Goal: Task Accomplishment & Management: Manage account settings

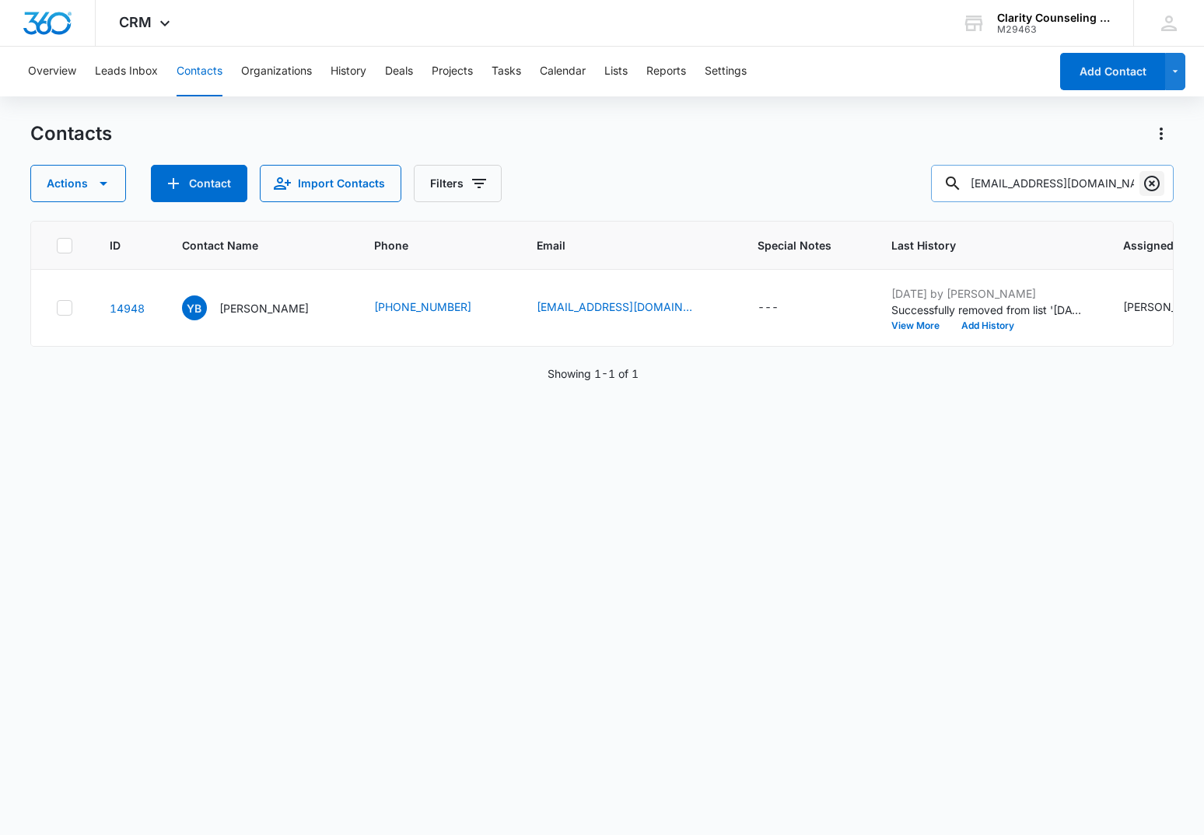
scroll to position [0, 366]
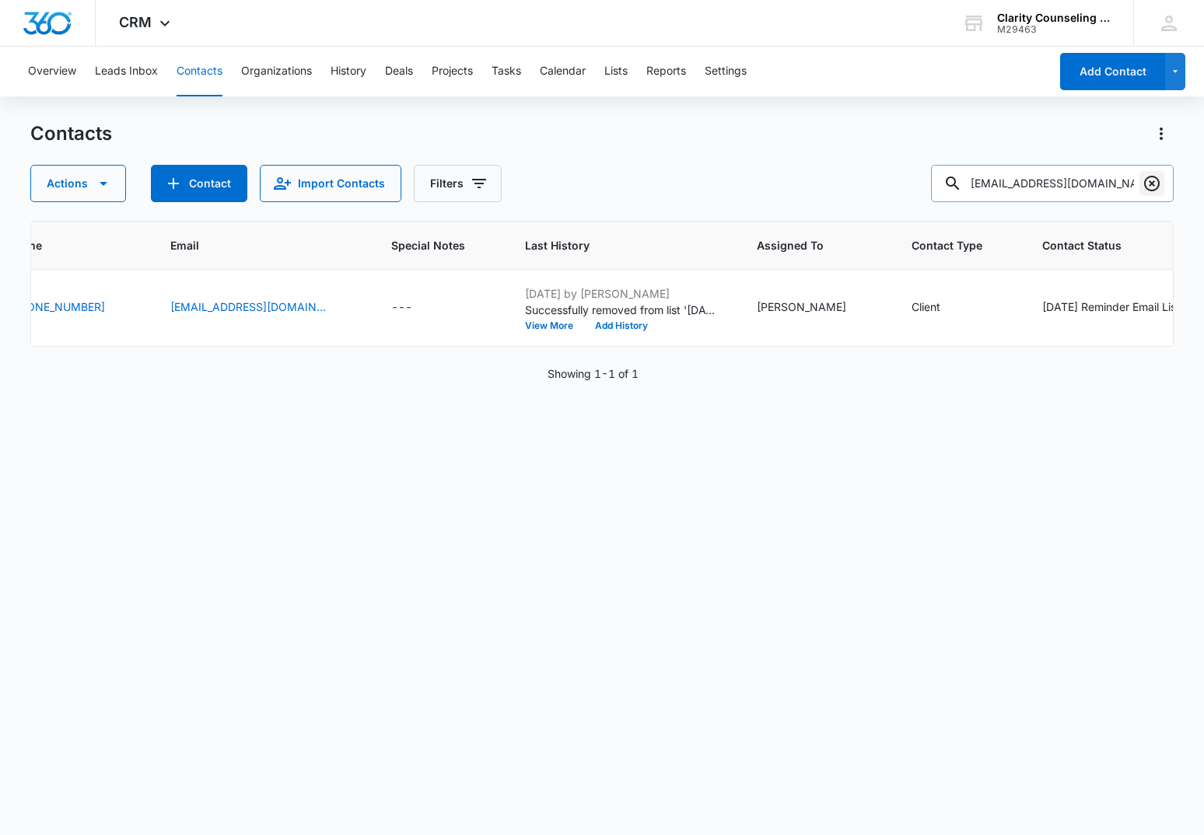
click at [1147, 183] on icon "Clear" at bounding box center [1152, 183] width 19 height 19
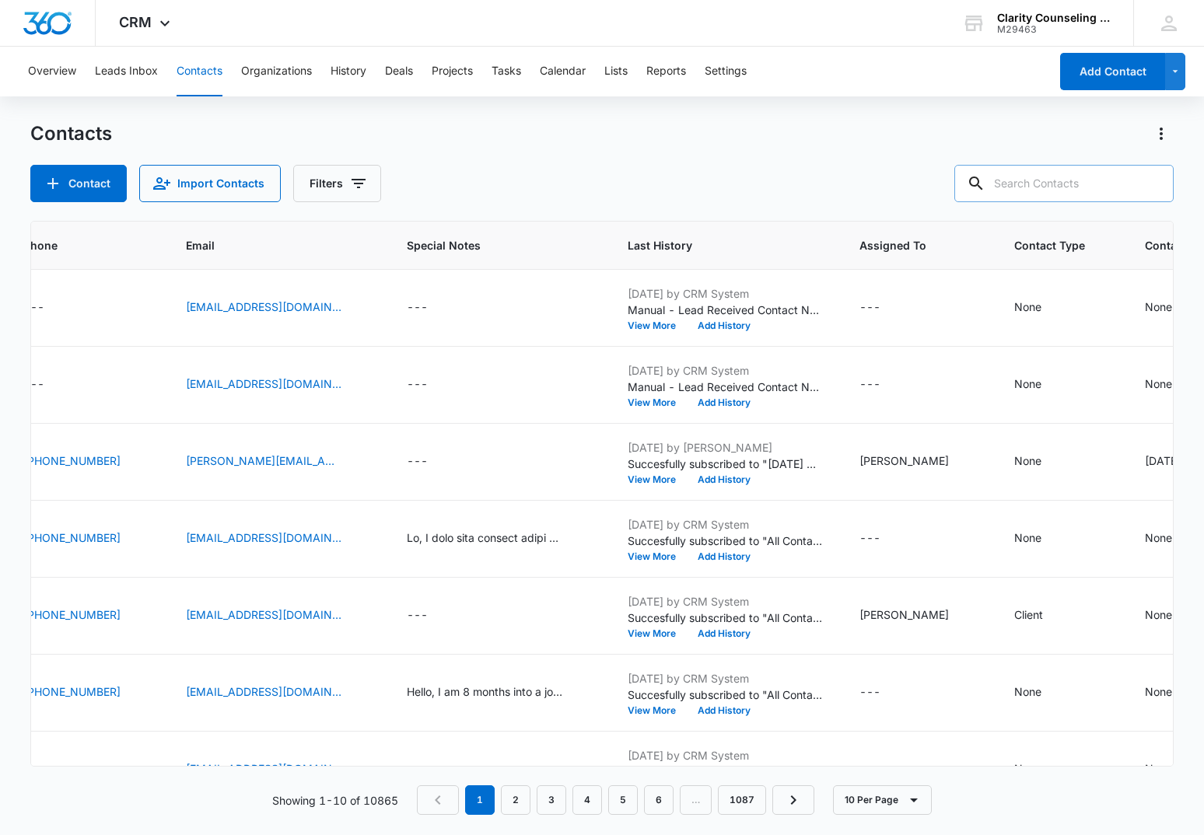
drag, startPoint x: 1108, startPoint y: 180, endPoint x: 1091, endPoint y: 181, distance: 17.9
click at [1107, 180] on input "text" at bounding box center [1063, 183] width 219 height 37
paste input "[EMAIL_ADDRESS][DOMAIN_NAME]"
type input "[EMAIL_ADDRESS][DOMAIN_NAME]"
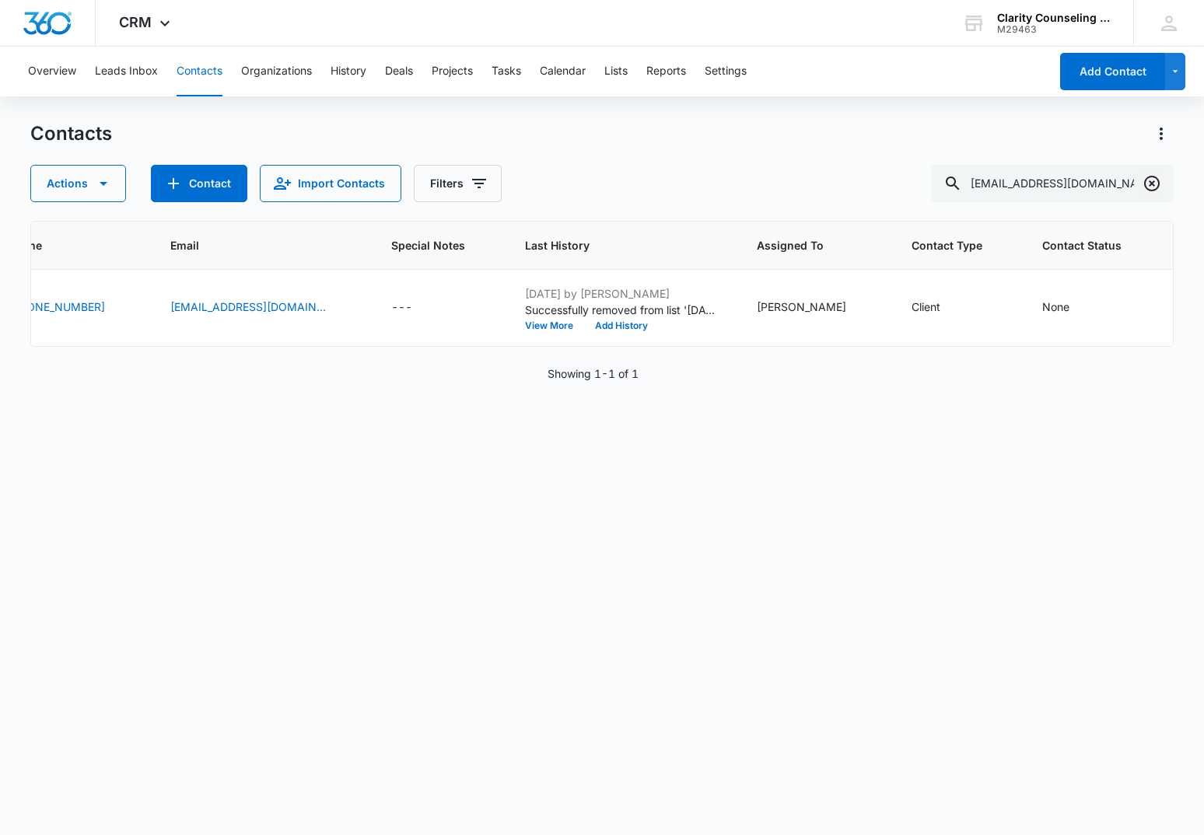
click at [1146, 187] on icon "Clear" at bounding box center [1152, 184] width 16 height 16
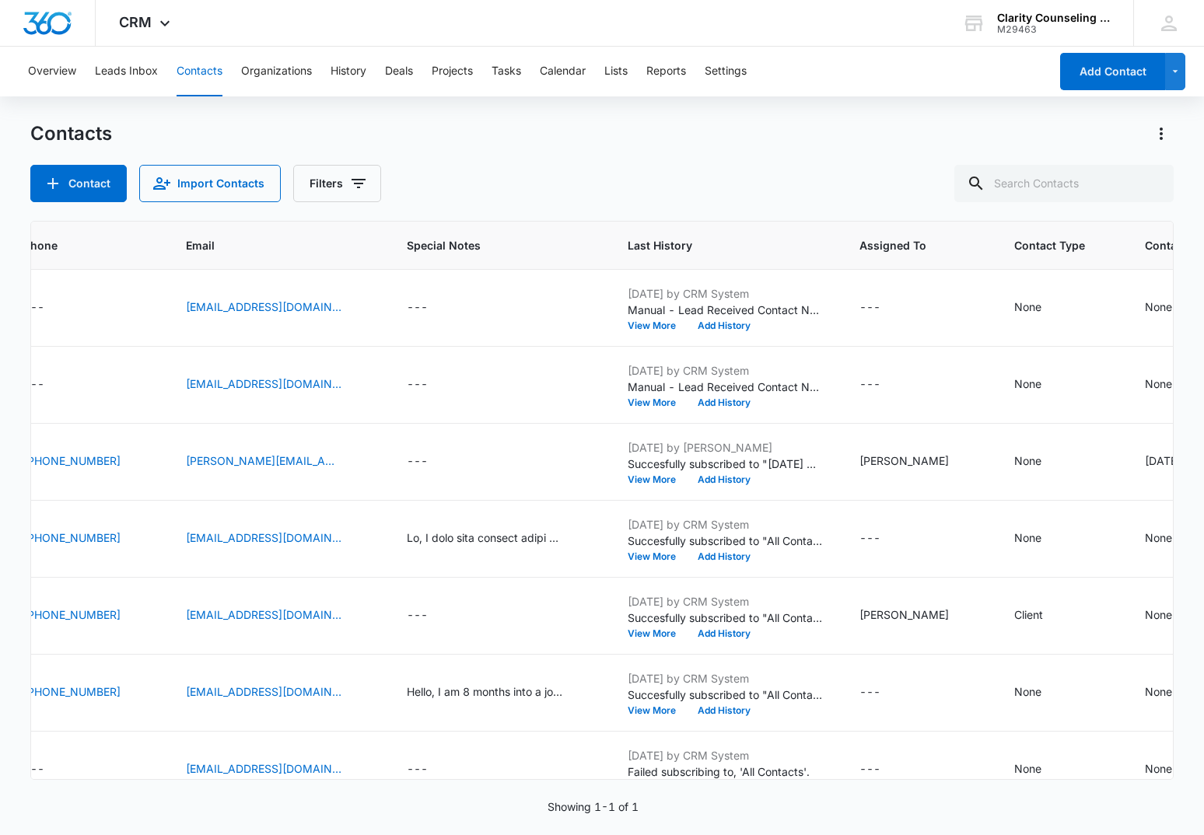
click at [1146, 187] on div at bounding box center [1152, 183] width 25 height 37
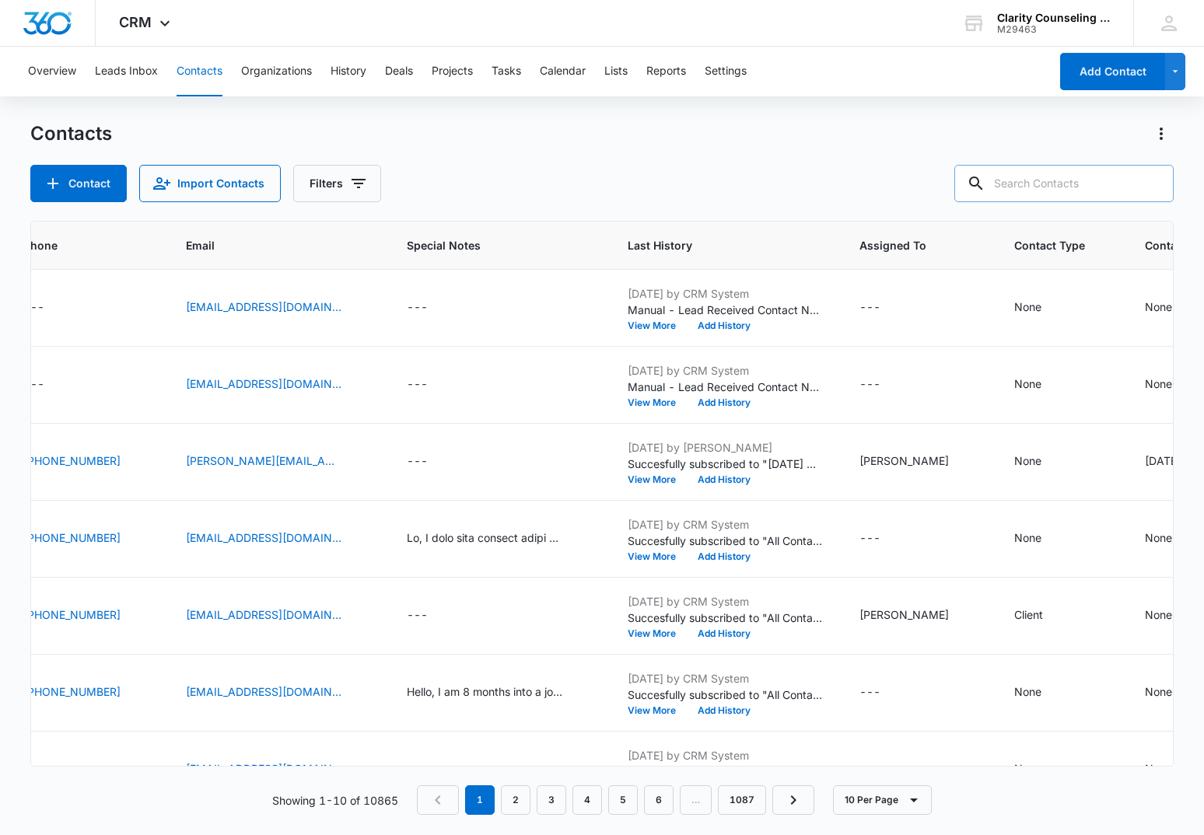
paste input "[EMAIL_ADDRESS][DOMAIN_NAME]"
type input "[EMAIL_ADDRESS][DOMAIN_NAME]"
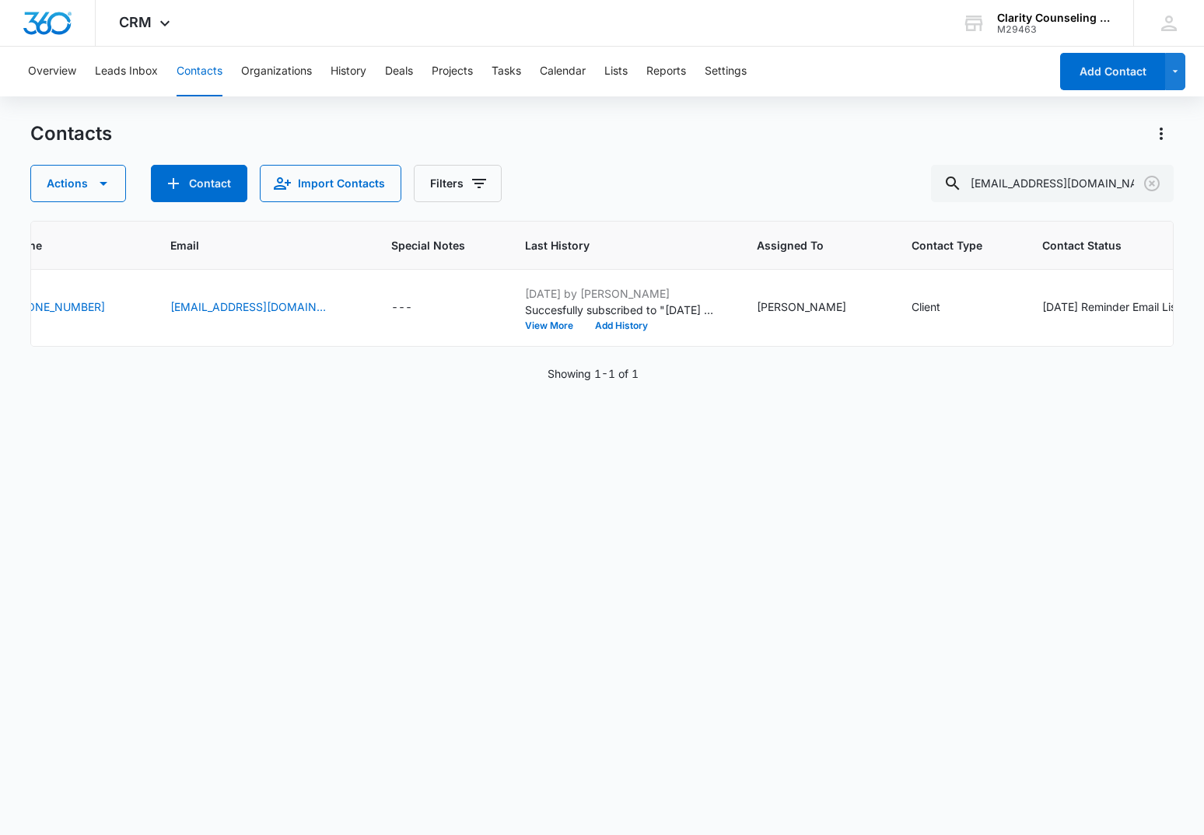
scroll to position [0, 0]
click at [1157, 184] on icon "Clear" at bounding box center [1152, 183] width 19 height 19
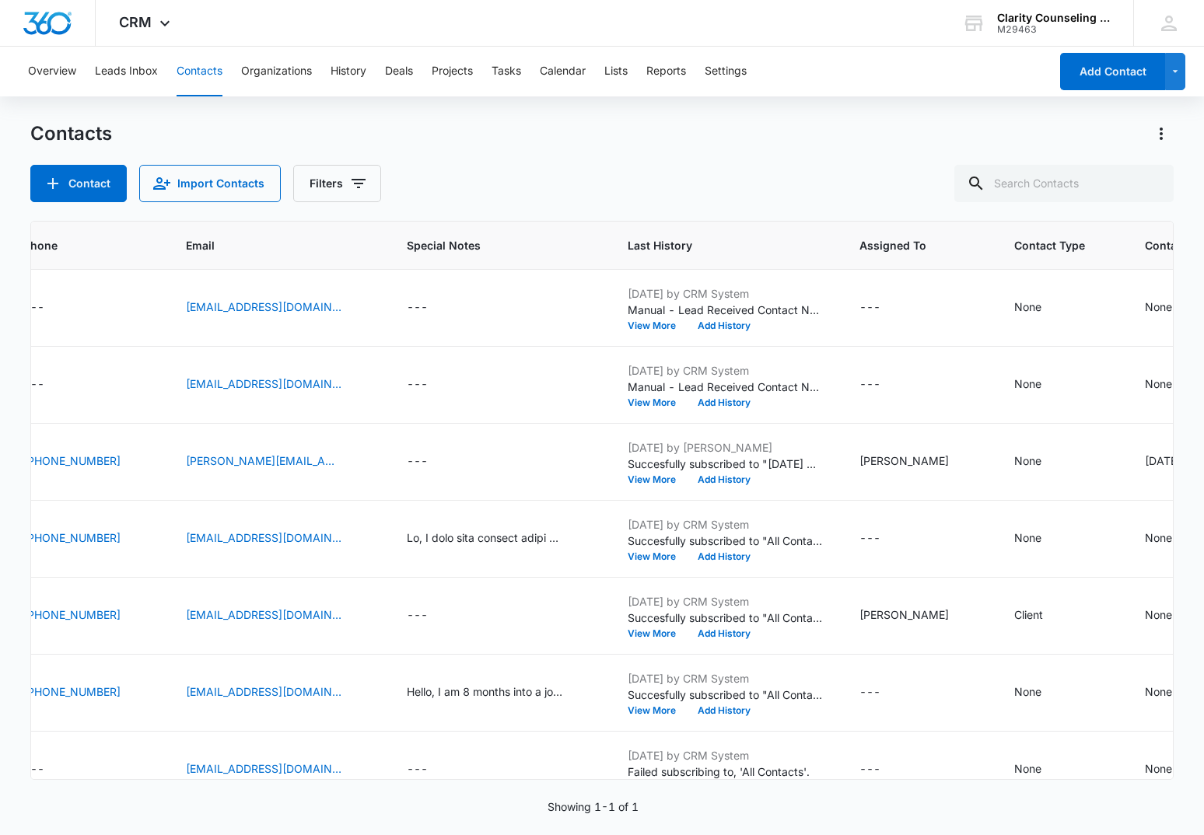
click at [1157, 184] on div at bounding box center [1152, 183] width 25 height 37
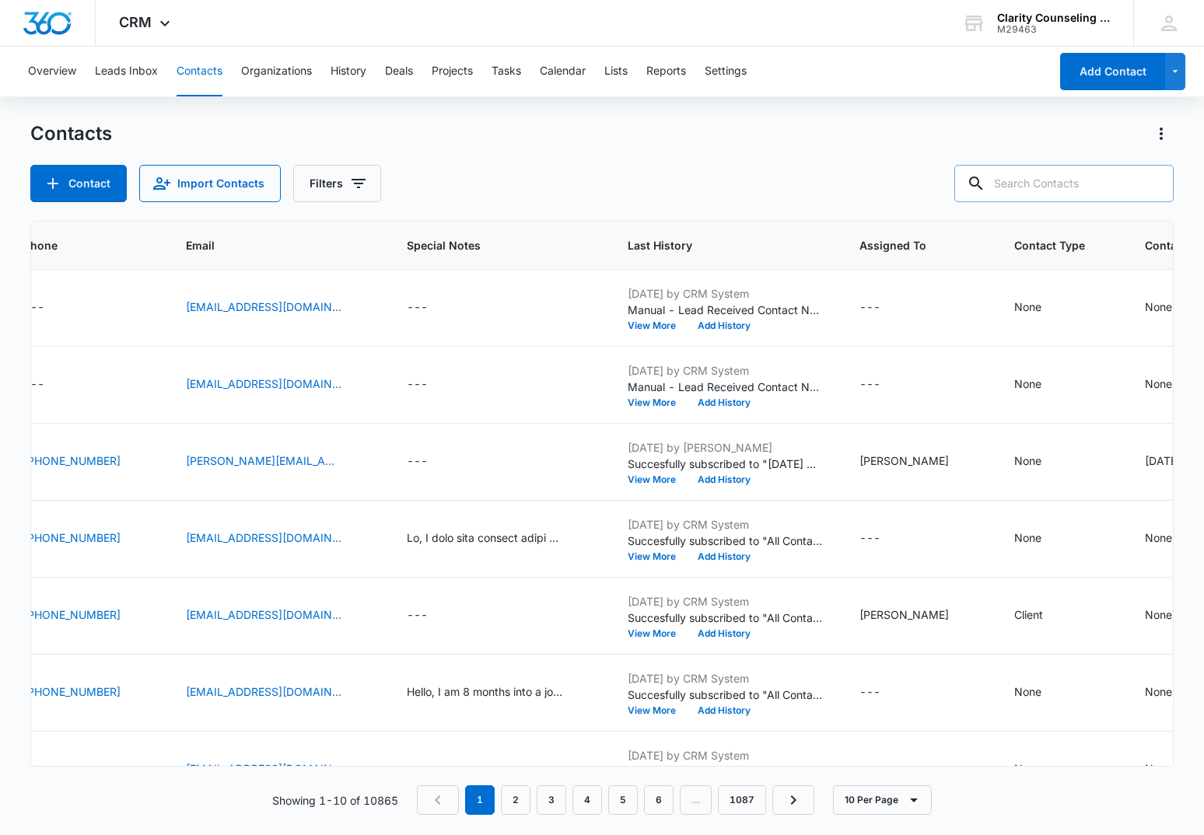
paste input "[EMAIL_ADDRESS][DOMAIN_NAME]"
type input "[EMAIL_ADDRESS][DOMAIN_NAME]"
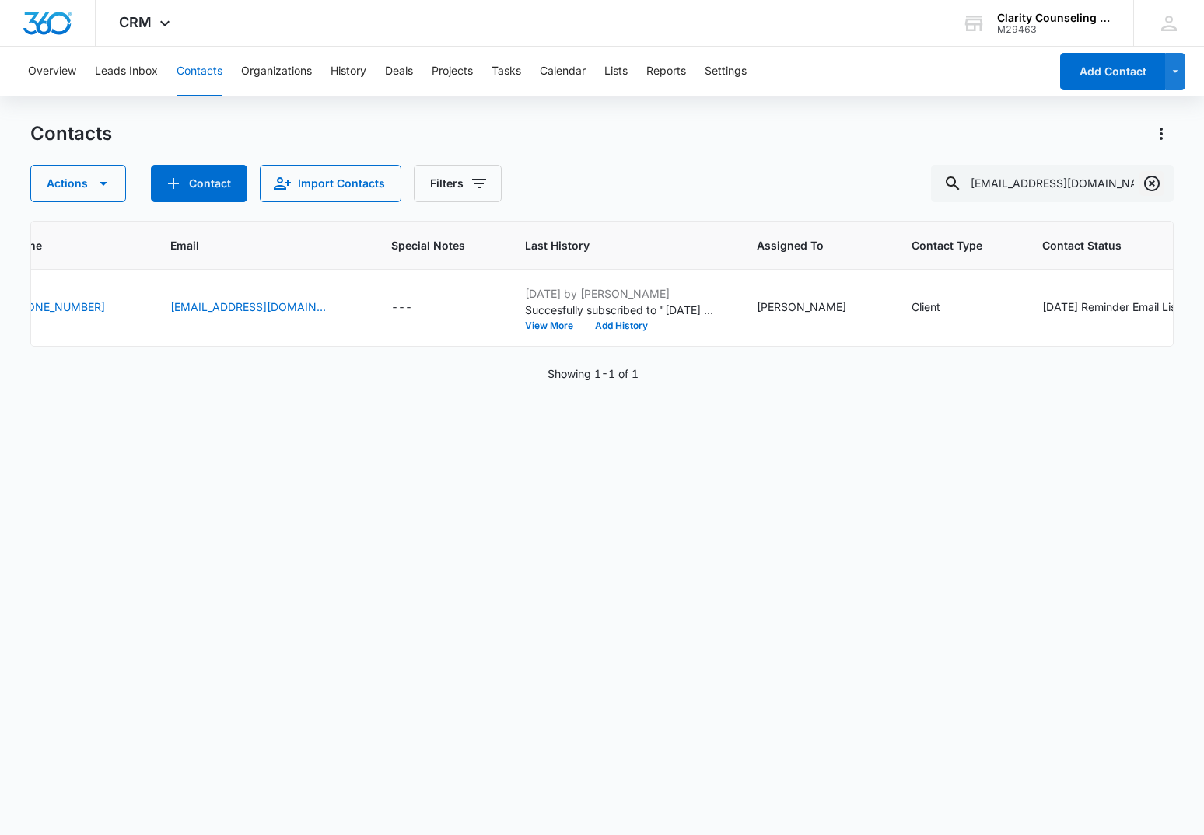
click at [1149, 184] on icon "Clear" at bounding box center [1152, 183] width 19 height 19
click at [1149, 184] on div at bounding box center [1152, 183] width 25 height 37
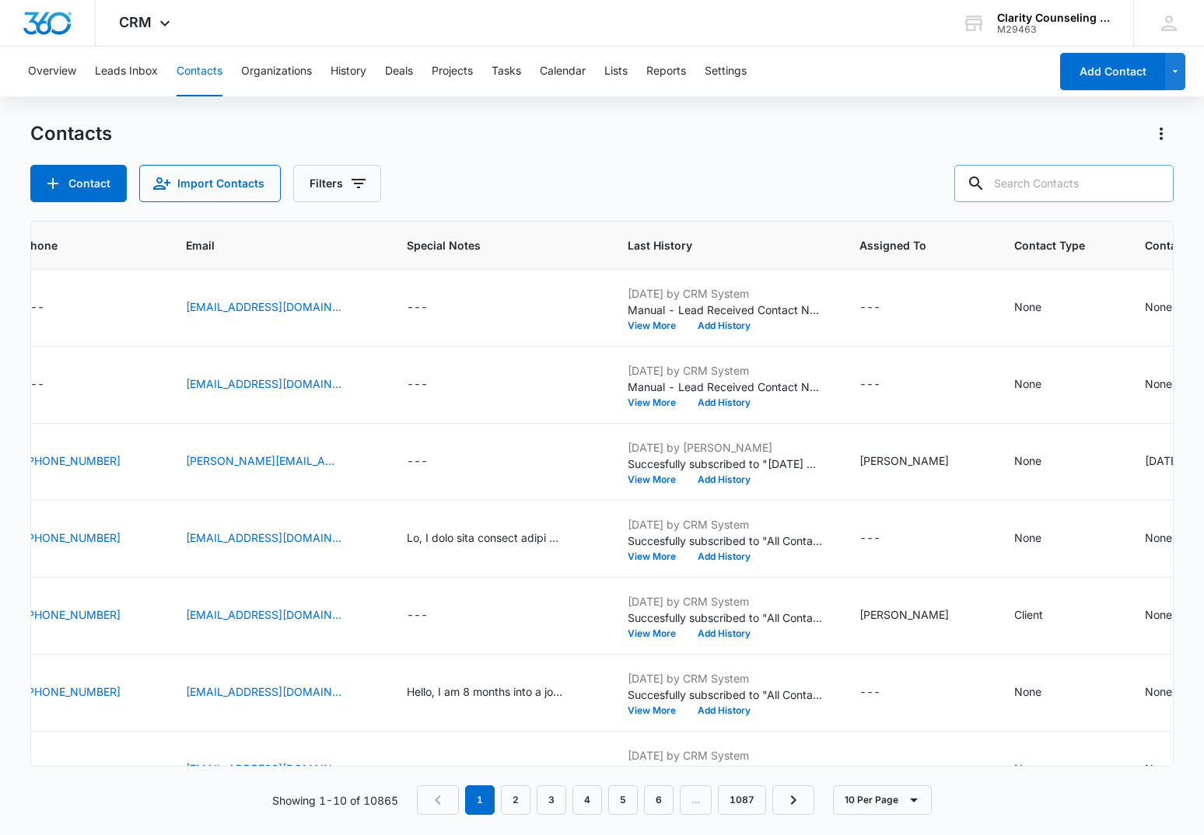
scroll to position [0, 1]
paste input "[EMAIL_ADDRESS][DOMAIN_NAME]"
type input "[EMAIL_ADDRESS][DOMAIN_NAME]"
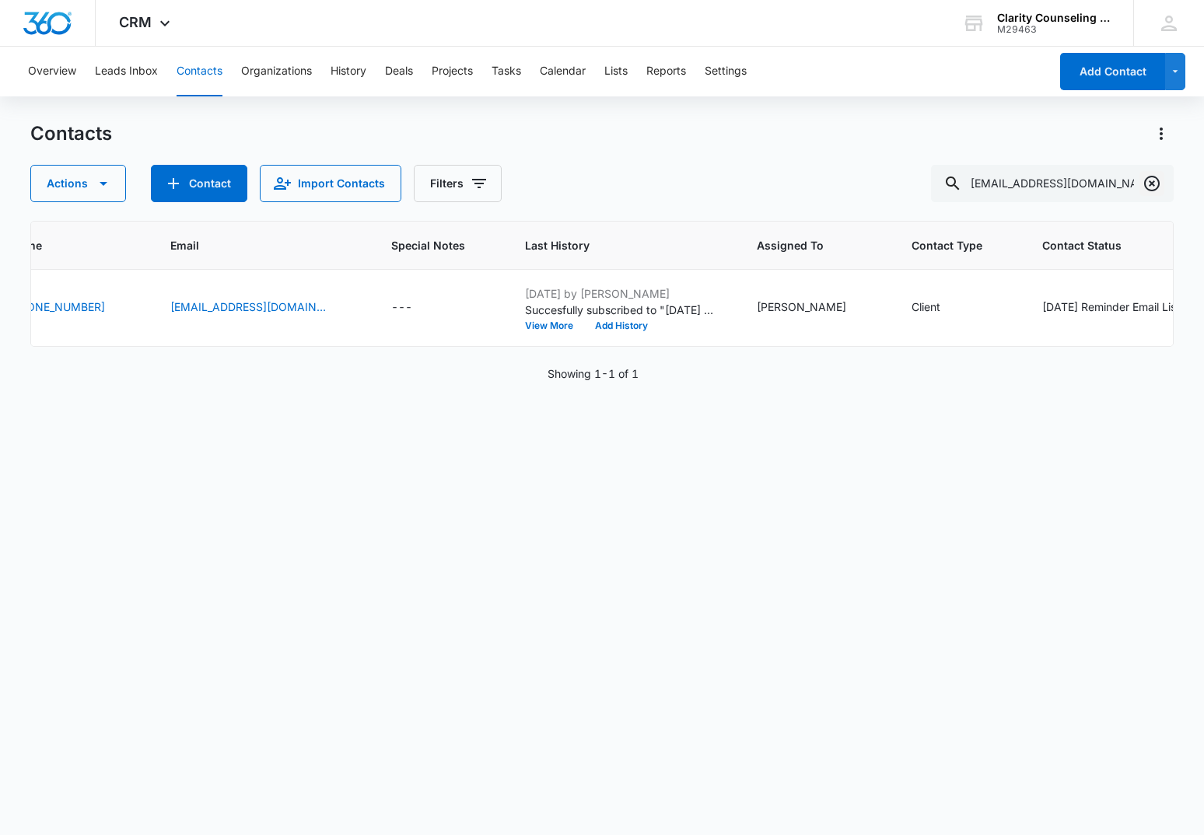
click at [1147, 180] on icon "Clear" at bounding box center [1152, 183] width 19 height 19
click at [1147, 180] on div at bounding box center [1152, 183] width 25 height 37
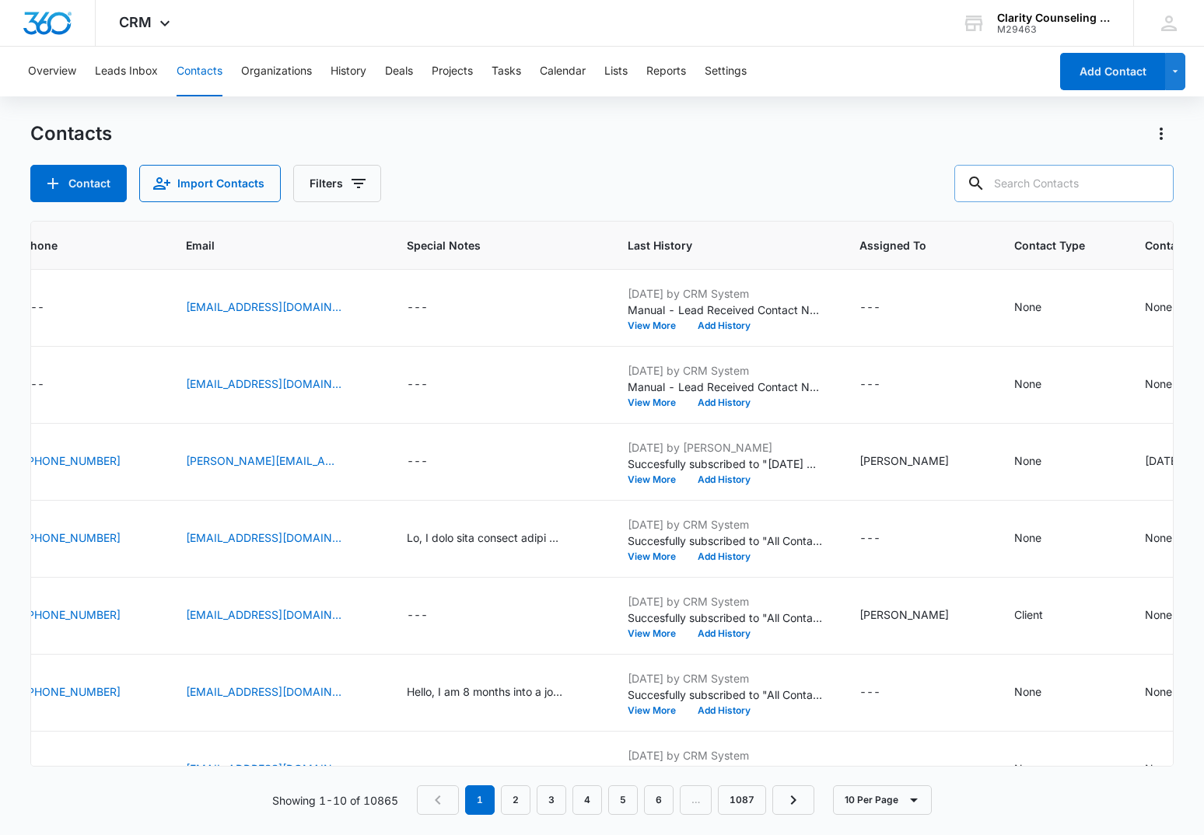
paste input "[EMAIL_ADDRESS][DOMAIN_NAME]"
type input "[EMAIL_ADDRESS][DOMAIN_NAME]"
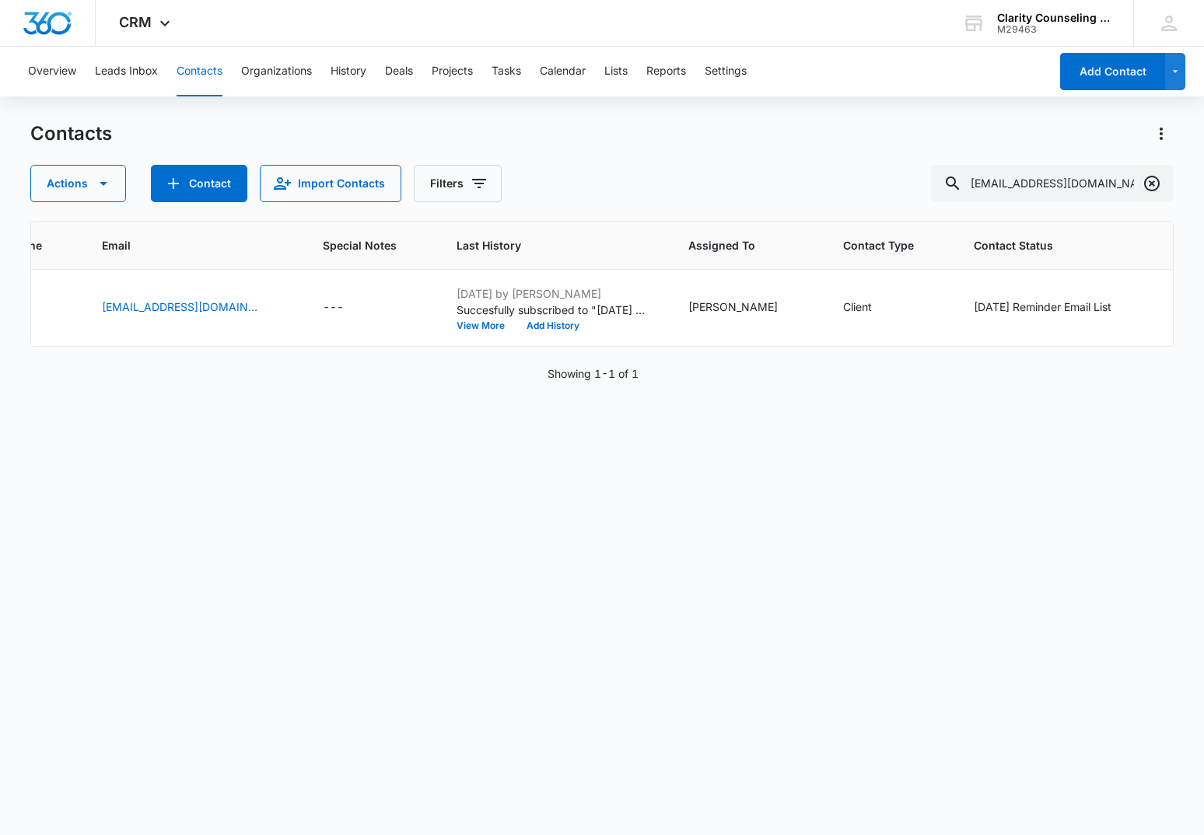
click at [1148, 182] on icon "Clear" at bounding box center [1152, 183] width 19 height 19
click at [1148, 182] on div at bounding box center [1152, 183] width 25 height 37
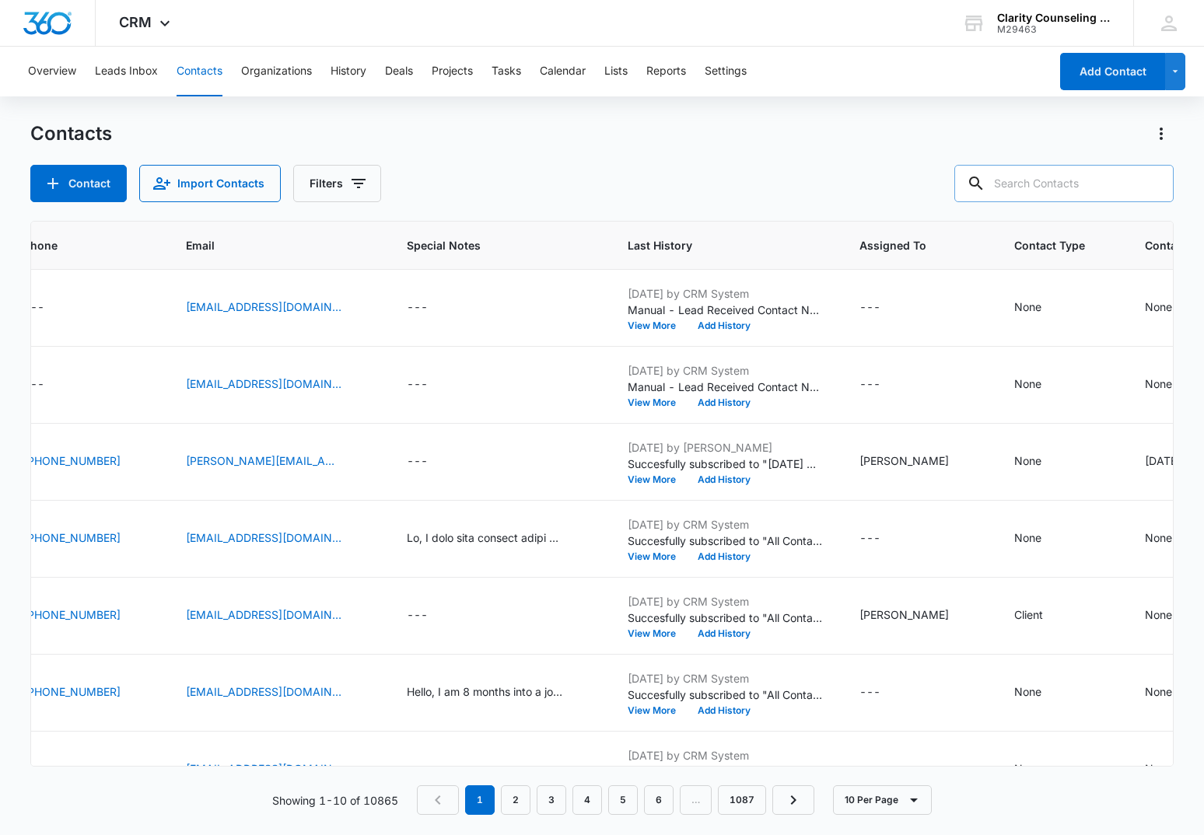
paste input "[EMAIL_ADDRESS][DOMAIN_NAME]"
type input "[EMAIL_ADDRESS][DOMAIN_NAME]"
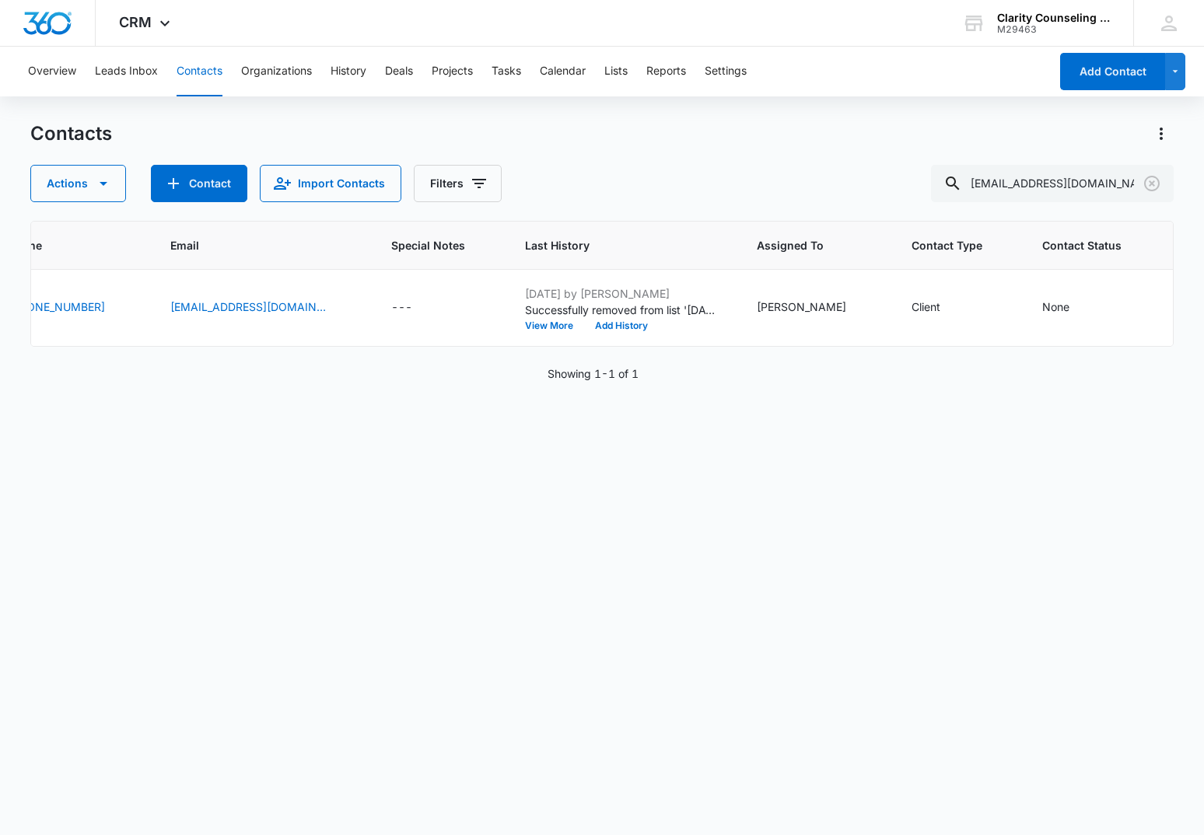
scroll to position [0, 0]
click at [1146, 180] on icon "Clear" at bounding box center [1152, 184] width 16 height 16
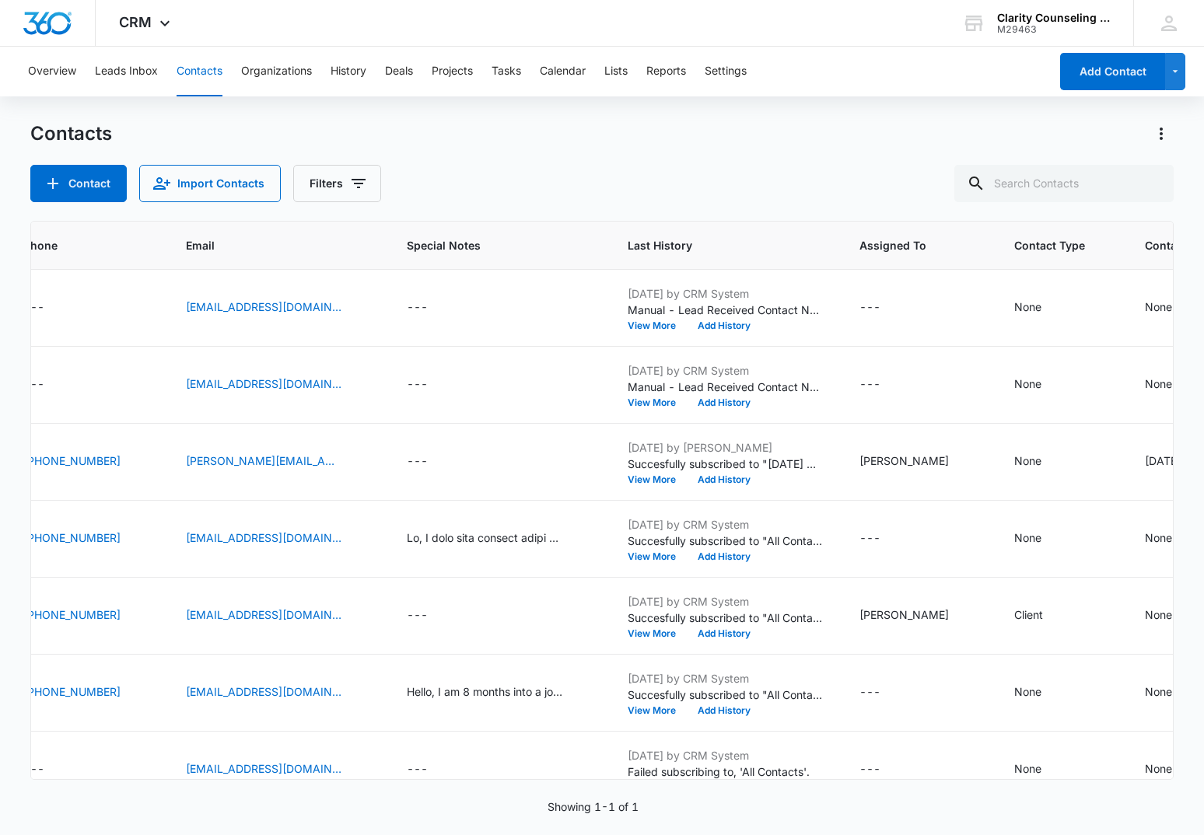
click at [1146, 180] on div at bounding box center [1152, 183] width 25 height 37
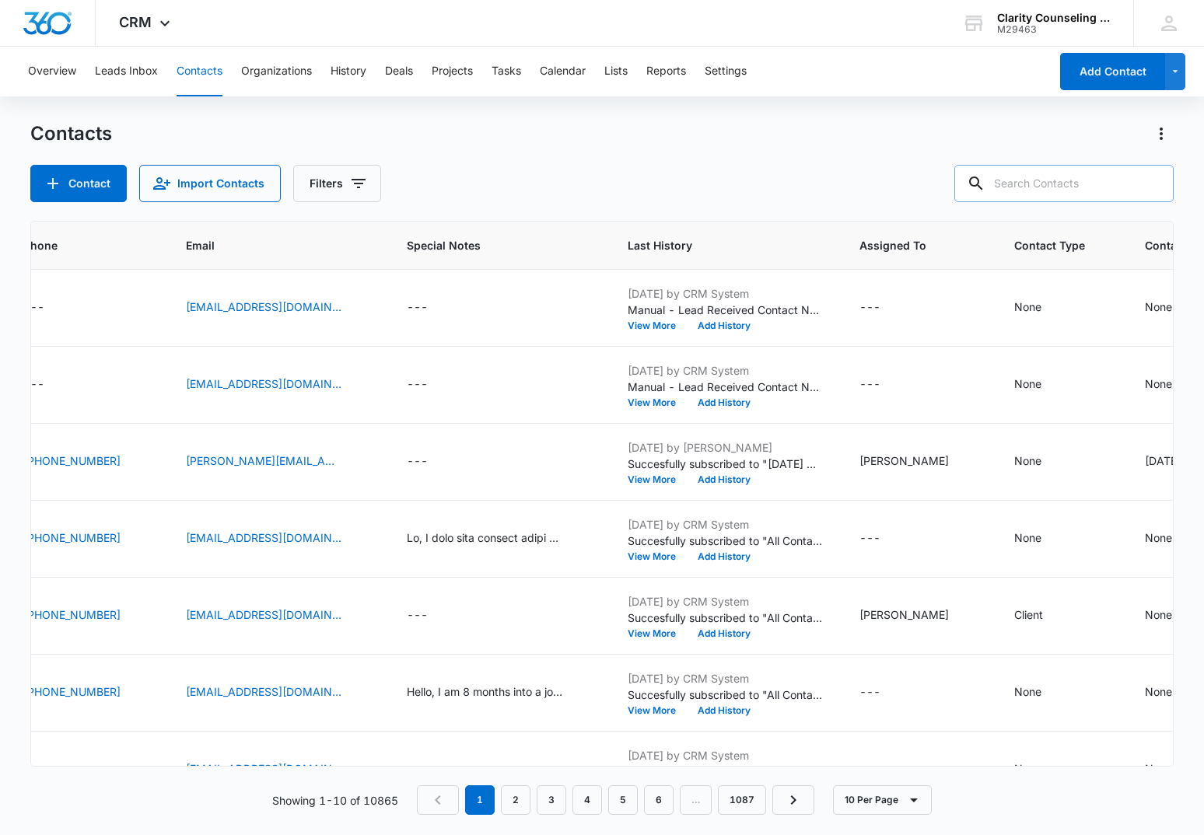
paste input "[EMAIL_ADDRESS][DOMAIN_NAME]"
type input "[EMAIL_ADDRESS][DOMAIN_NAME]"
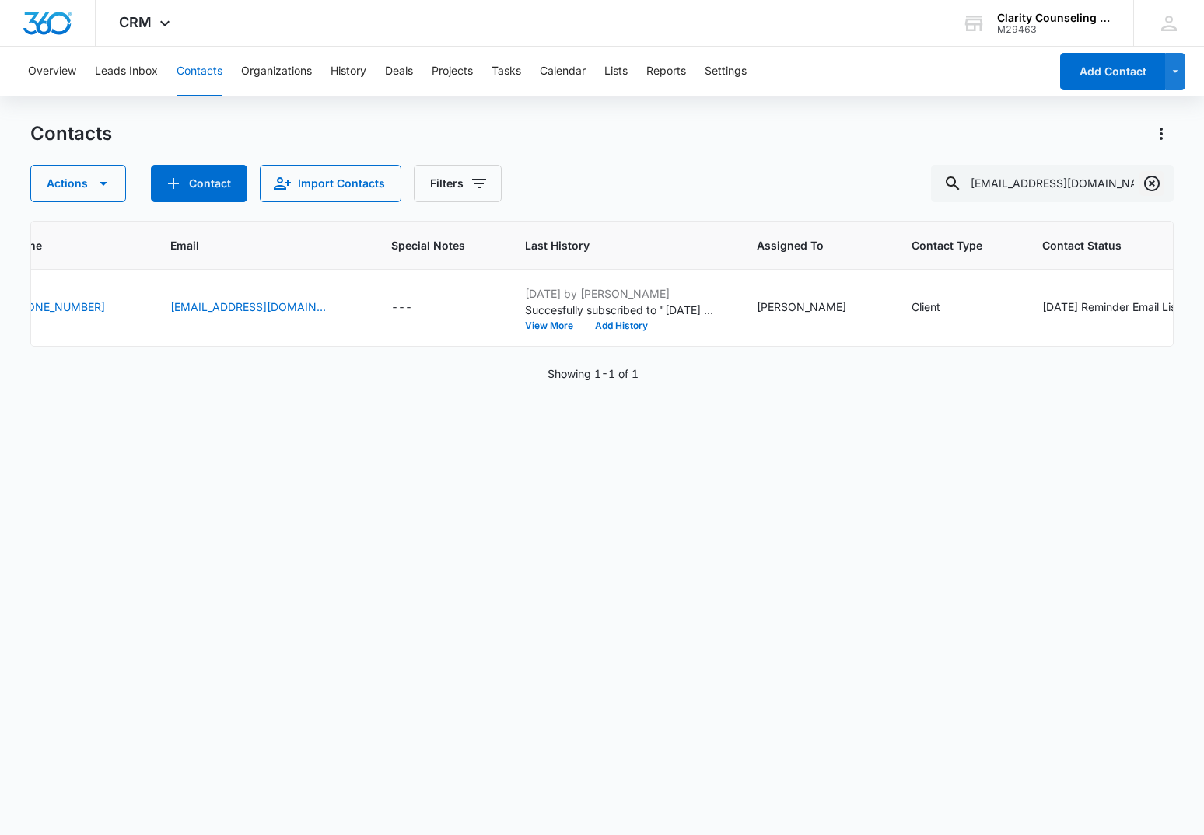
click at [1147, 186] on icon "Clear" at bounding box center [1152, 183] width 19 height 19
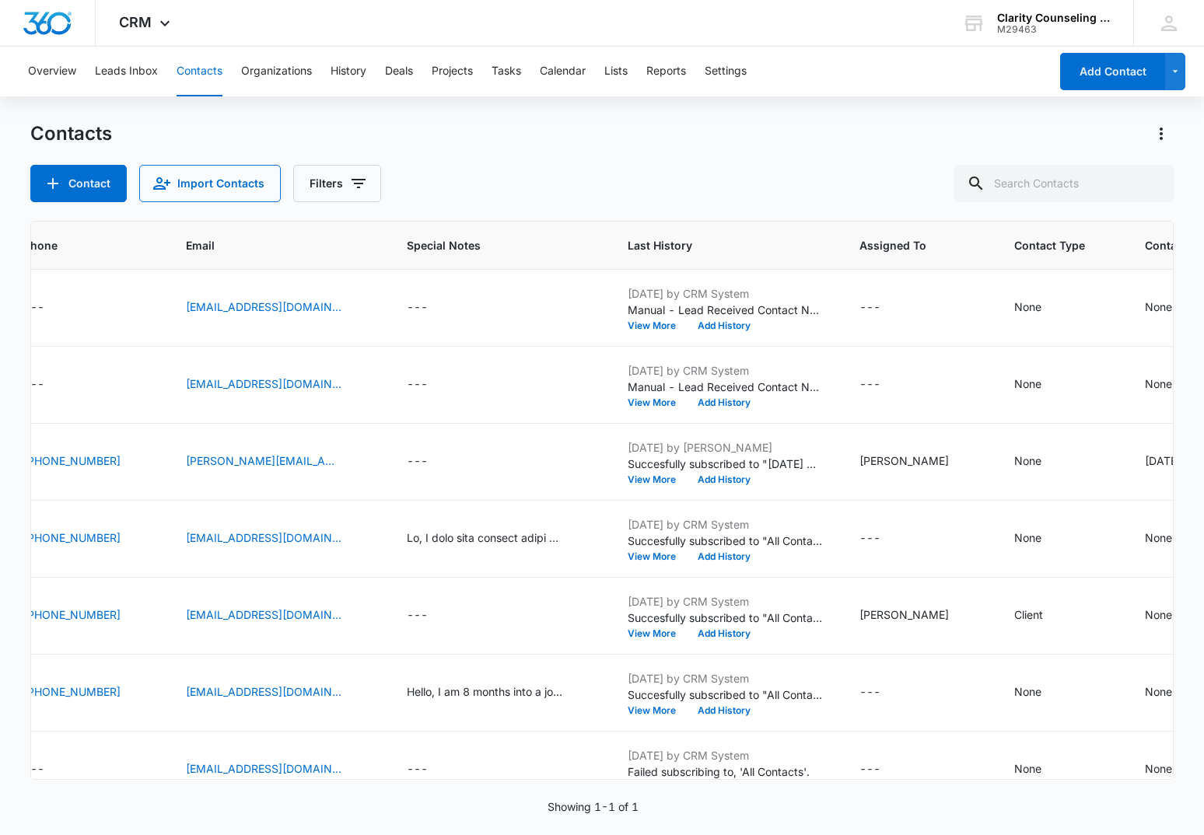
click at [1147, 186] on div at bounding box center [1152, 183] width 25 height 37
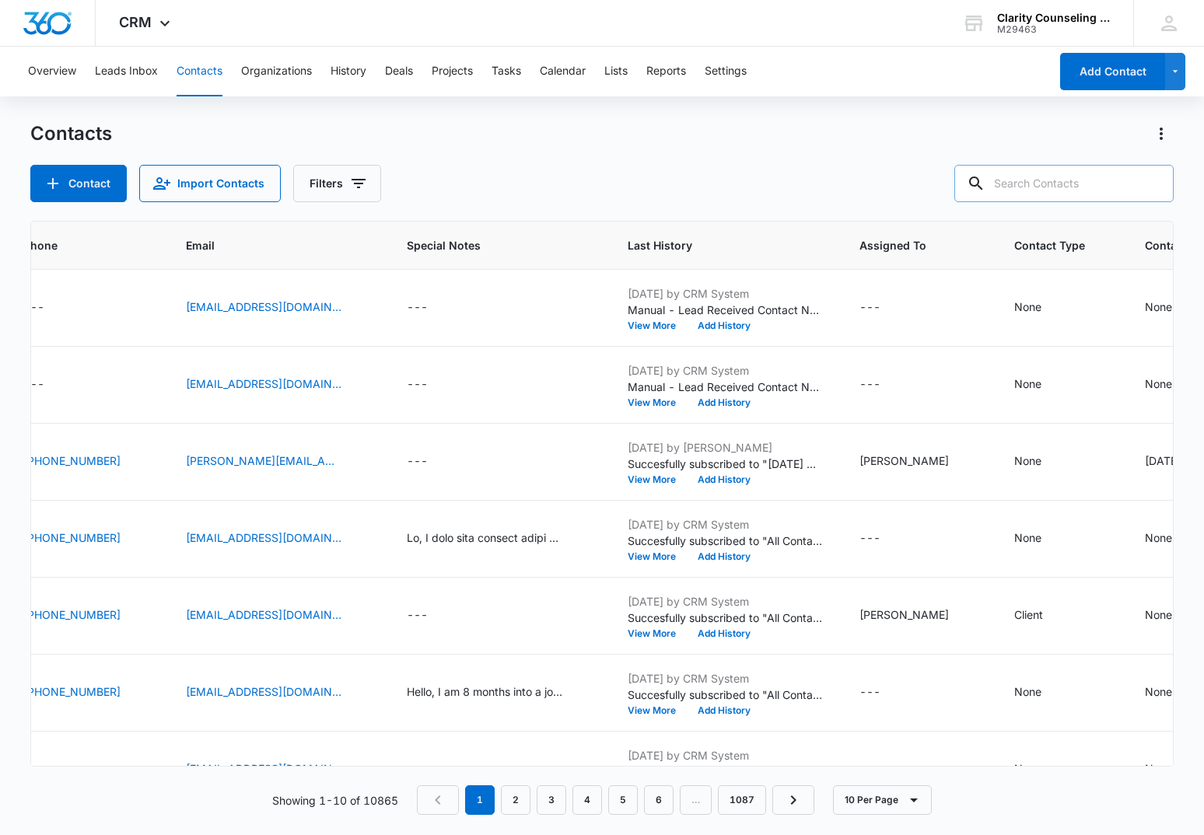
paste input "[EMAIL_ADDRESS][DOMAIN_NAME]"
type input "[EMAIL_ADDRESS][DOMAIN_NAME]"
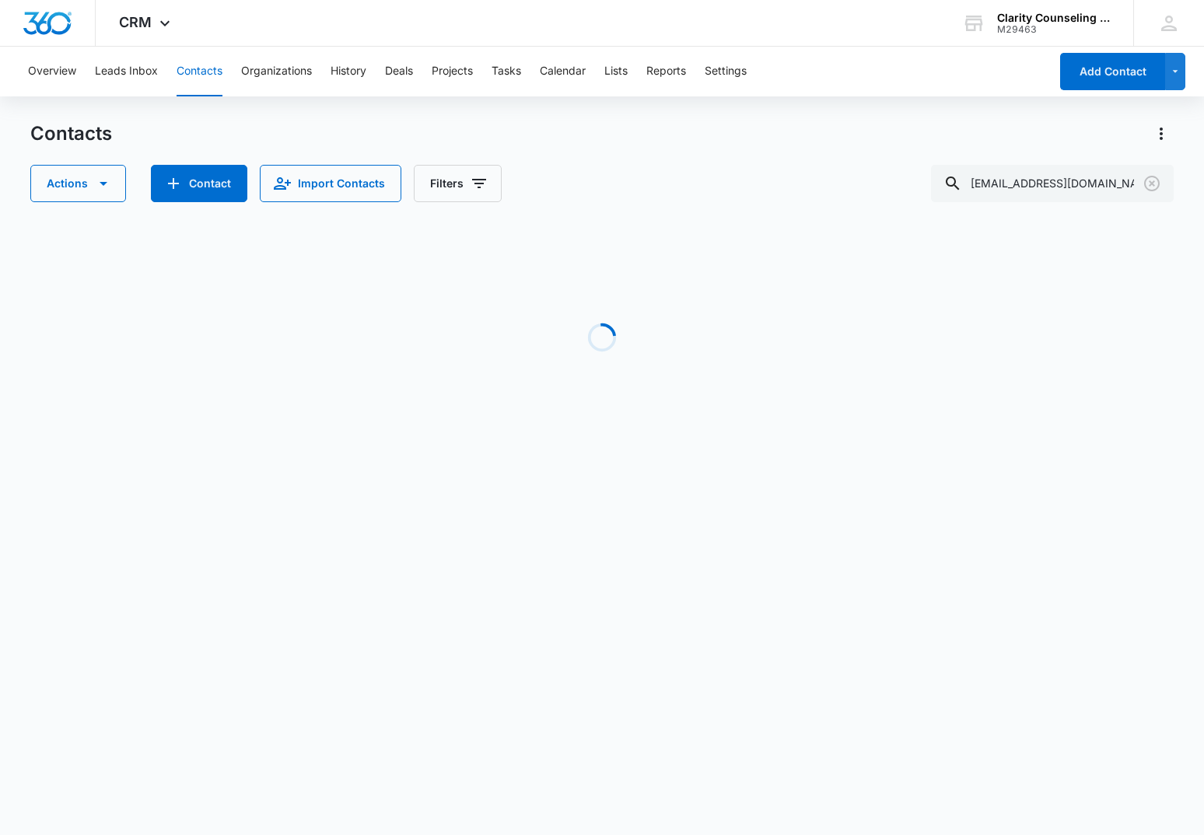
scroll to position [0, 348]
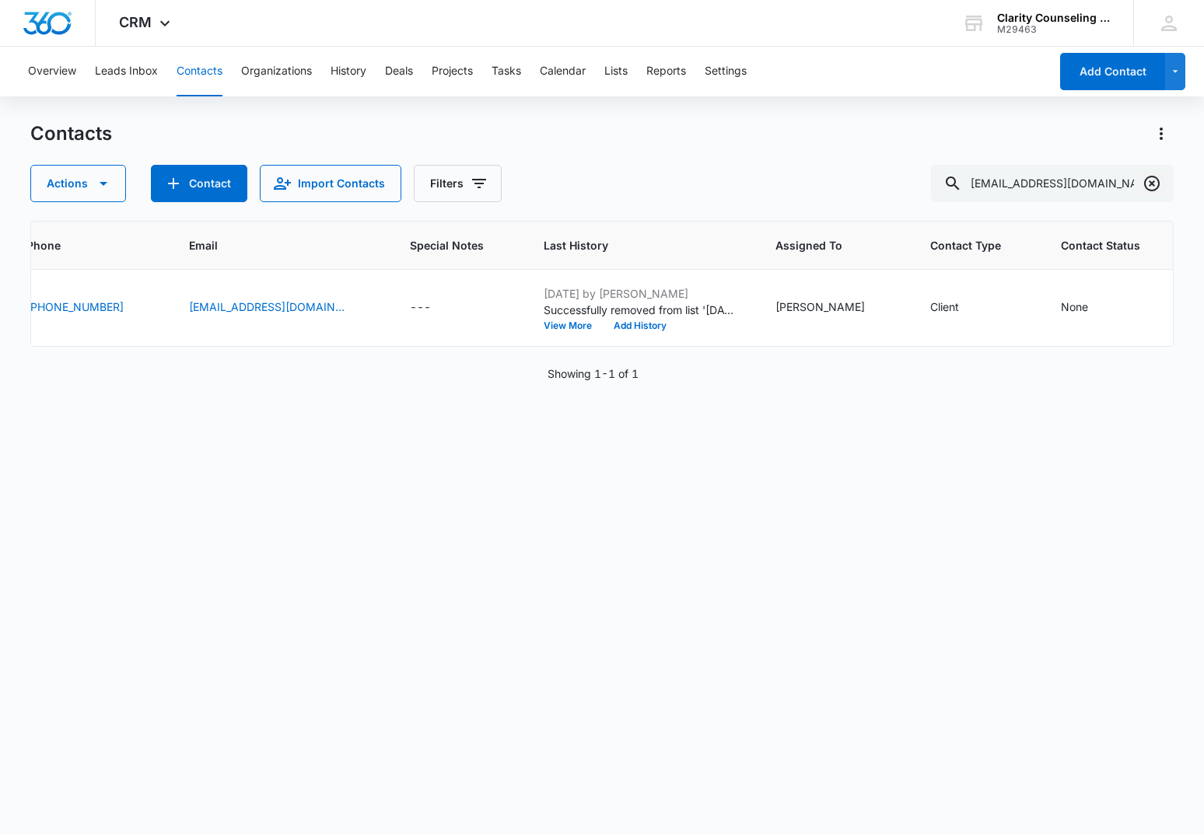
click at [1150, 183] on icon "Clear" at bounding box center [1152, 183] width 19 height 19
click at [1150, 183] on div at bounding box center [1152, 183] width 25 height 37
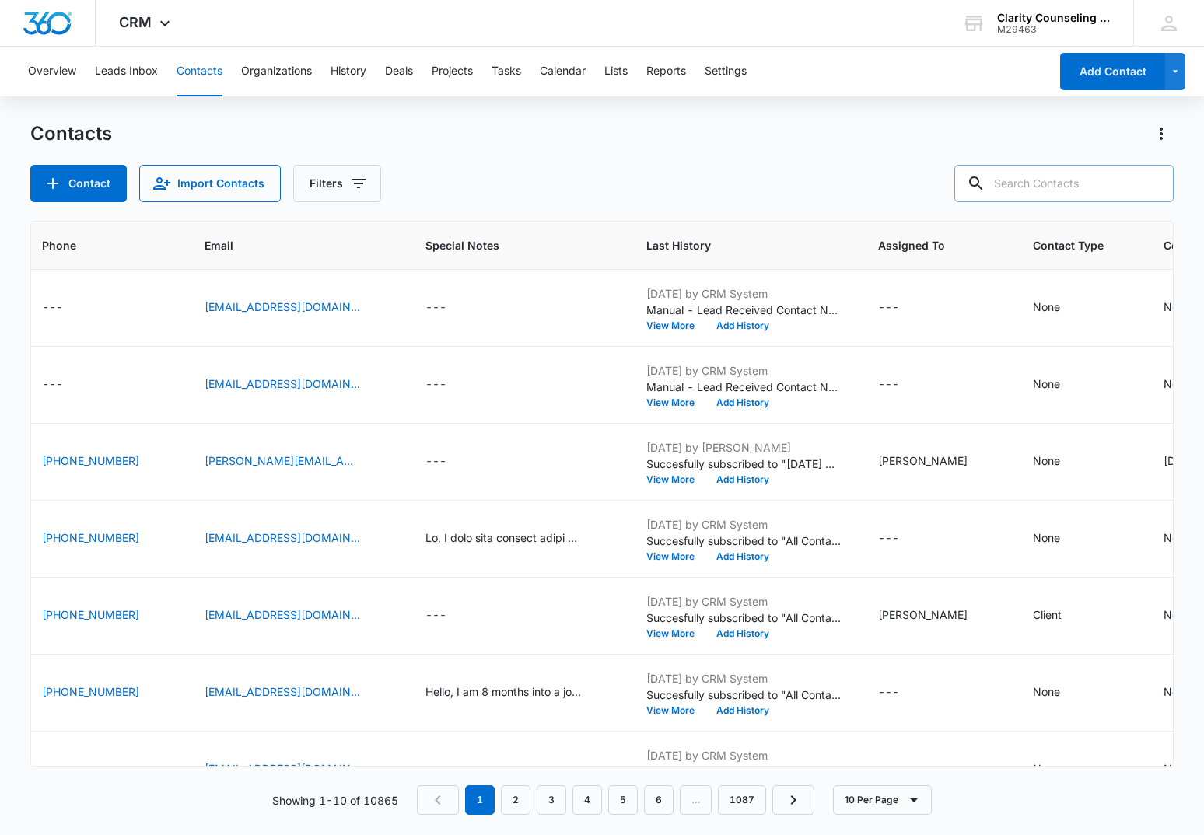
scroll to position [0, 0]
paste input "[EMAIL_ADDRESS][DOMAIN_NAME]"
type input "[EMAIL_ADDRESS][DOMAIN_NAME]"
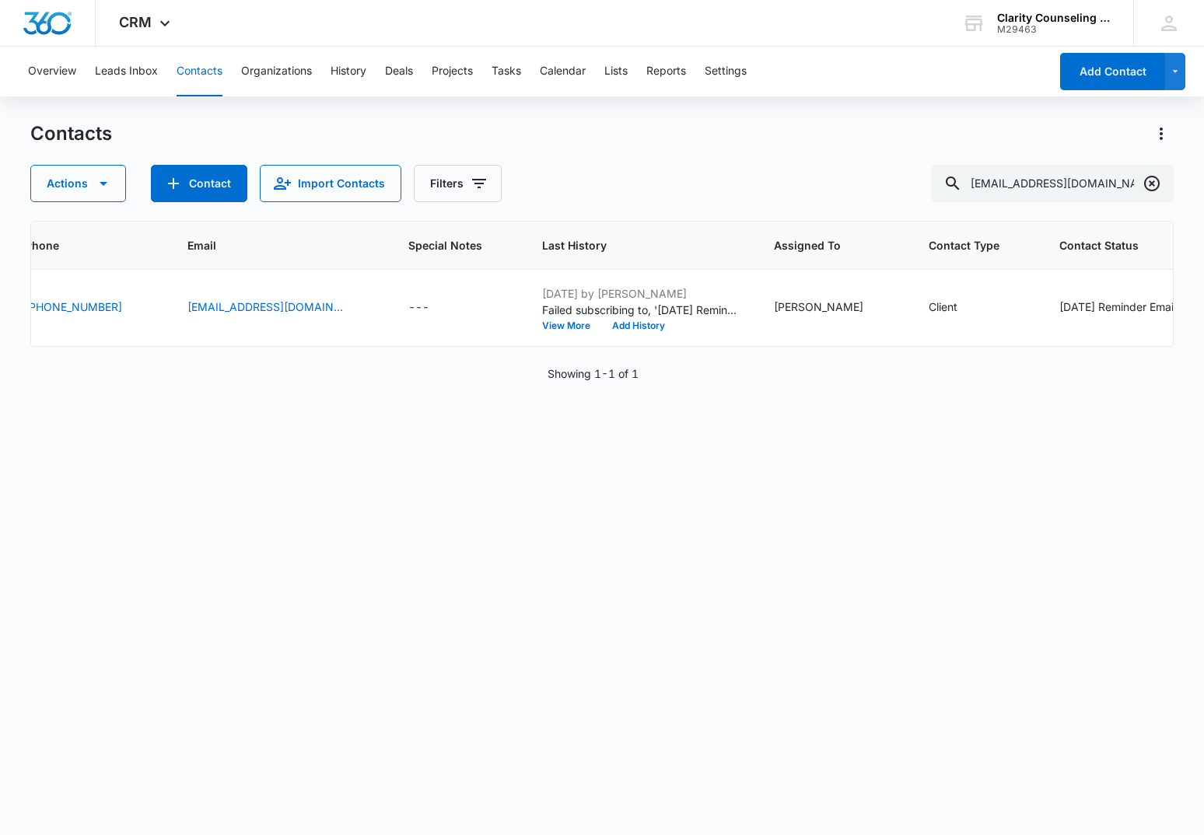
click at [1158, 182] on icon "Clear" at bounding box center [1152, 183] width 19 height 19
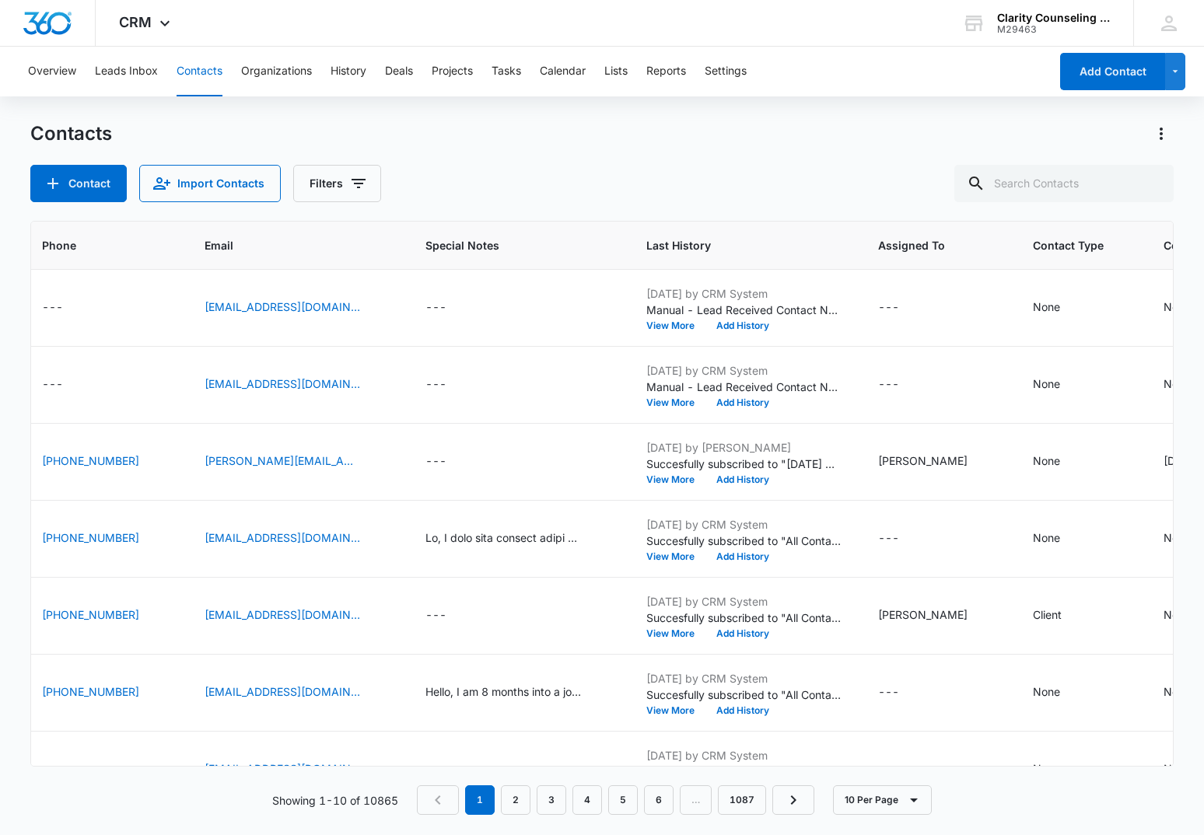
click at [1158, 182] on div at bounding box center [1152, 183] width 25 height 37
paste input "[EMAIL_ADDRESS][DOMAIN_NAME]"
type input "[EMAIL_ADDRESS][DOMAIN_NAME]"
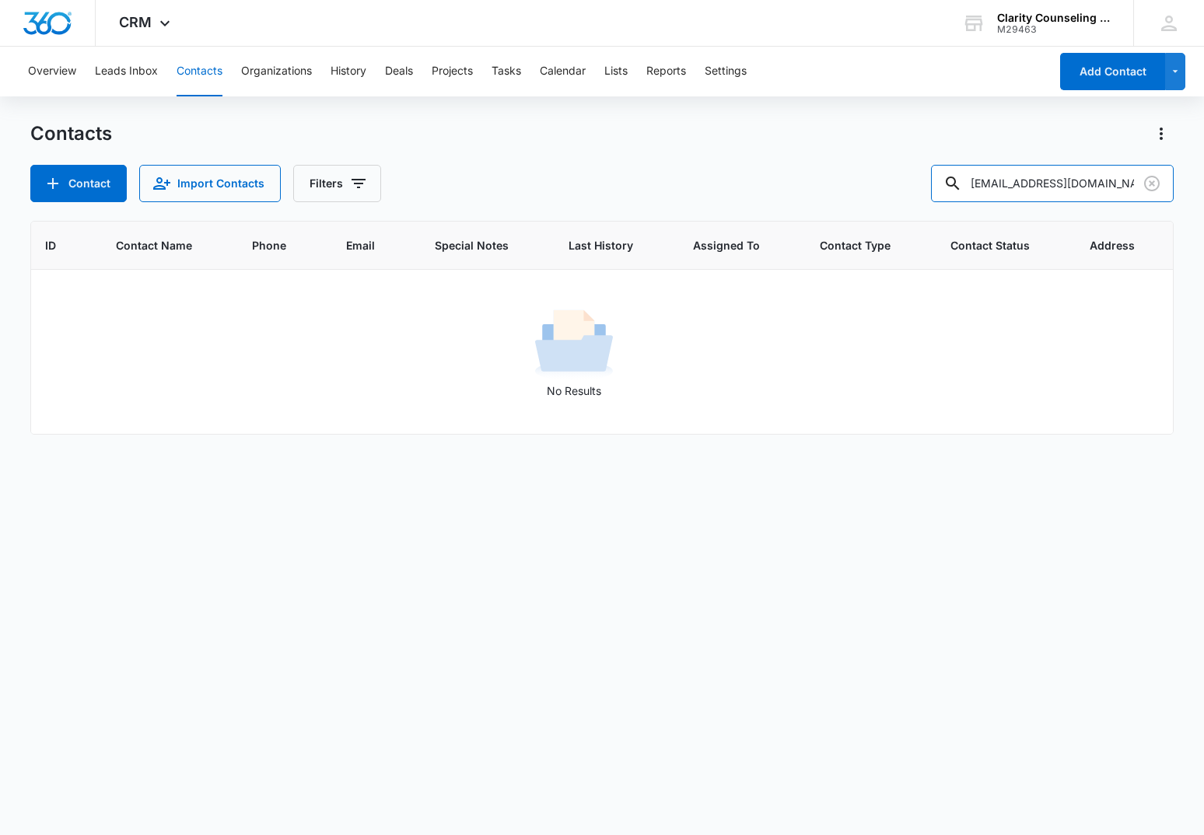
scroll to position [1, 0]
click at [82, 197] on button "Contact" at bounding box center [78, 183] width 96 height 37
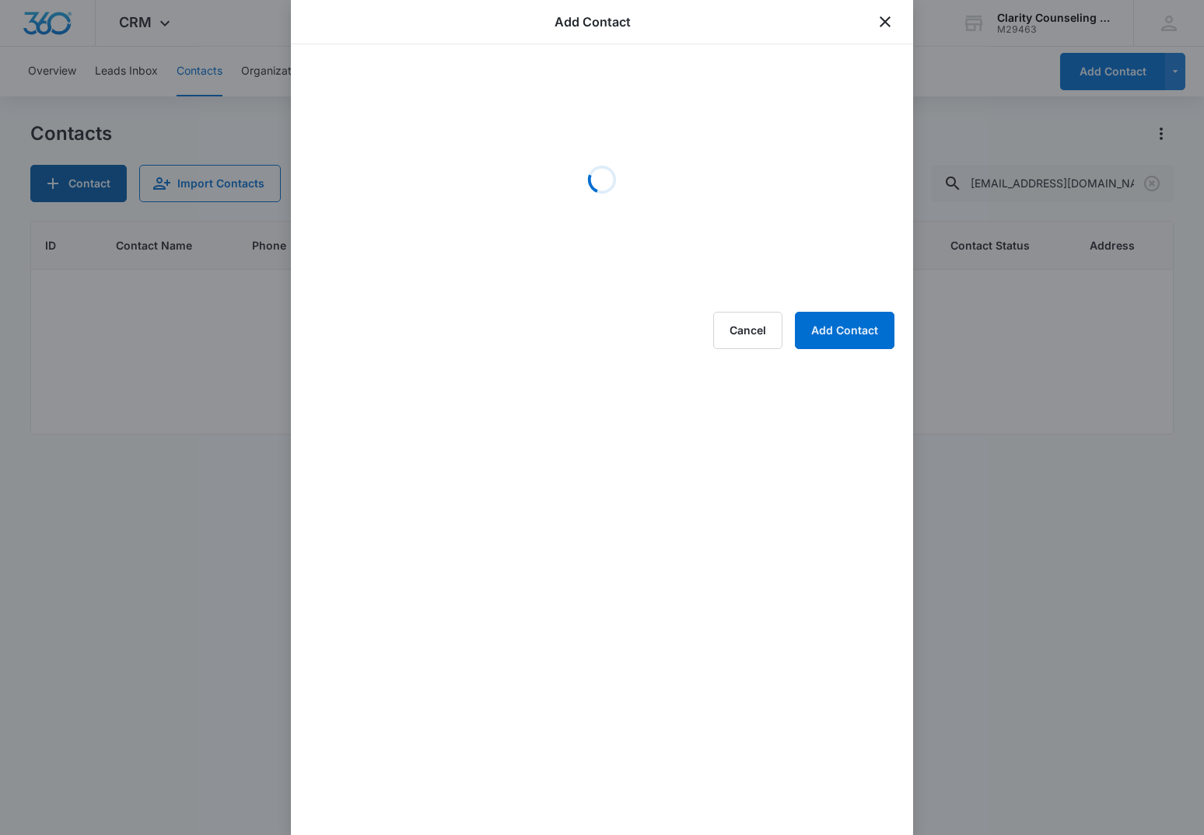
scroll to position [0, 0]
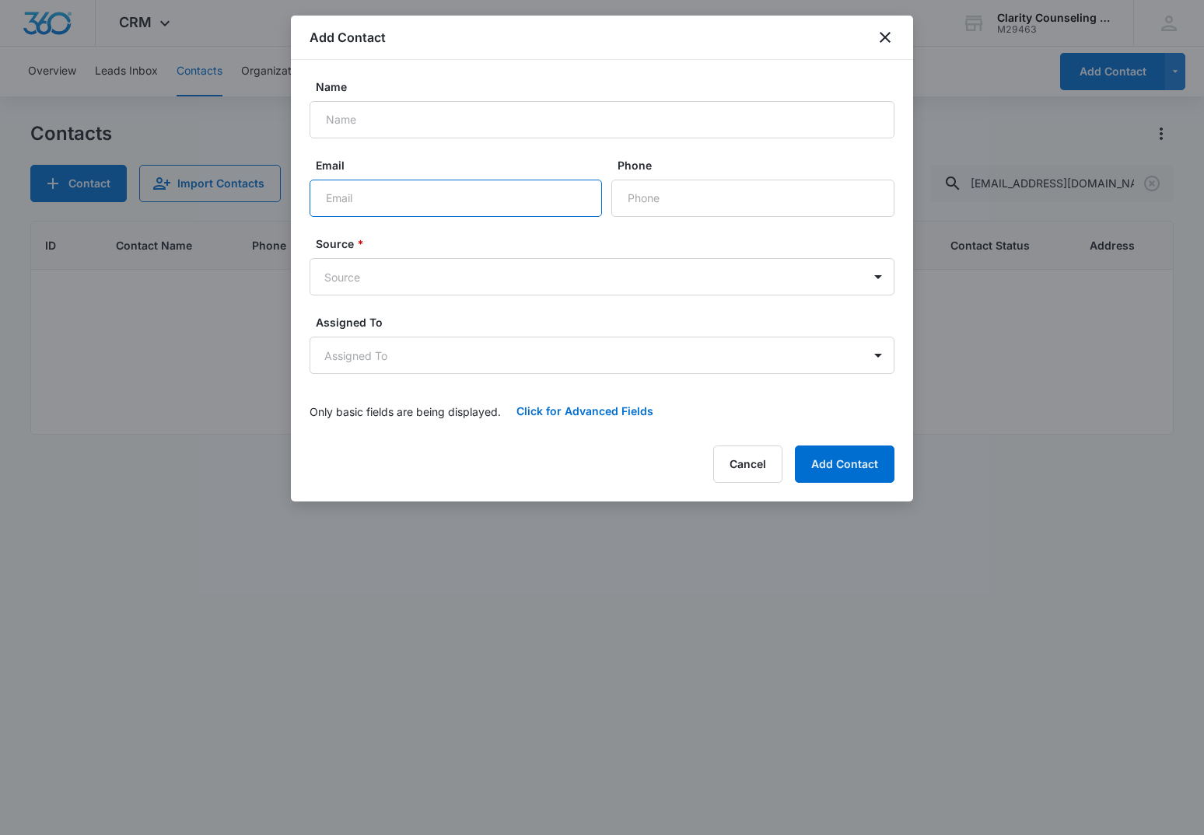
paste input "[EMAIL_ADDRESS][DOMAIN_NAME]"
type input "[EMAIL_ADDRESS][DOMAIN_NAME]"
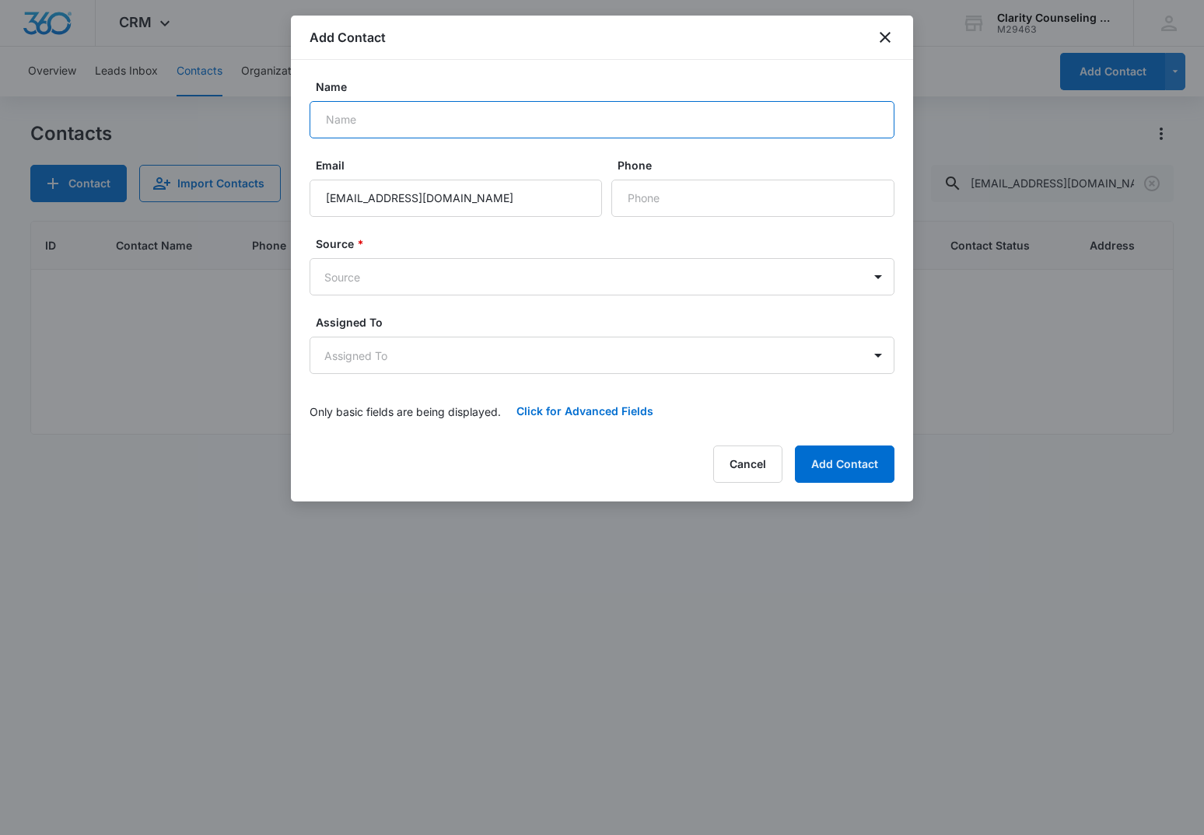
paste input "[PERSON_NAME]"
type input "[PERSON_NAME]"
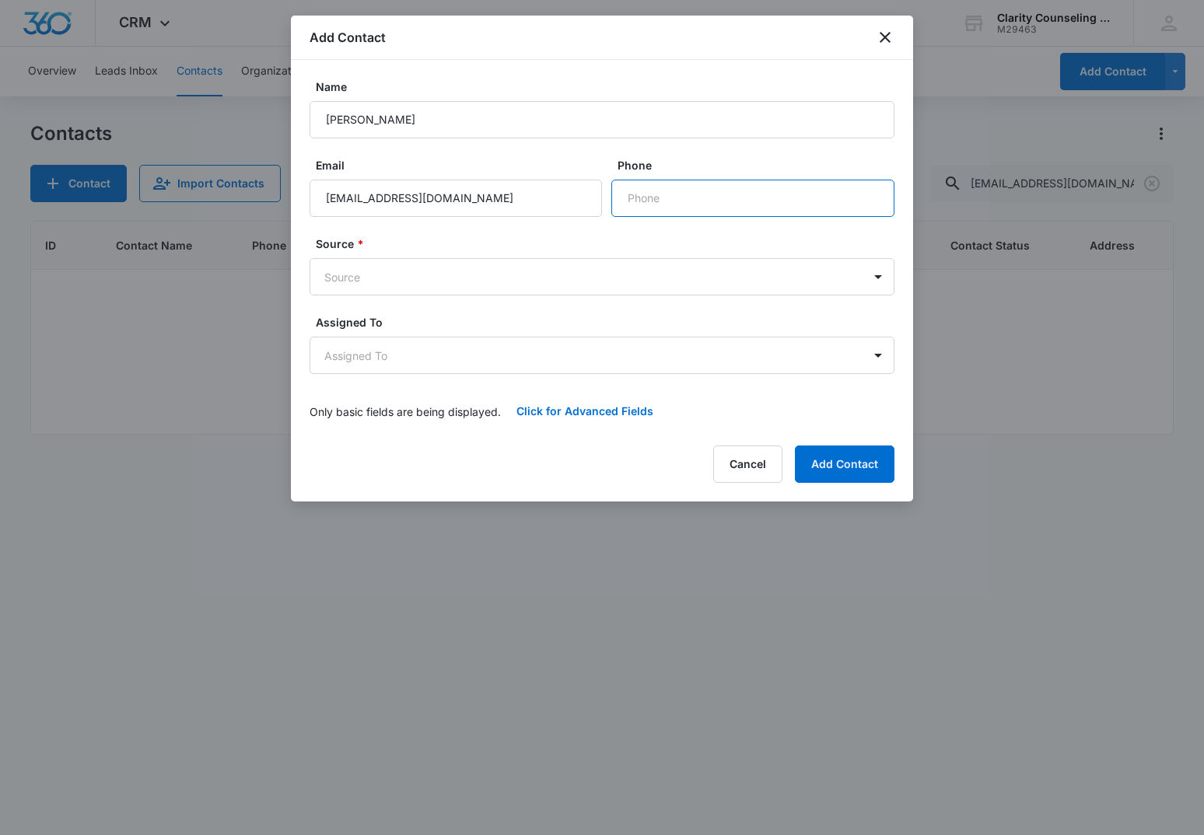
paste input "[PHONE_NUMBER]"
type input "[PHONE_NUMBER]"
click at [468, 279] on body "CRM Apps Reputation Websites Forms CRM Email Social Content Ads Intelligence Fi…" at bounding box center [602, 417] width 1204 height 835
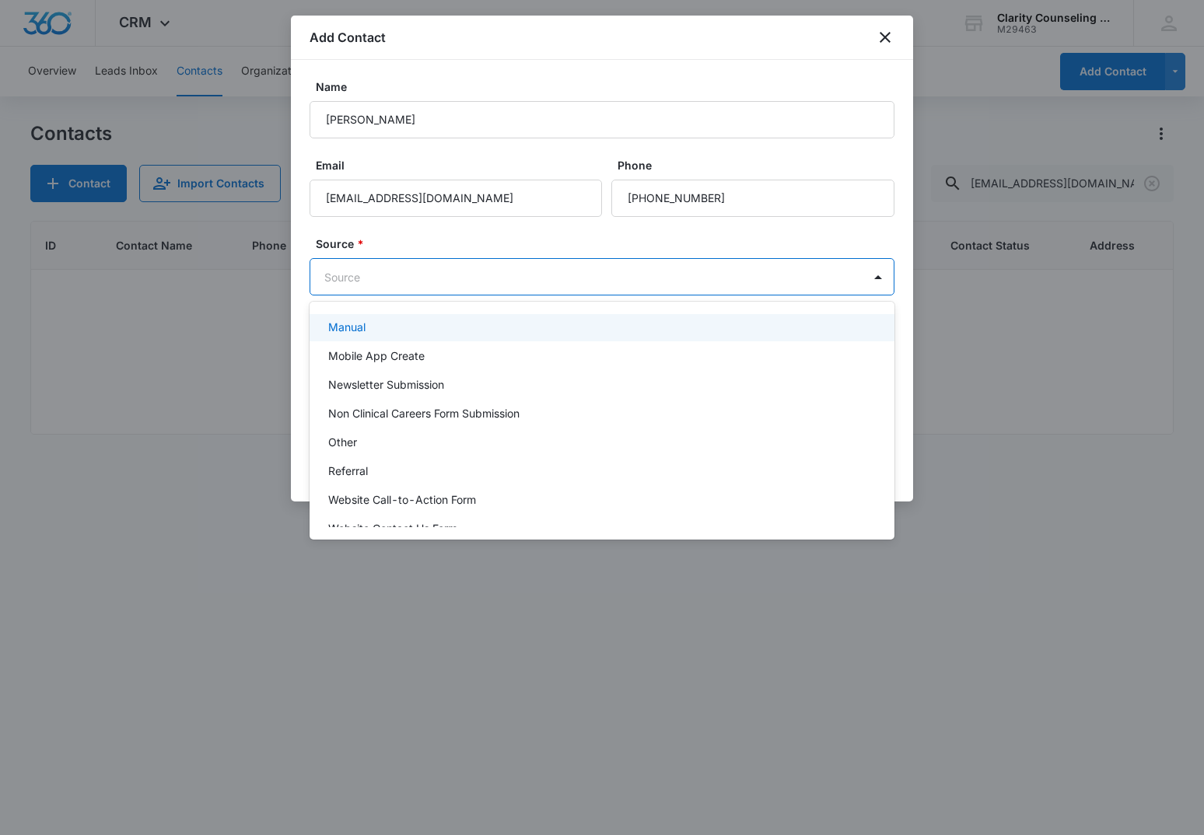
scroll to position [196, 0]
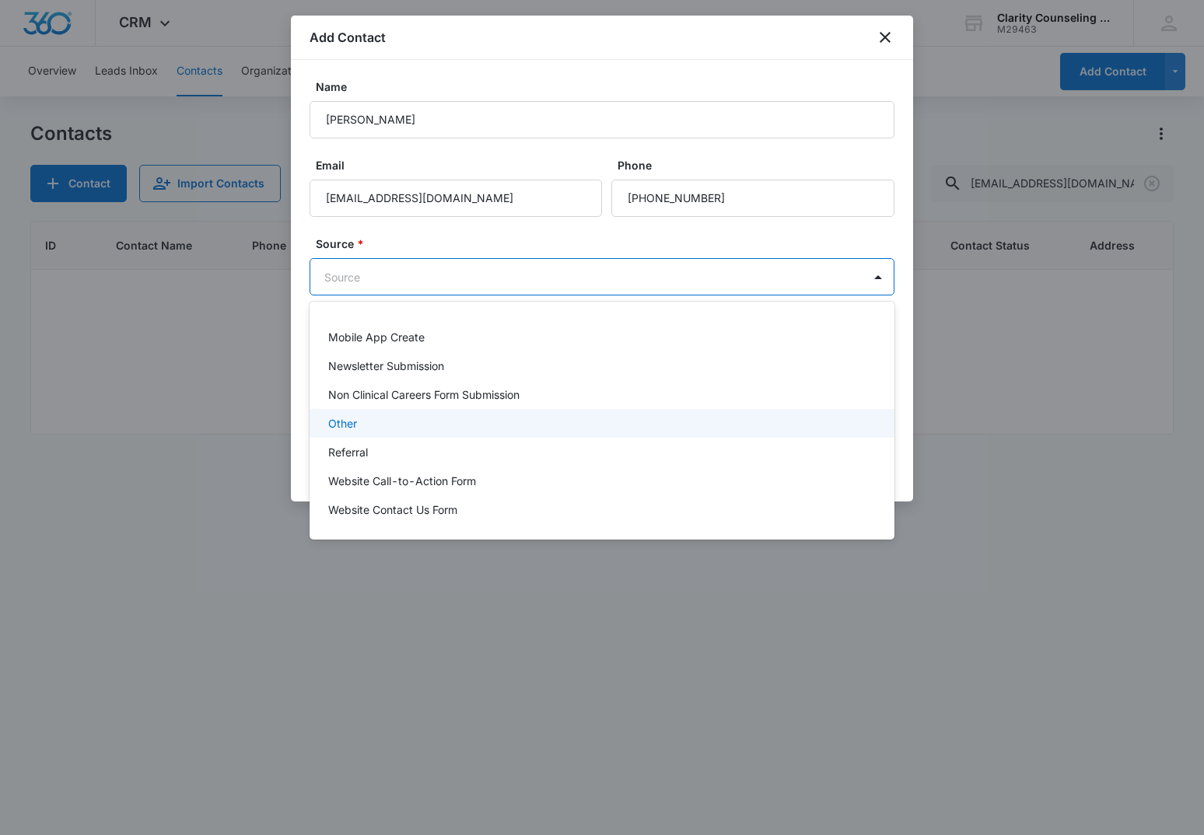
click at [371, 430] on div "Other" at bounding box center [600, 423] width 544 height 16
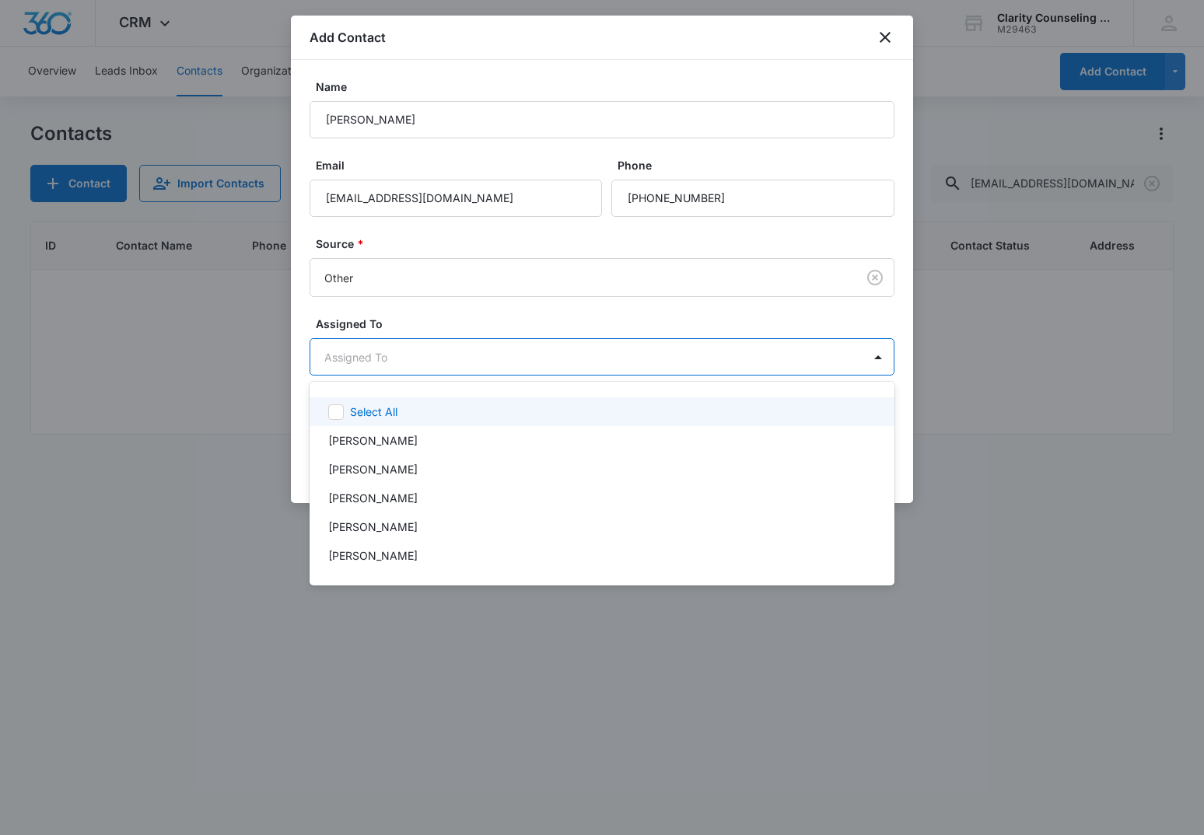
click at [377, 367] on body "CRM Apps Reputation Websites Forms CRM Email Social Content Ads Intelligence Fi…" at bounding box center [602, 417] width 1204 height 835
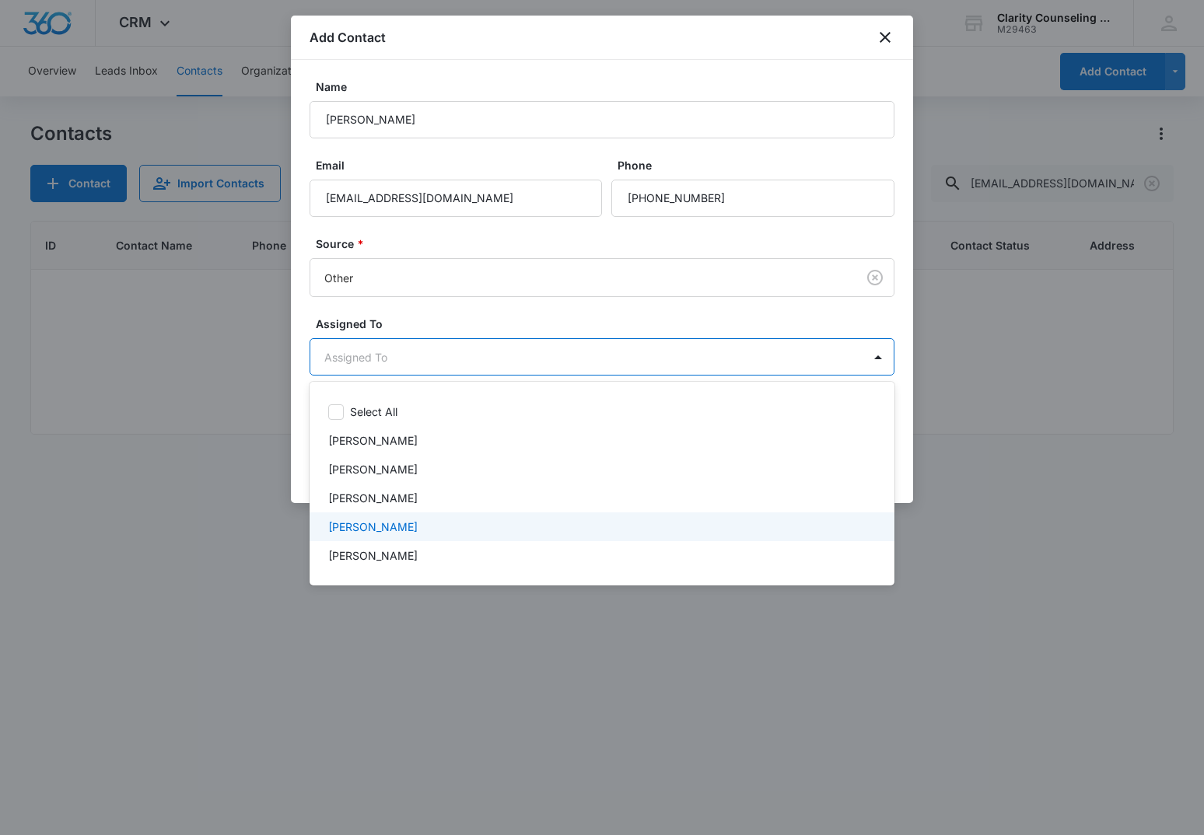
click at [418, 529] on p "[PERSON_NAME]" at bounding box center [372, 527] width 89 height 16
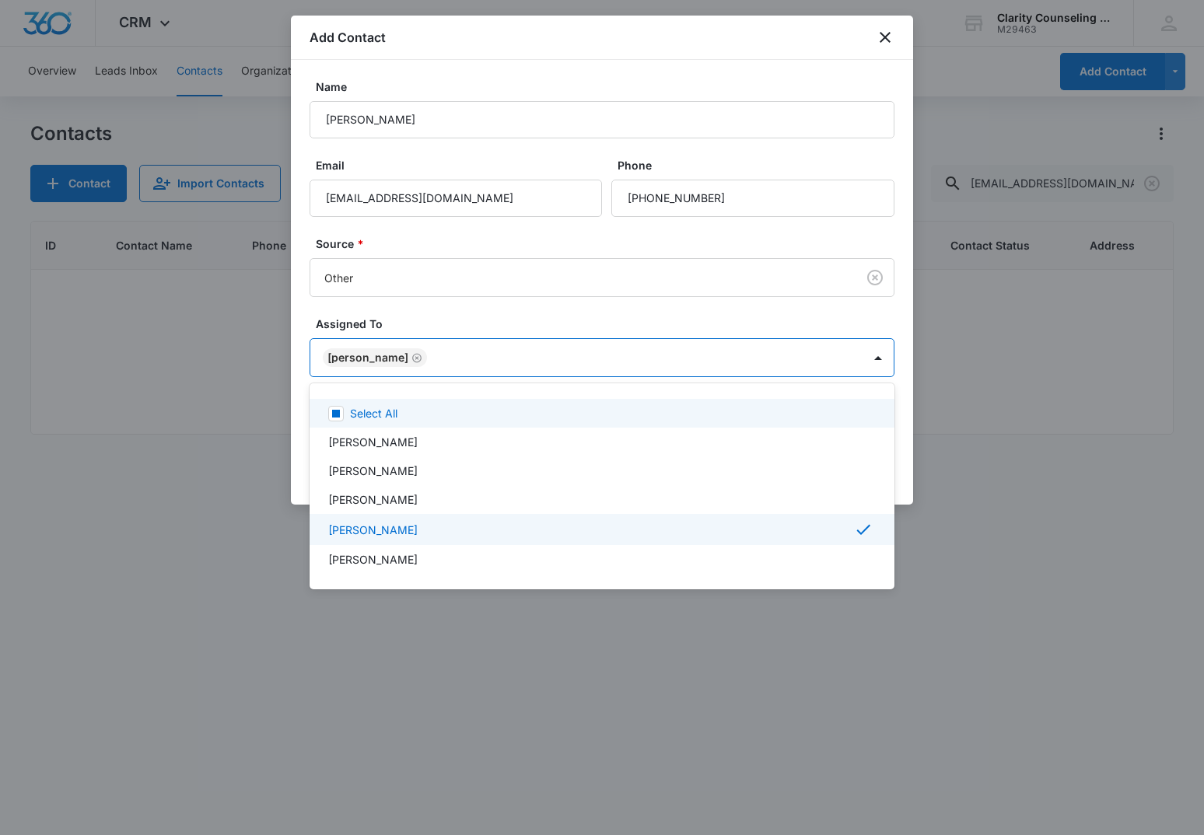
drag, startPoint x: 481, startPoint y: 240, endPoint x: 737, endPoint y: 342, distance: 275.5
click at [485, 241] on div at bounding box center [602, 417] width 1204 height 835
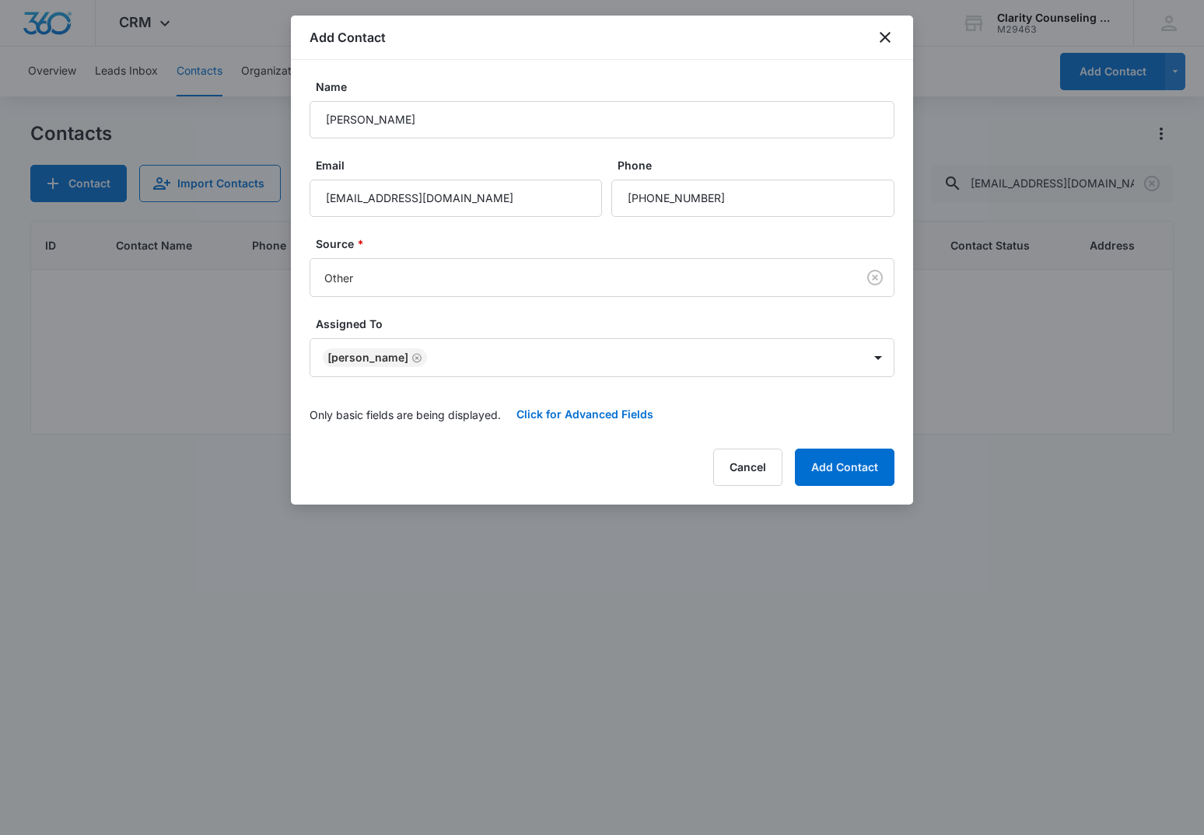
click at [829, 461] on button "Add Contact" at bounding box center [845, 467] width 100 height 37
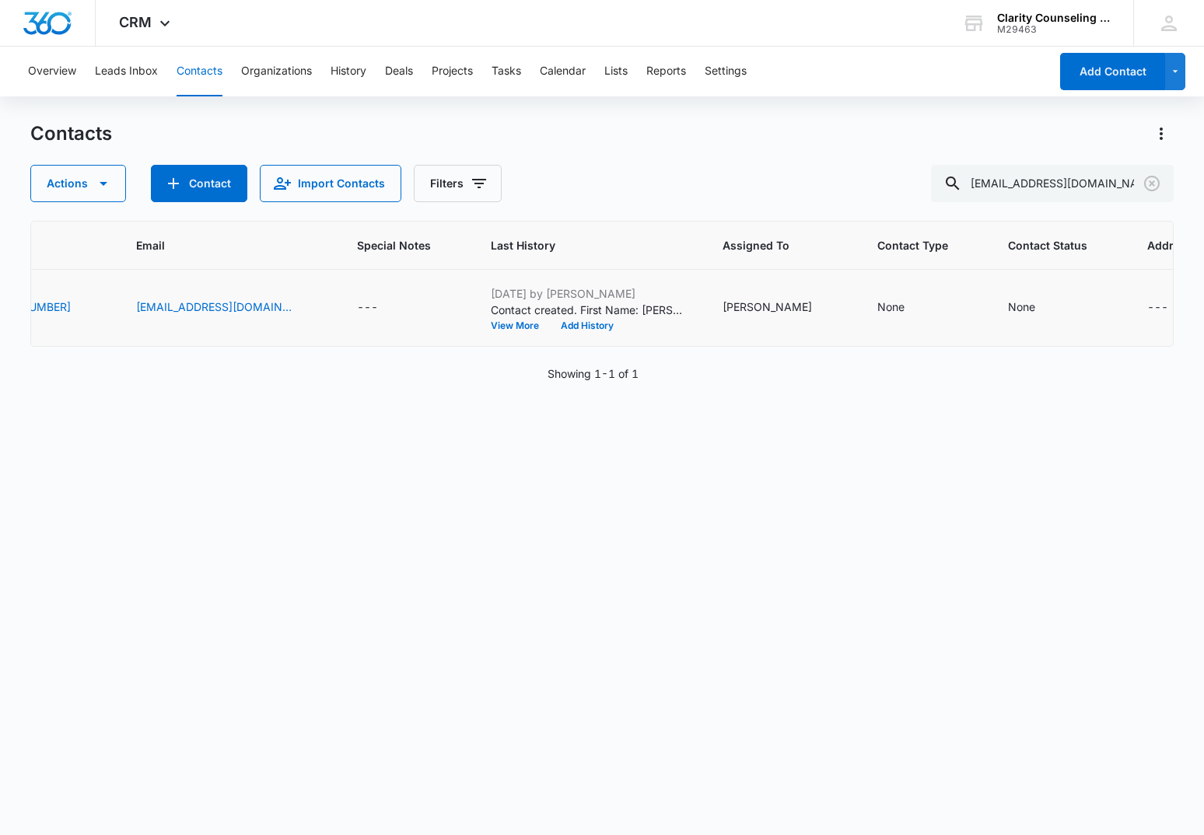
scroll to position [0, 400]
click at [1009, 310] on div "None" at bounding box center [1022, 307] width 27 height 16
click at [979, 204] on div "Contact Status" at bounding box center [954, 209] width 76 height 16
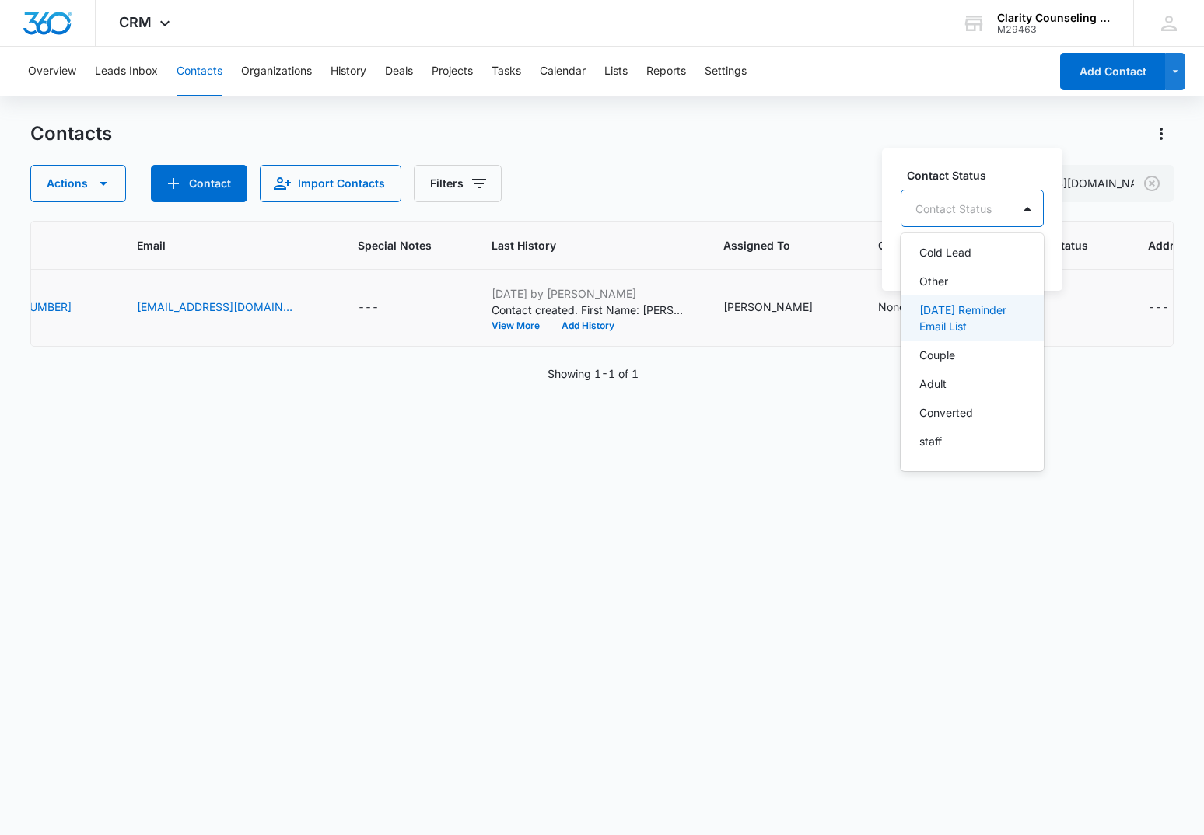
click at [961, 316] on p "[DATE] Reminder Email List" at bounding box center [970, 318] width 103 height 33
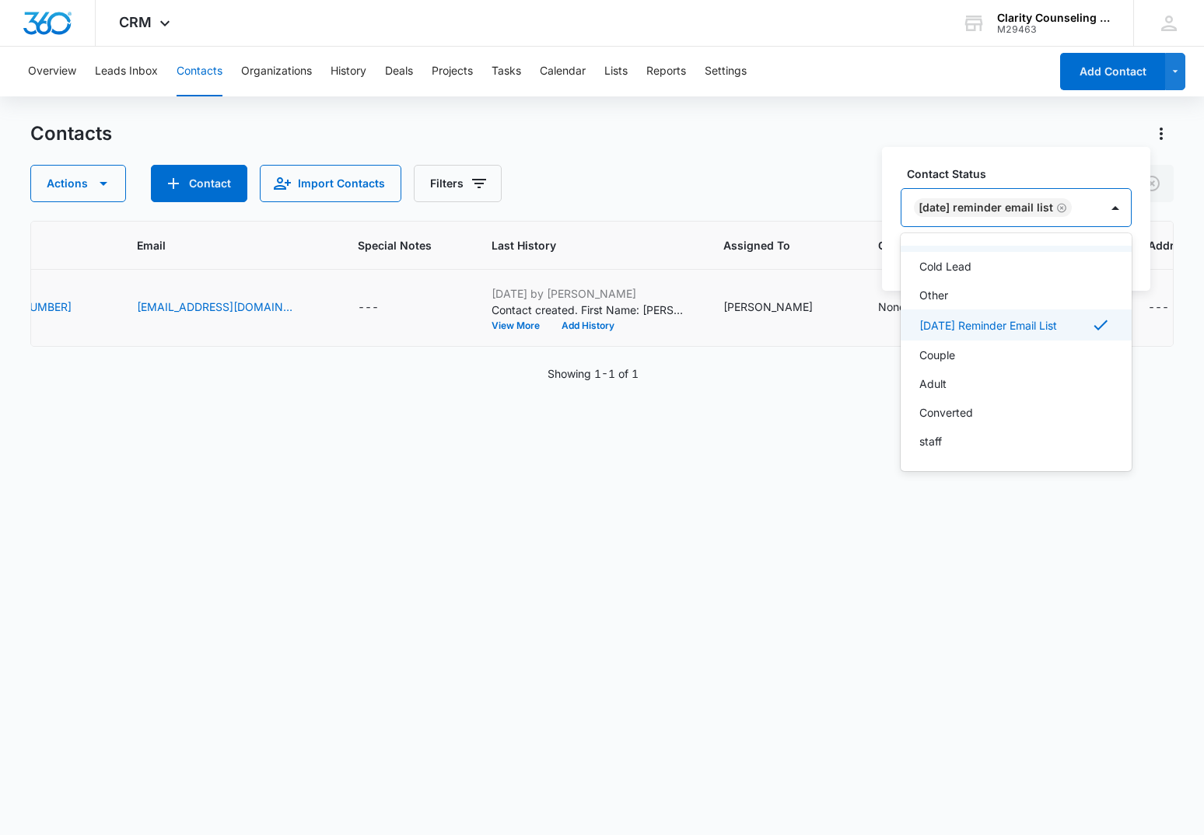
click at [1100, 201] on div "[DATE] Reminder Email List" at bounding box center [1001, 207] width 198 height 37
click at [1099, 257] on button "Save" at bounding box center [1109, 258] width 46 height 30
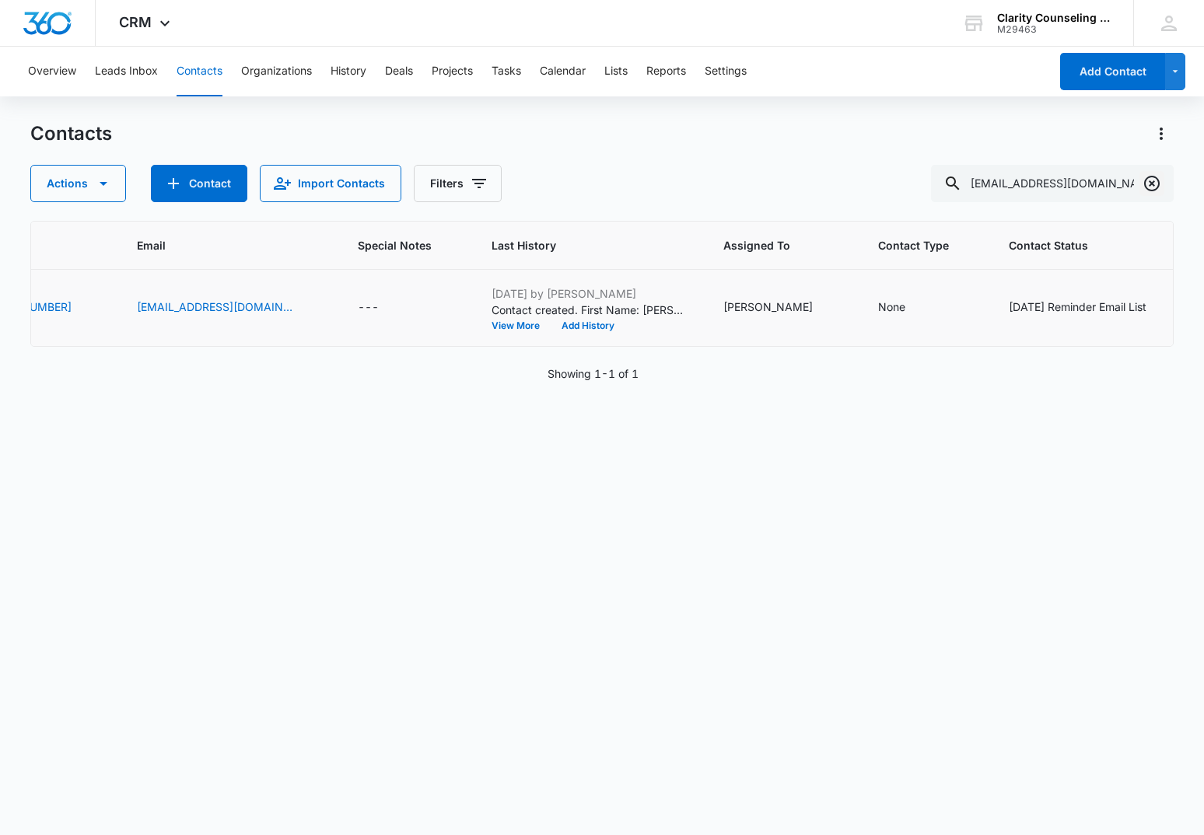
click at [1140, 181] on button "Clear" at bounding box center [1152, 183] width 25 height 25
click at [1140, 181] on div at bounding box center [1152, 183] width 25 height 37
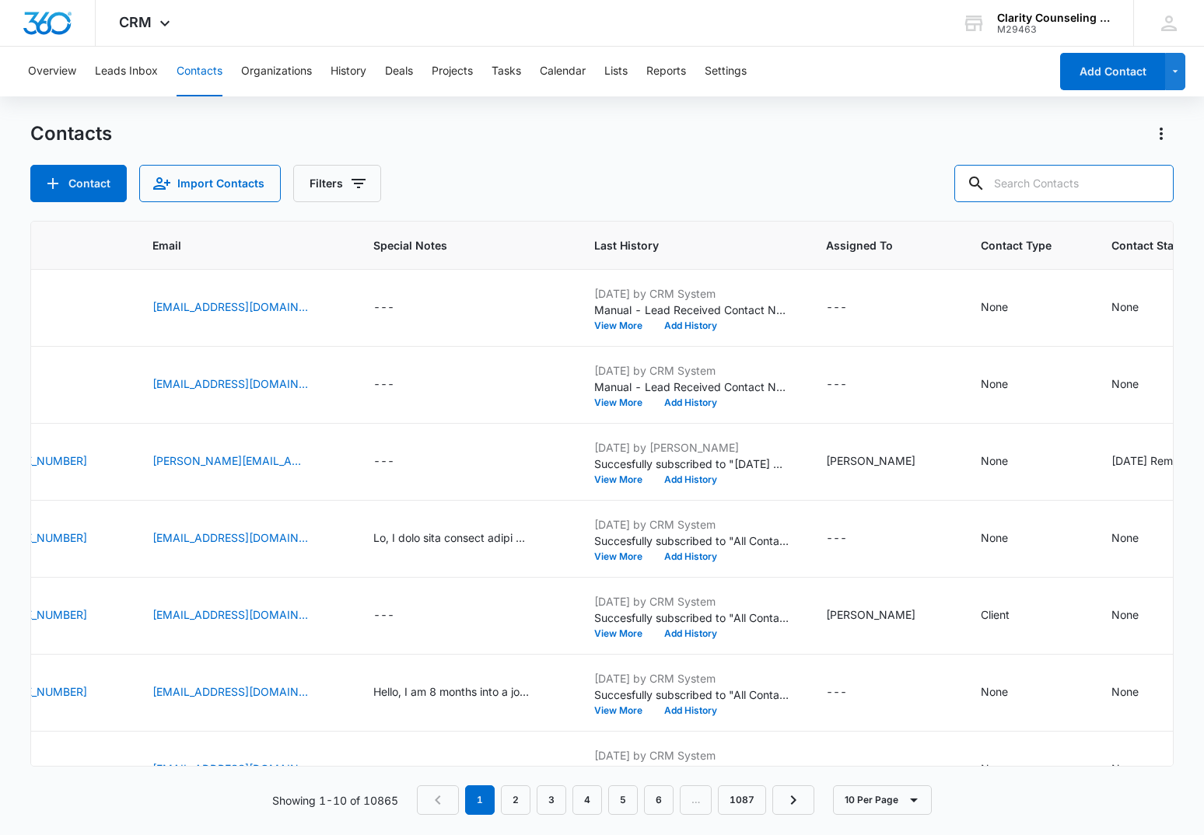
paste input "[EMAIL_ADDRESS][DOMAIN_NAME]"
type input "[EMAIL_ADDRESS][DOMAIN_NAME]"
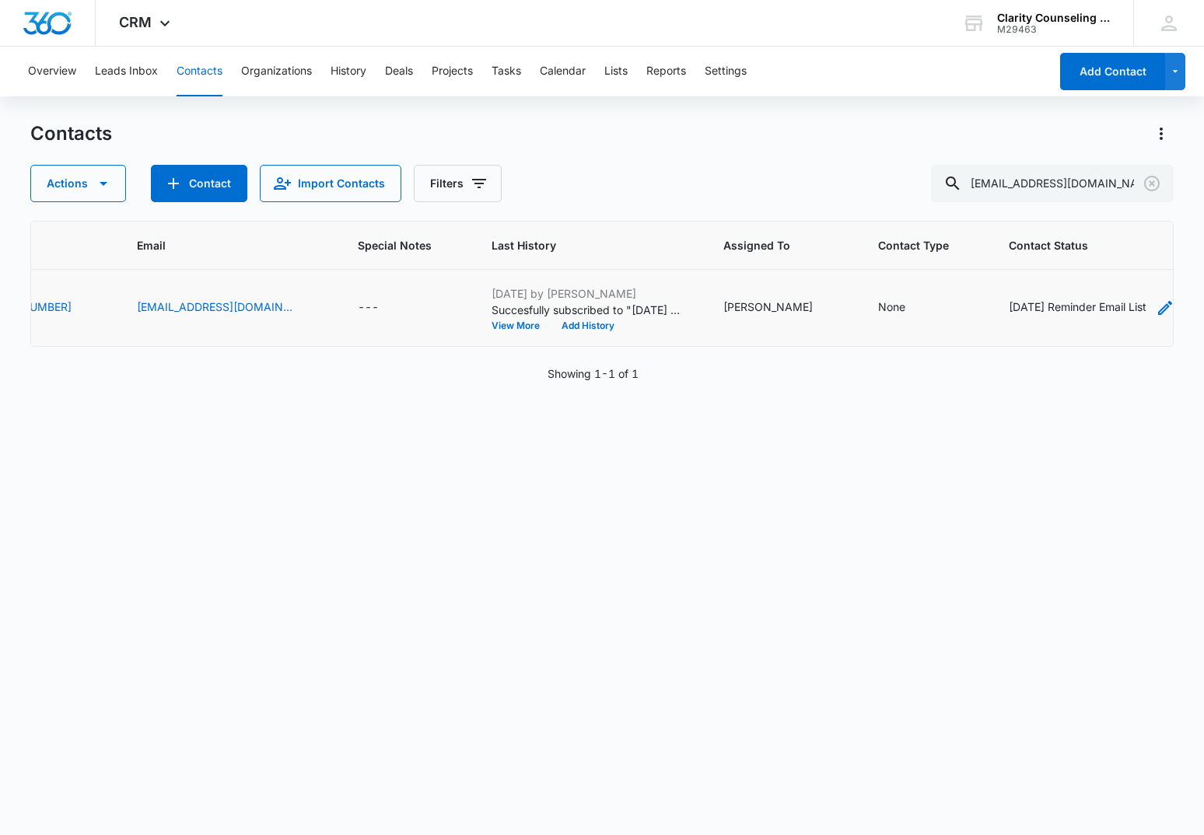
click at [1024, 307] on div "[DATE] Reminder Email List" at bounding box center [1078, 307] width 138 height 16
click at [880, 295] on icon "Remove Saturday Reminder Email List" at bounding box center [881, 296] width 11 height 12
click at [916, 338] on button "Save" at bounding box center [928, 344] width 46 height 30
click at [1145, 187] on icon "Clear" at bounding box center [1152, 183] width 19 height 19
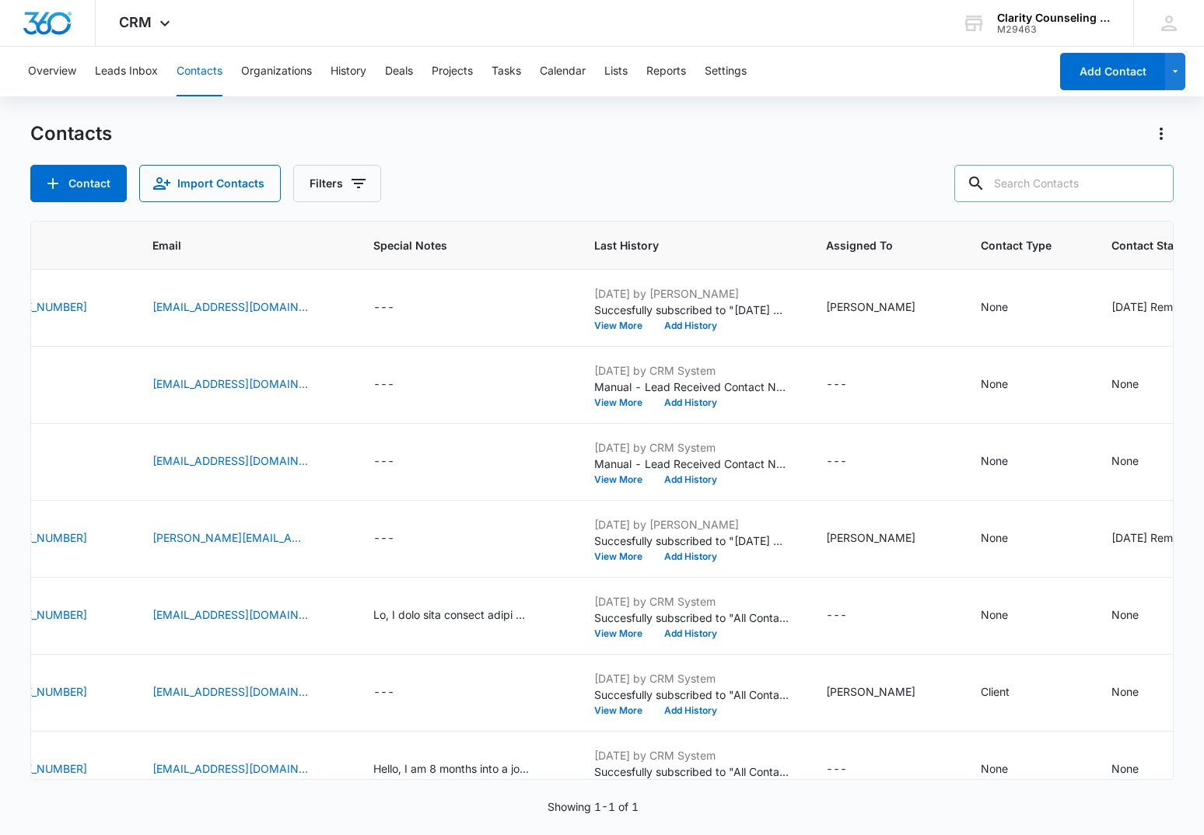
click at [1145, 187] on div at bounding box center [1152, 183] width 25 height 37
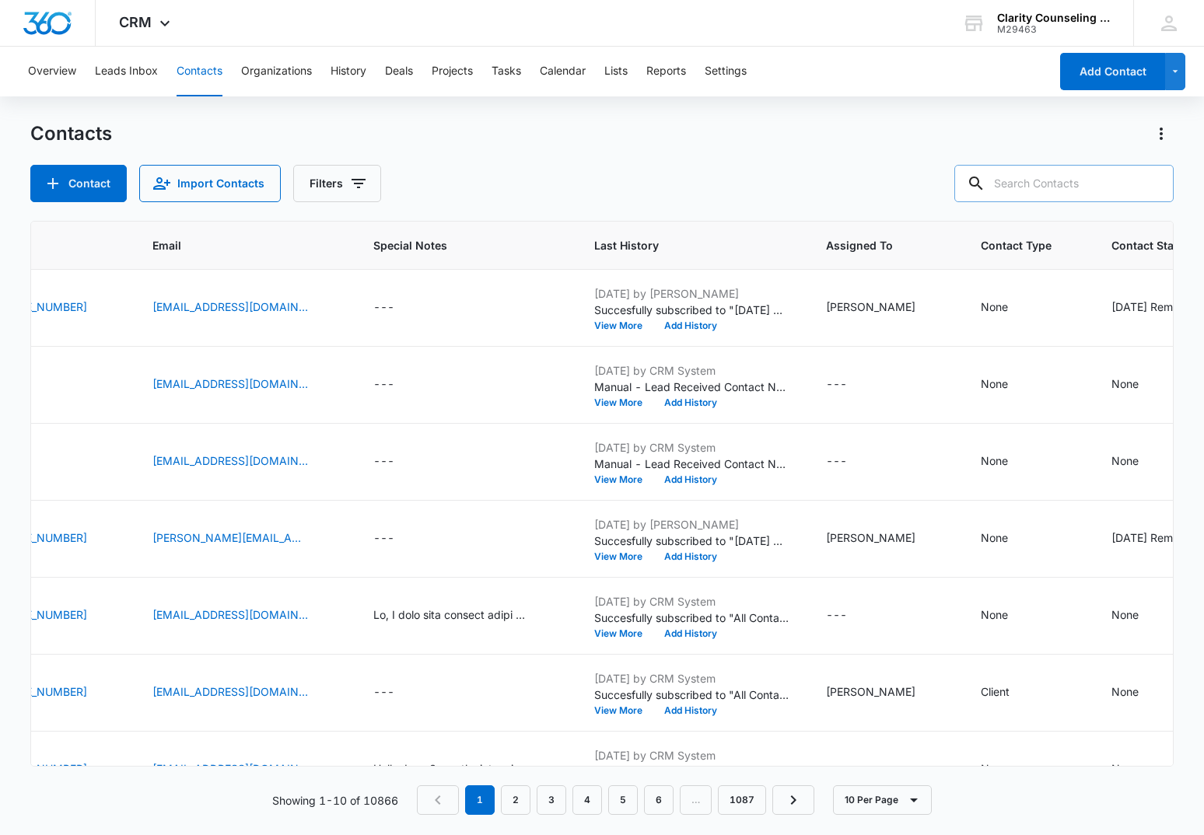
paste input "[PERSON_NAME][EMAIL_ADDRESS][PERSON_NAME][DOMAIN_NAME]"
type input "[PERSON_NAME][EMAIL_ADDRESS][PERSON_NAME][DOMAIN_NAME]"
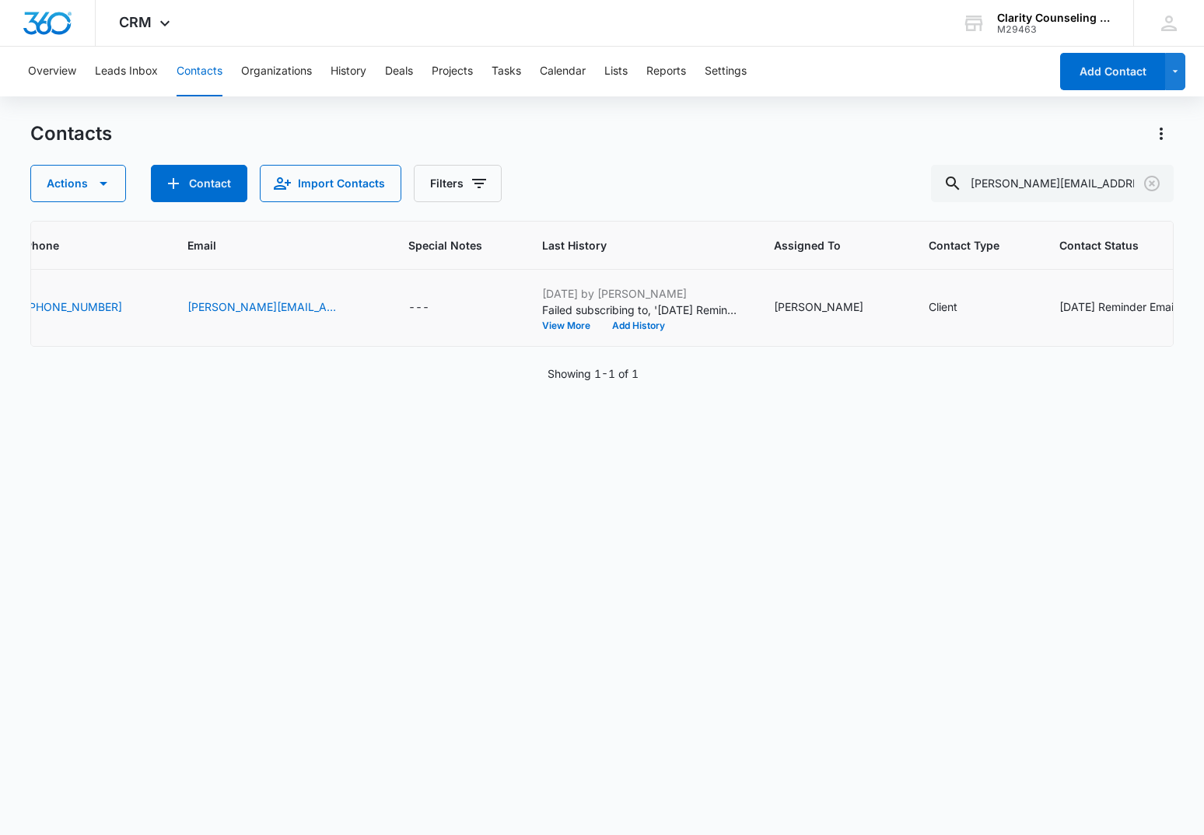
click at [1059, 306] on div "[DATE] Reminder Email List" at bounding box center [1128, 307] width 138 height 16
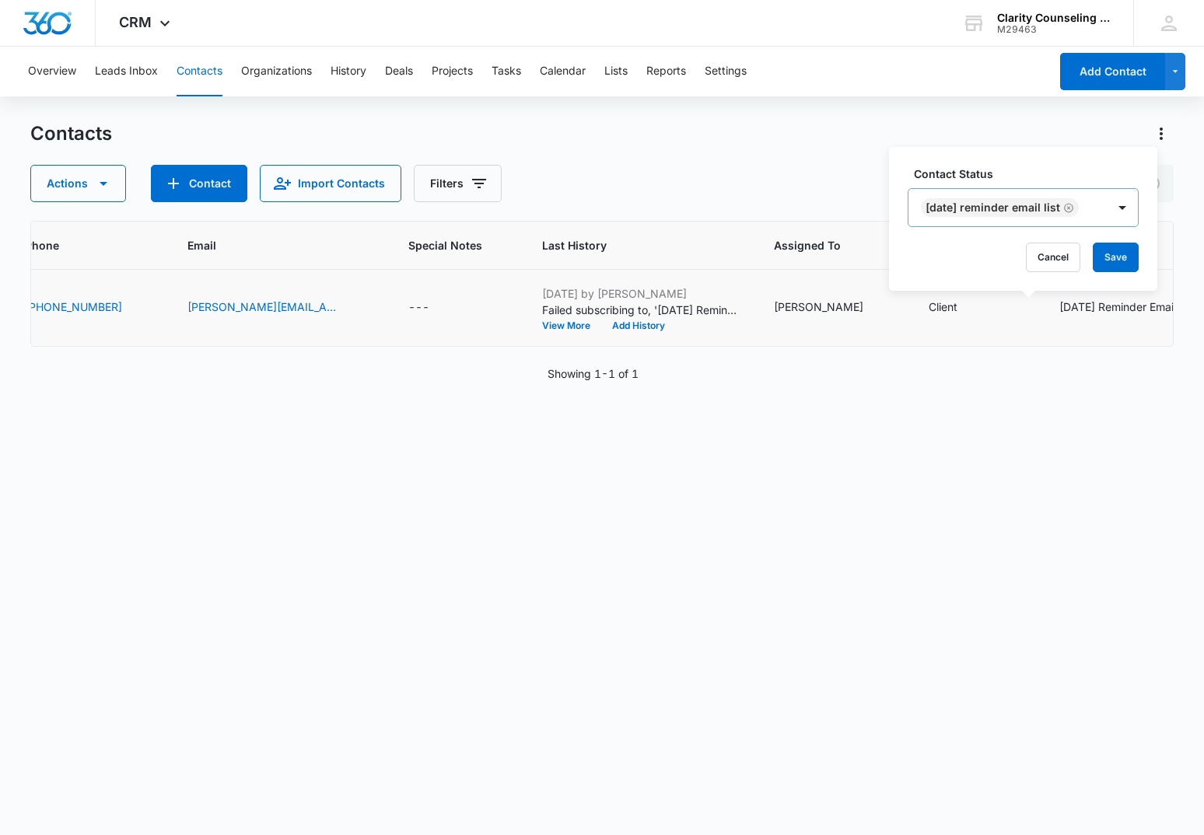
click at [1073, 208] on icon "Remove Saturday Reminder Email List" at bounding box center [1068, 207] width 9 height 9
click at [1036, 259] on button "Save" at bounding box center [1028, 258] width 46 height 30
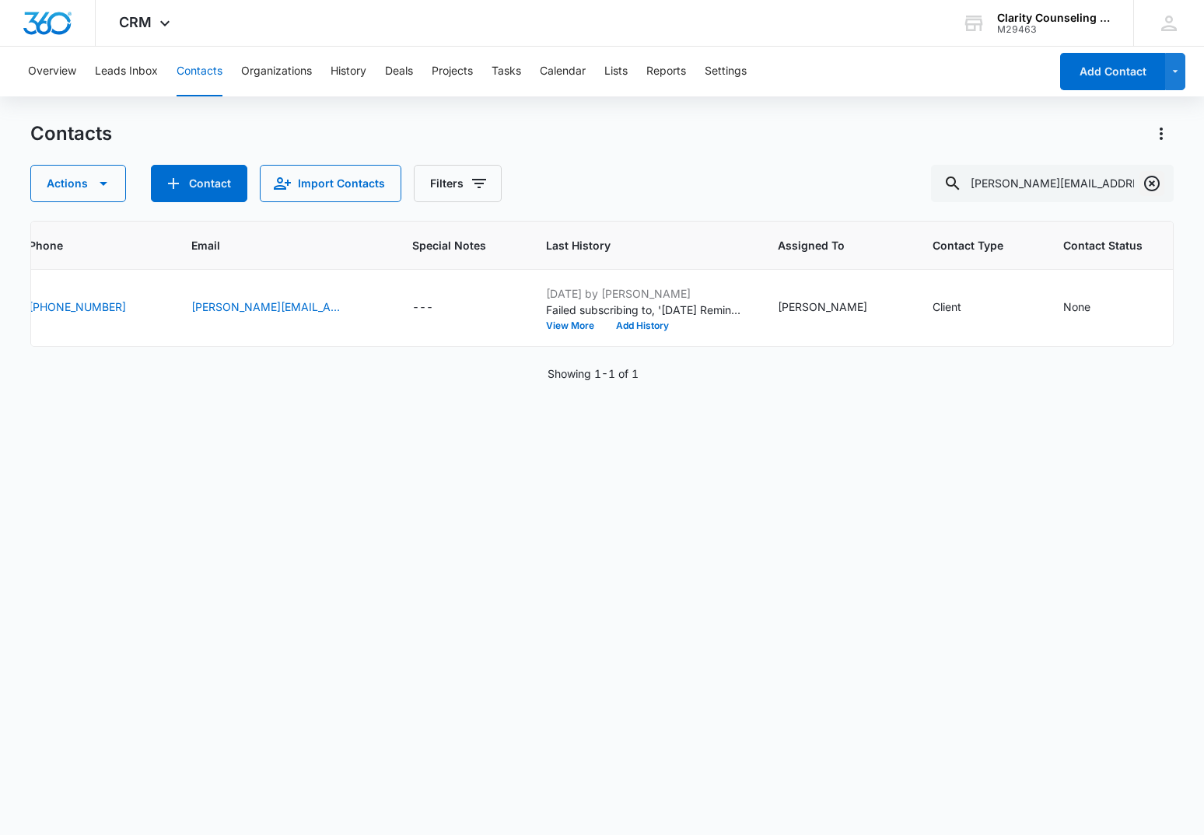
click at [1147, 180] on icon "Clear" at bounding box center [1152, 184] width 16 height 16
click at [1147, 180] on div at bounding box center [1152, 183] width 25 height 37
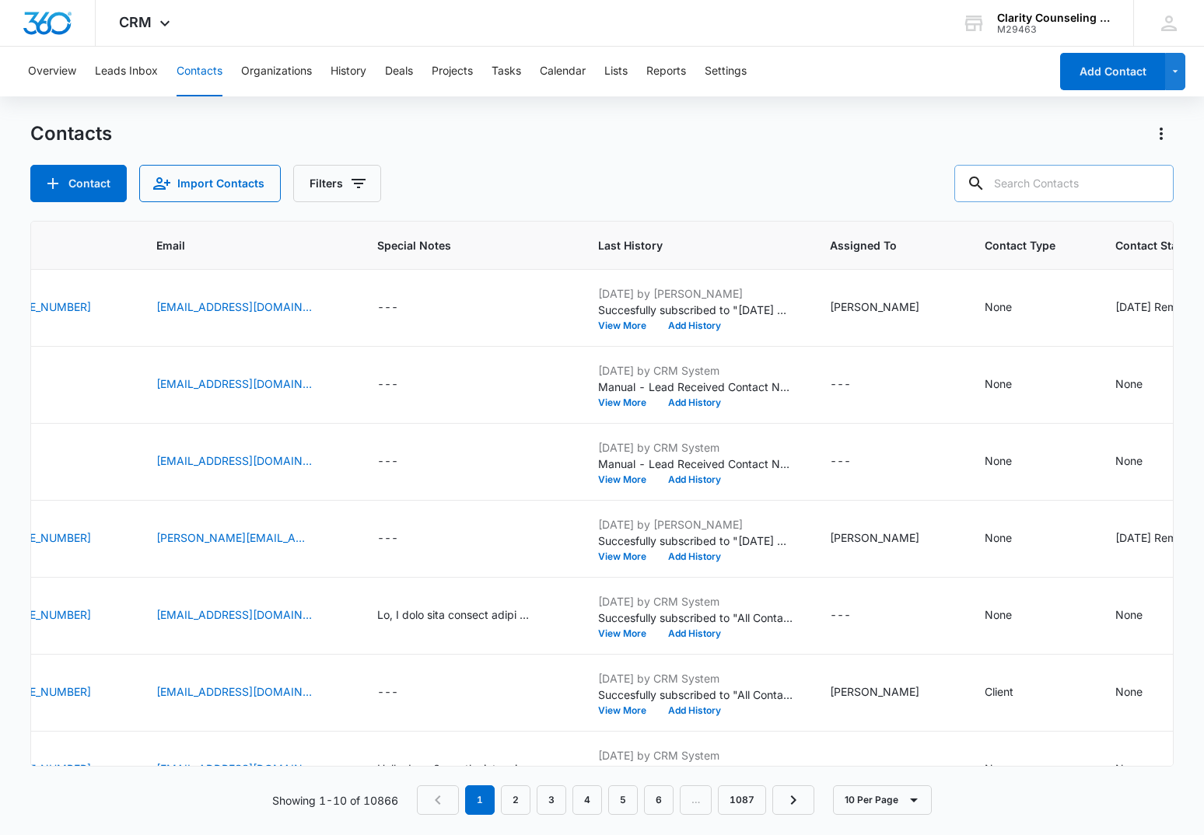
paste input "[EMAIL_ADDRESS][DOMAIN_NAME]"
type input "[EMAIL_ADDRESS][DOMAIN_NAME]"
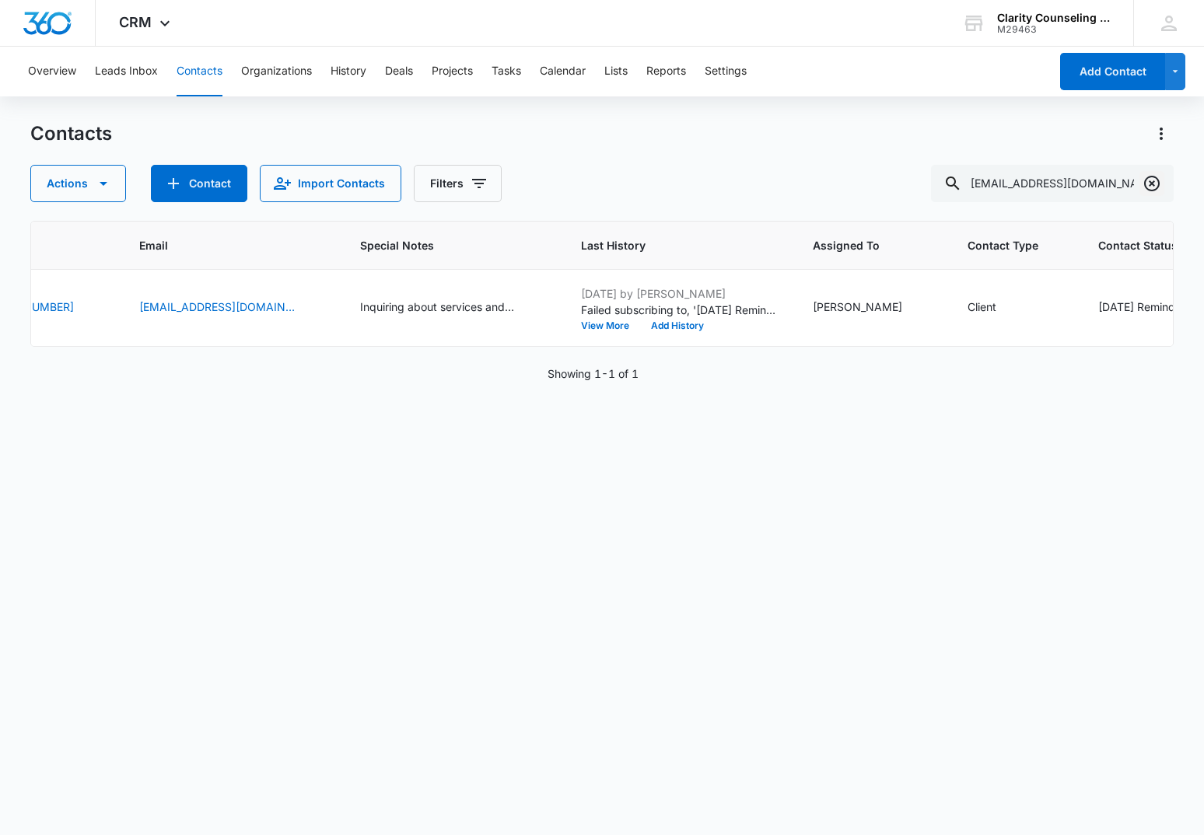
click at [1154, 182] on icon "Clear" at bounding box center [1152, 184] width 16 height 16
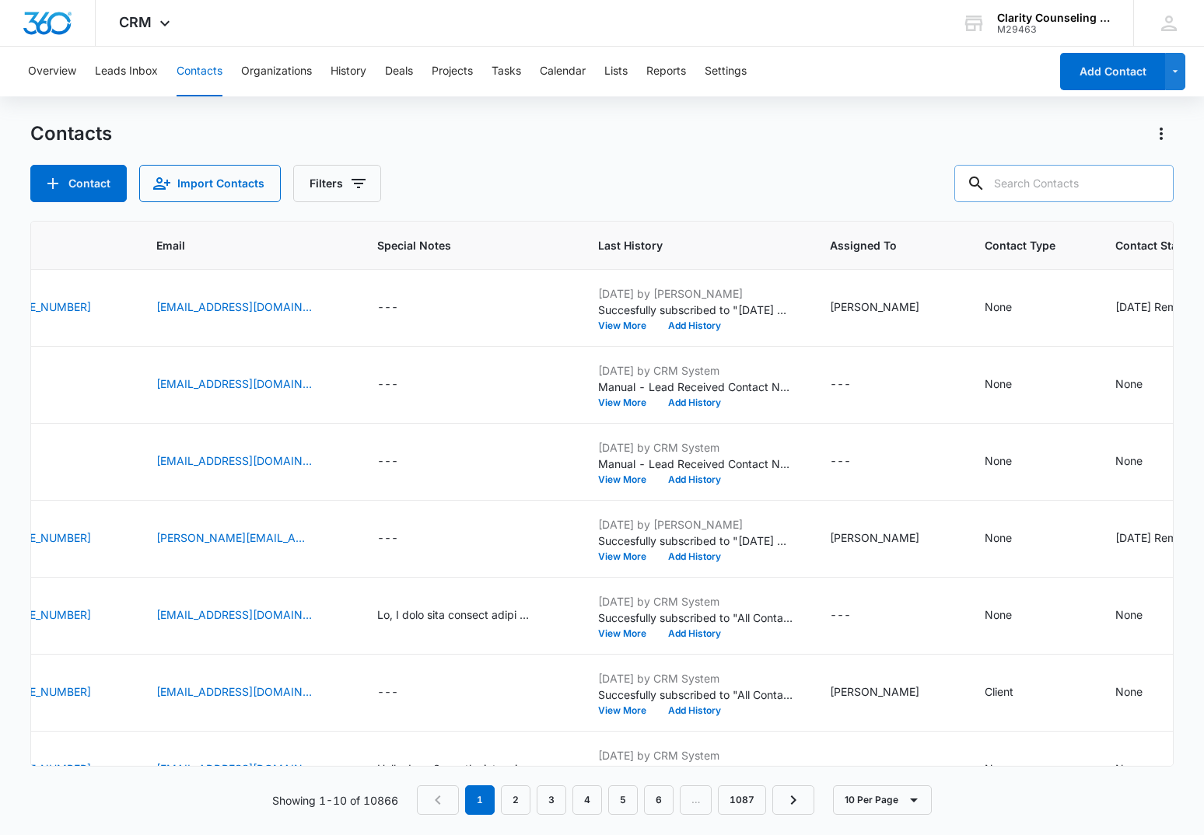
paste input "[EMAIL_ADDRESS][DOMAIN_NAME]"
type input "[EMAIL_ADDRESS][DOMAIN_NAME]"
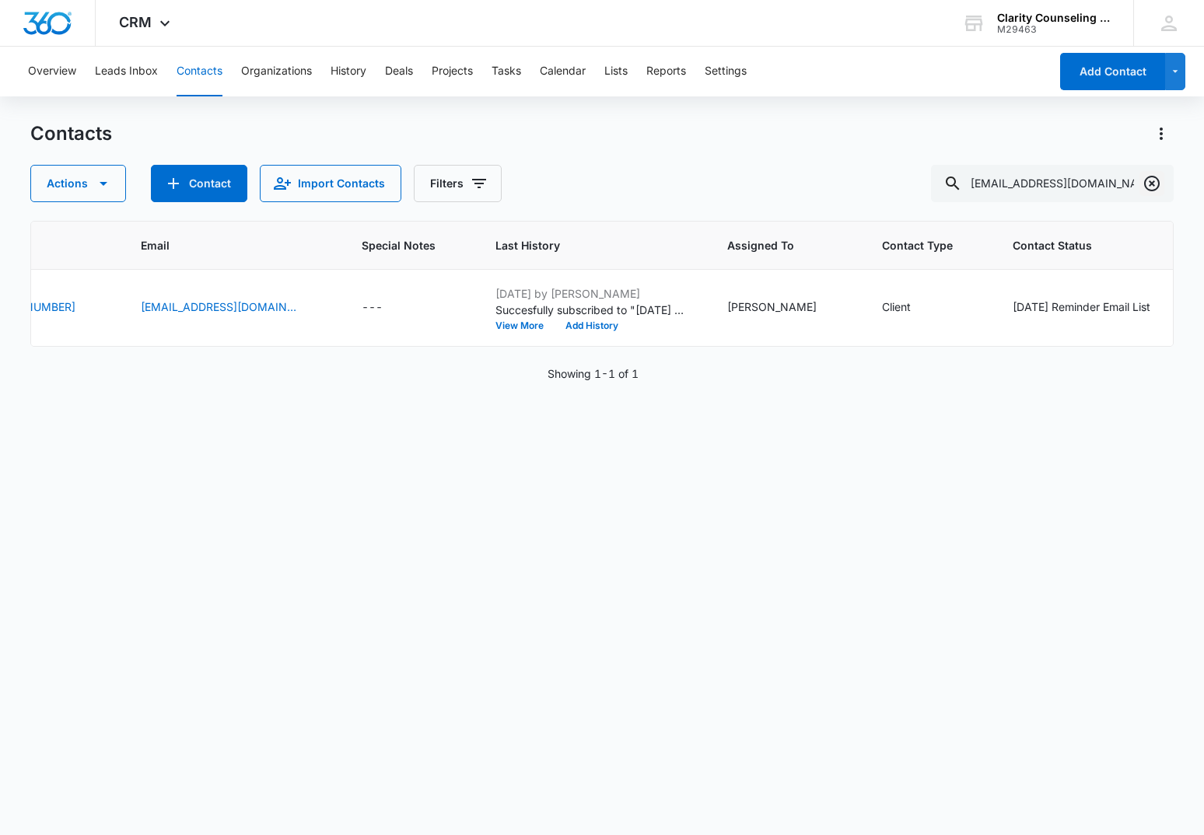
click at [1145, 184] on icon "Clear" at bounding box center [1152, 184] width 16 height 16
click at [1145, 184] on div at bounding box center [1152, 183] width 25 height 37
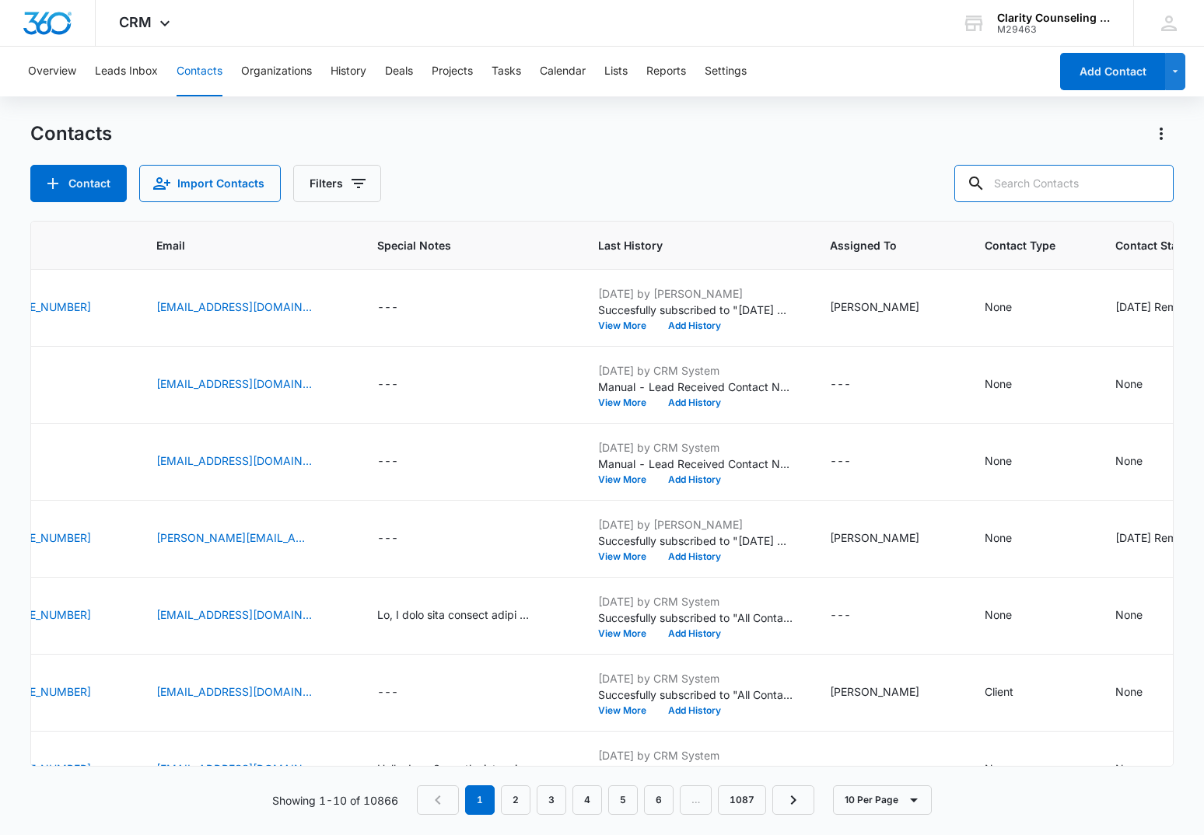
click at [1056, 186] on input "text" at bounding box center [1063, 183] width 219 height 37
paste input "[EMAIL_ADDRESS][DOMAIN_NAME]"
type input "[EMAIL_ADDRESS][DOMAIN_NAME]"
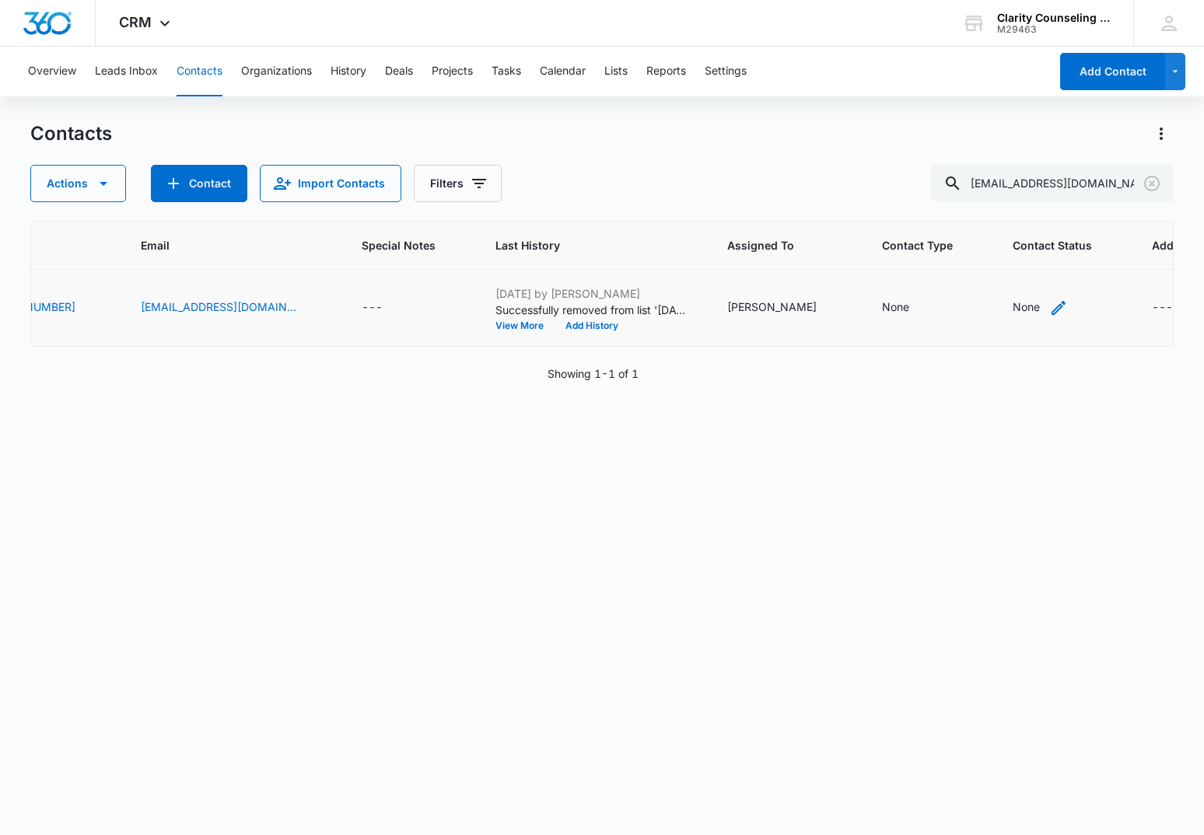
click at [1013, 310] on div "None" at bounding box center [1026, 307] width 27 height 16
click at [982, 214] on div "Contact Status" at bounding box center [975, 209] width 76 height 16
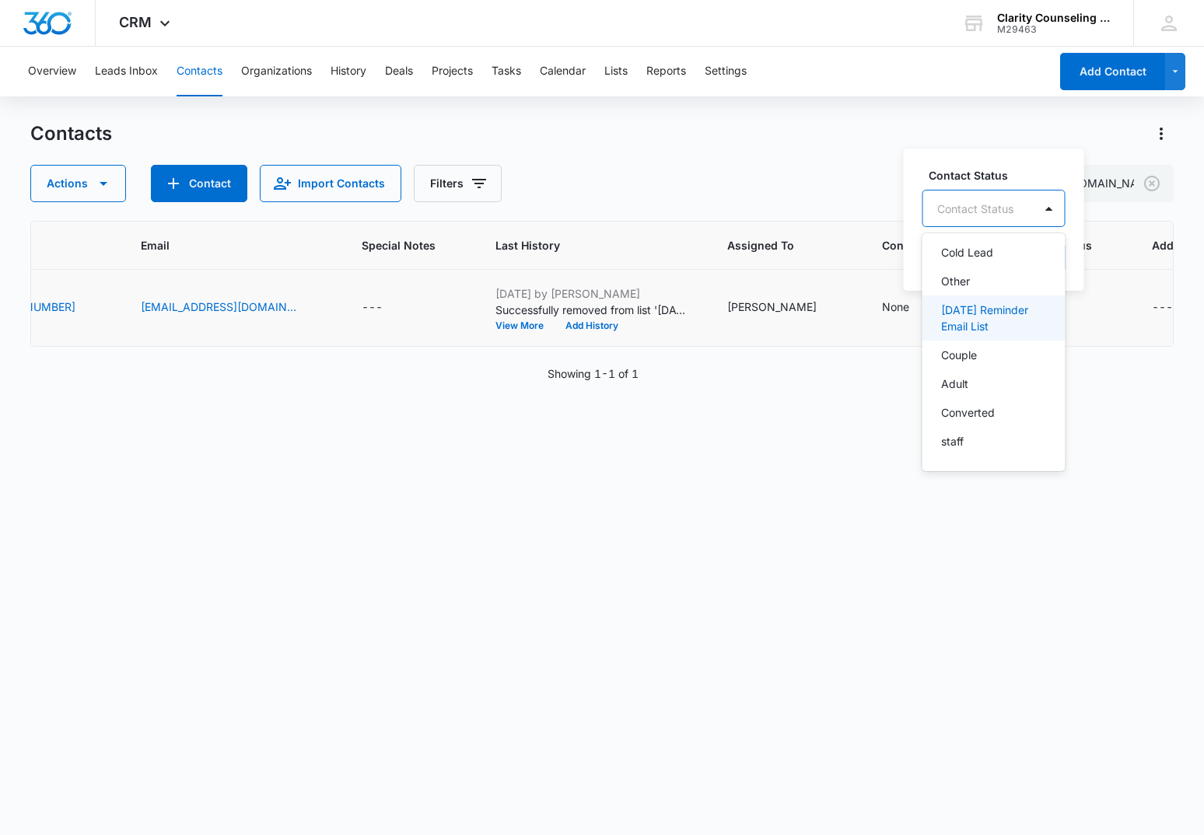
drag, startPoint x: 980, startPoint y: 315, endPoint x: 1010, endPoint y: 261, distance: 62.3
click at [986, 304] on p "[DATE] Reminder Email List" at bounding box center [992, 318] width 103 height 33
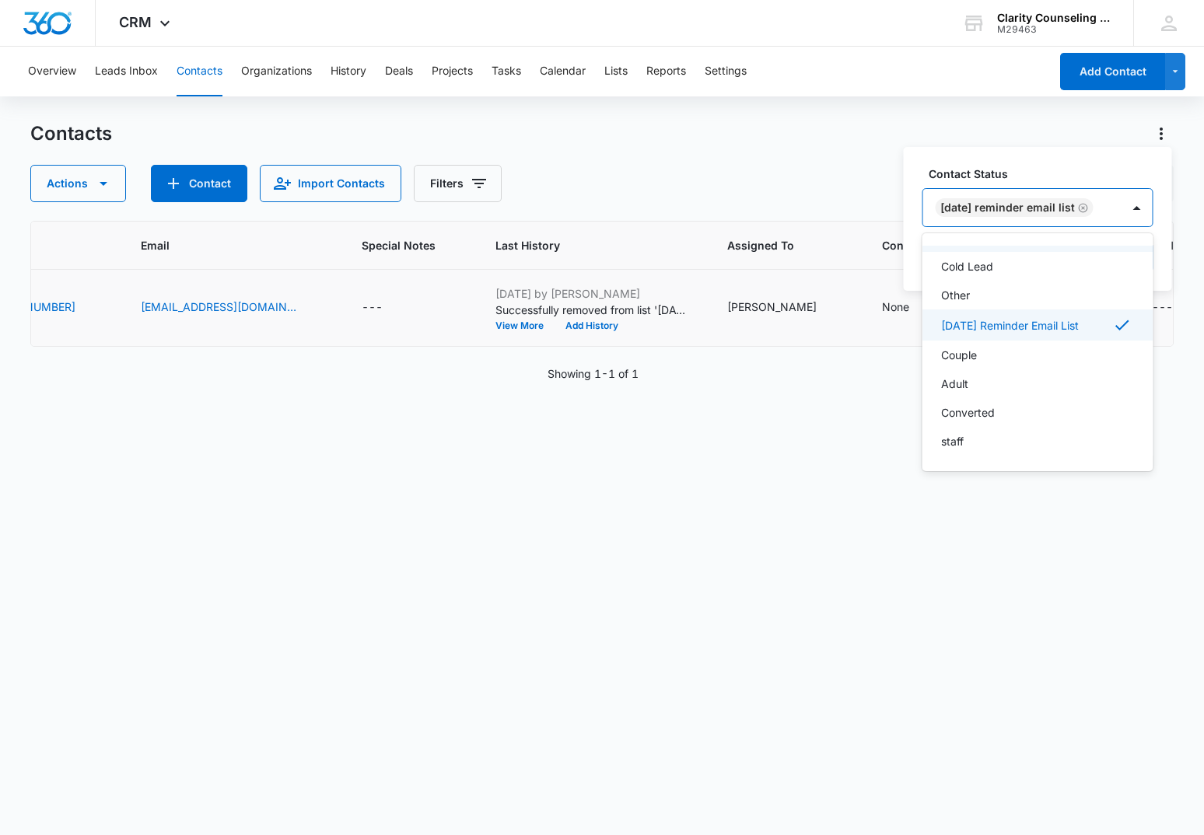
drag, startPoint x: 1135, startPoint y: 210, endPoint x: 1137, endPoint y: 224, distance: 14.2
click at [1135, 210] on div at bounding box center [1137, 207] width 31 height 37
click at [1138, 248] on button "Save" at bounding box center [1131, 258] width 46 height 30
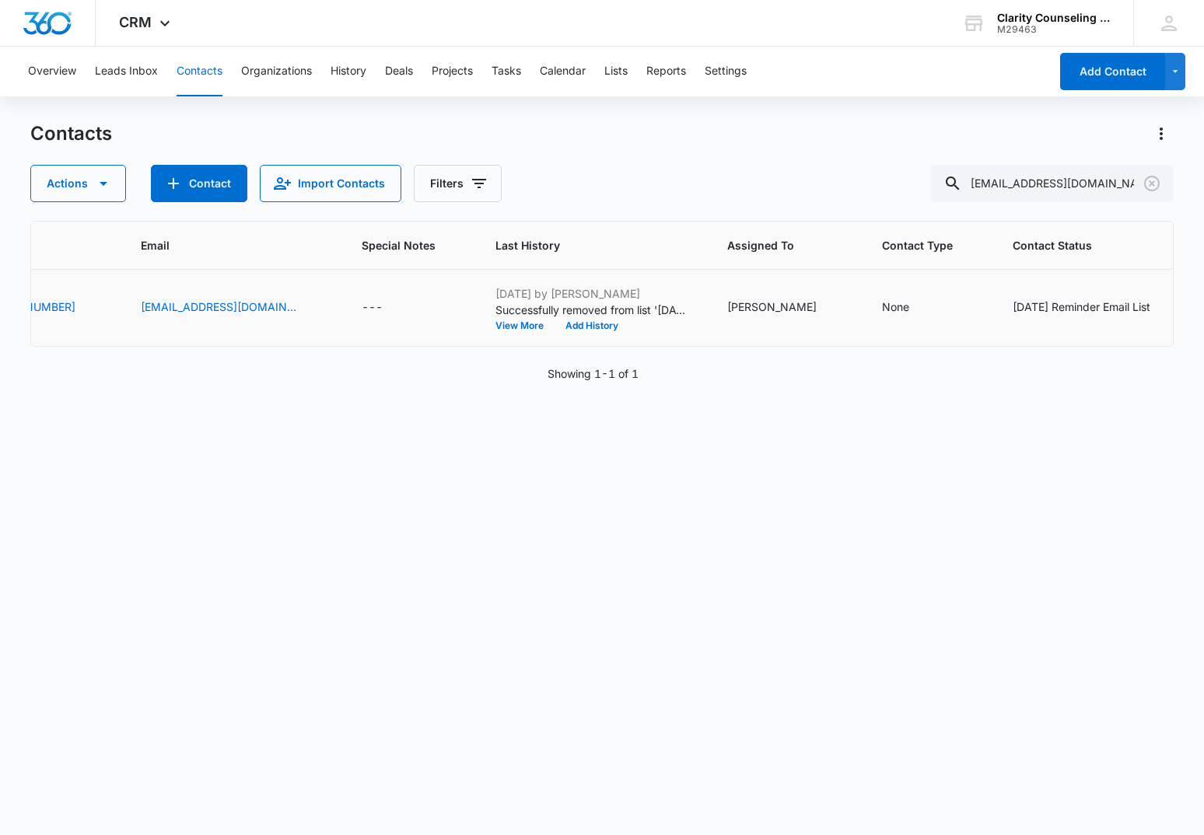
scroll to position [0, 1]
click at [1156, 180] on icon "Clear" at bounding box center [1152, 183] width 19 height 19
click at [1156, 180] on div at bounding box center [1152, 183] width 25 height 37
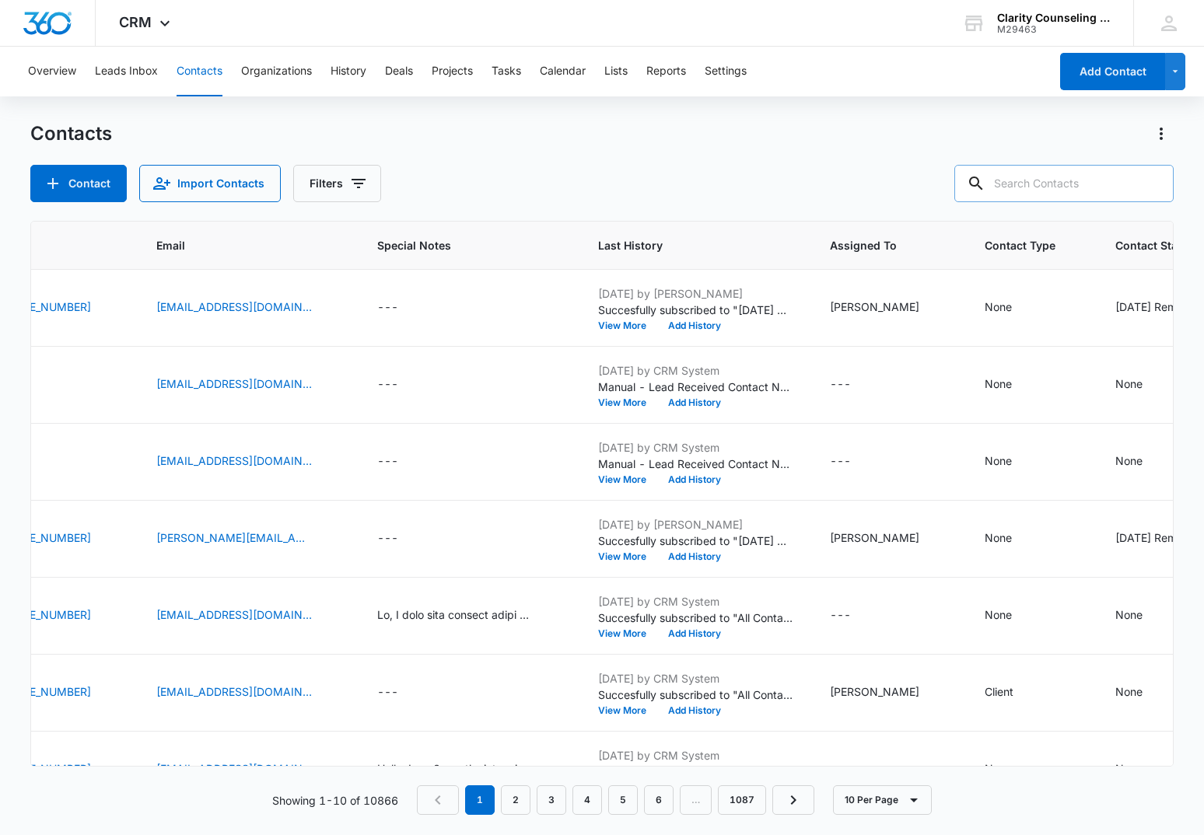
scroll to position [0, 0]
paste input "[EMAIL_ADDRESS][DOMAIN_NAME]"
type input "[EMAIL_ADDRESS][DOMAIN_NAME]"
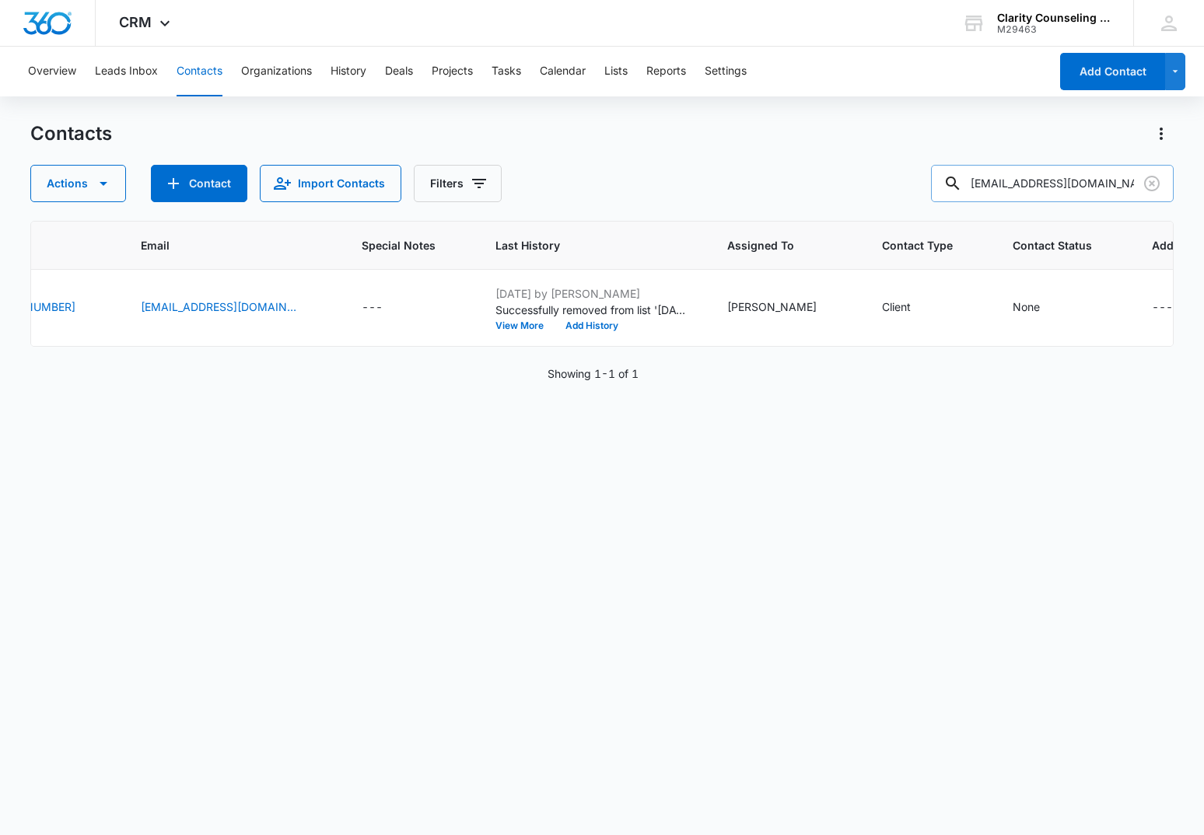
scroll to position [0, 387]
click at [1150, 187] on icon "Clear" at bounding box center [1152, 183] width 19 height 19
drag, startPoint x: 1150, startPoint y: 187, endPoint x: 1140, endPoint y: 184, distance: 11.3
click at [1150, 186] on div at bounding box center [1152, 183] width 25 height 37
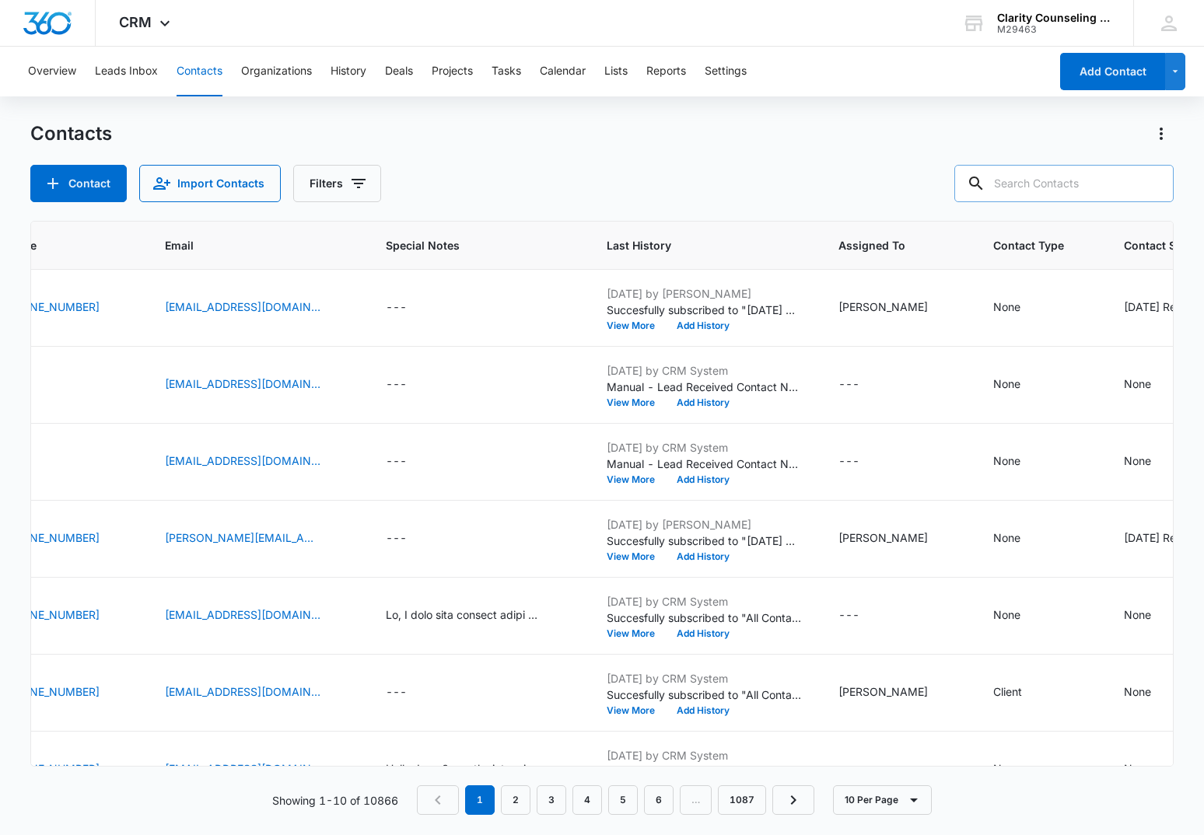
paste input "[EMAIL_ADDRESS][DOMAIN_NAME]"
type input "[EMAIL_ADDRESS][DOMAIN_NAME]"
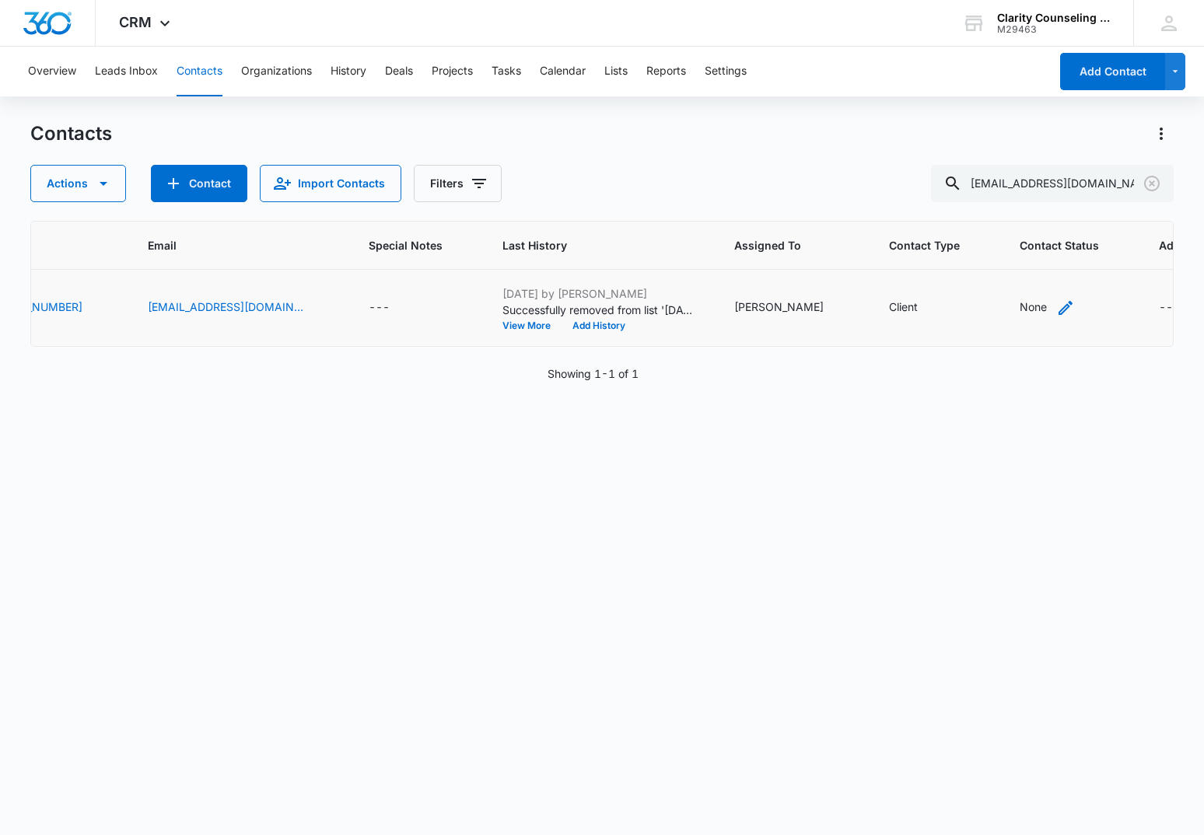
click at [1021, 308] on div "None" at bounding box center [1033, 307] width 27 height 16
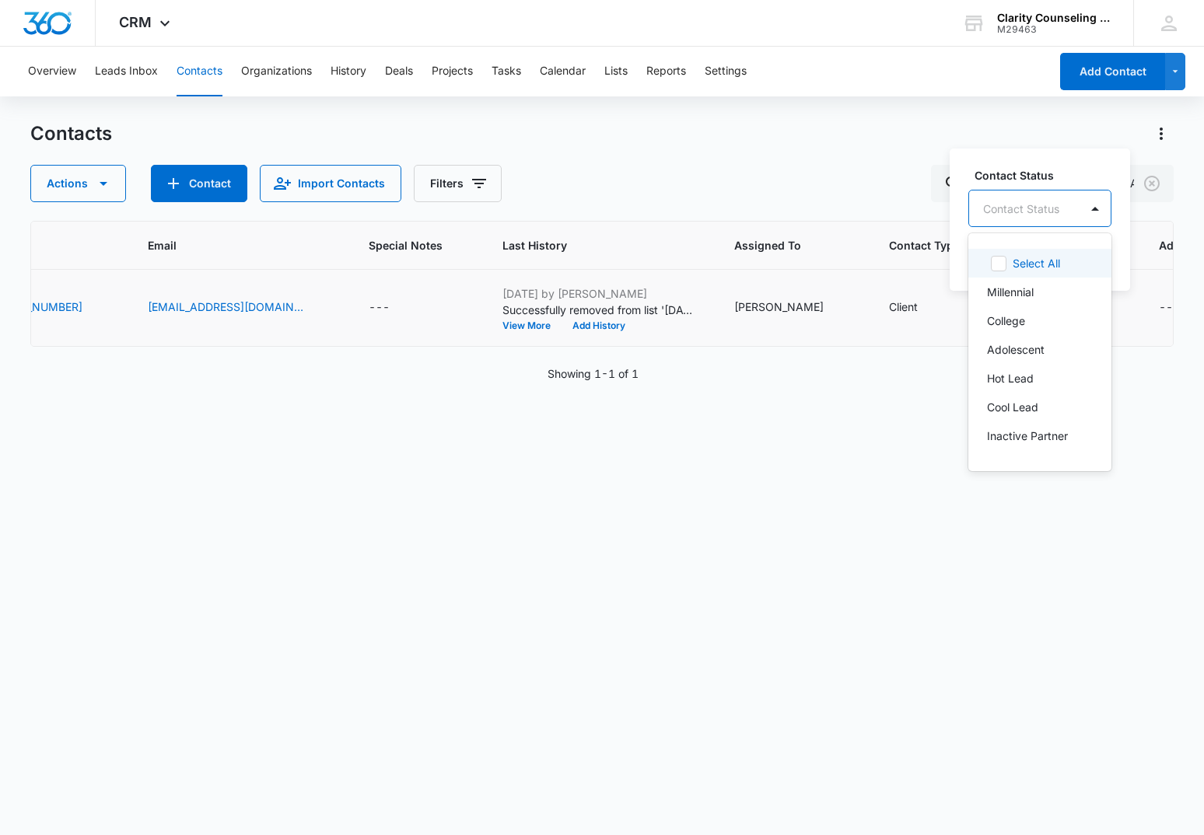
click at [1029, 205] on div "Contact Status" at bounding box center [1021, 209] width 76 height 16
click at [1042, 382] on p "[DATE] Reminder Email List" at bounding box center [1038, 389] width 103 height 33
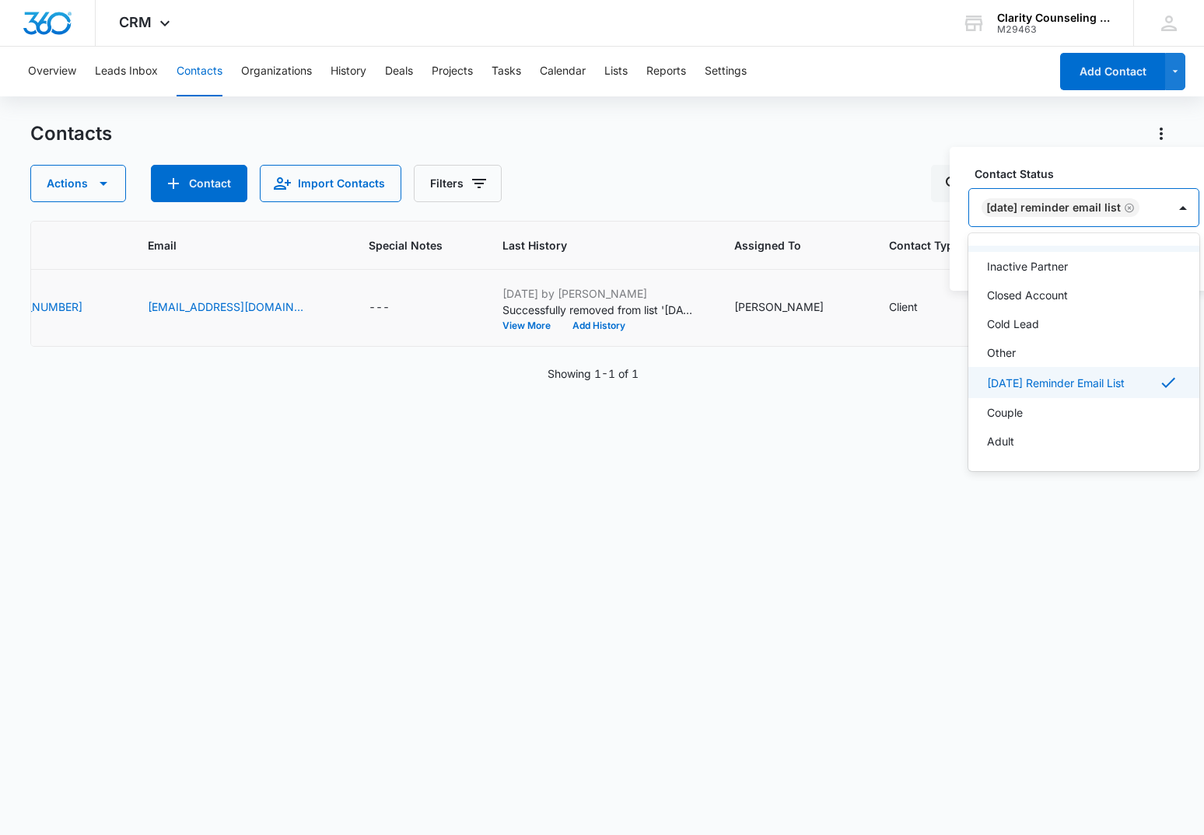
click at [1168, 198] on div "[DATE] Reminder Email List" at bounding box center [1068, 207] width 198 height 37
click at [1178, 256] on button "Save" at bounding box center [1177, 258] width 46 height 30
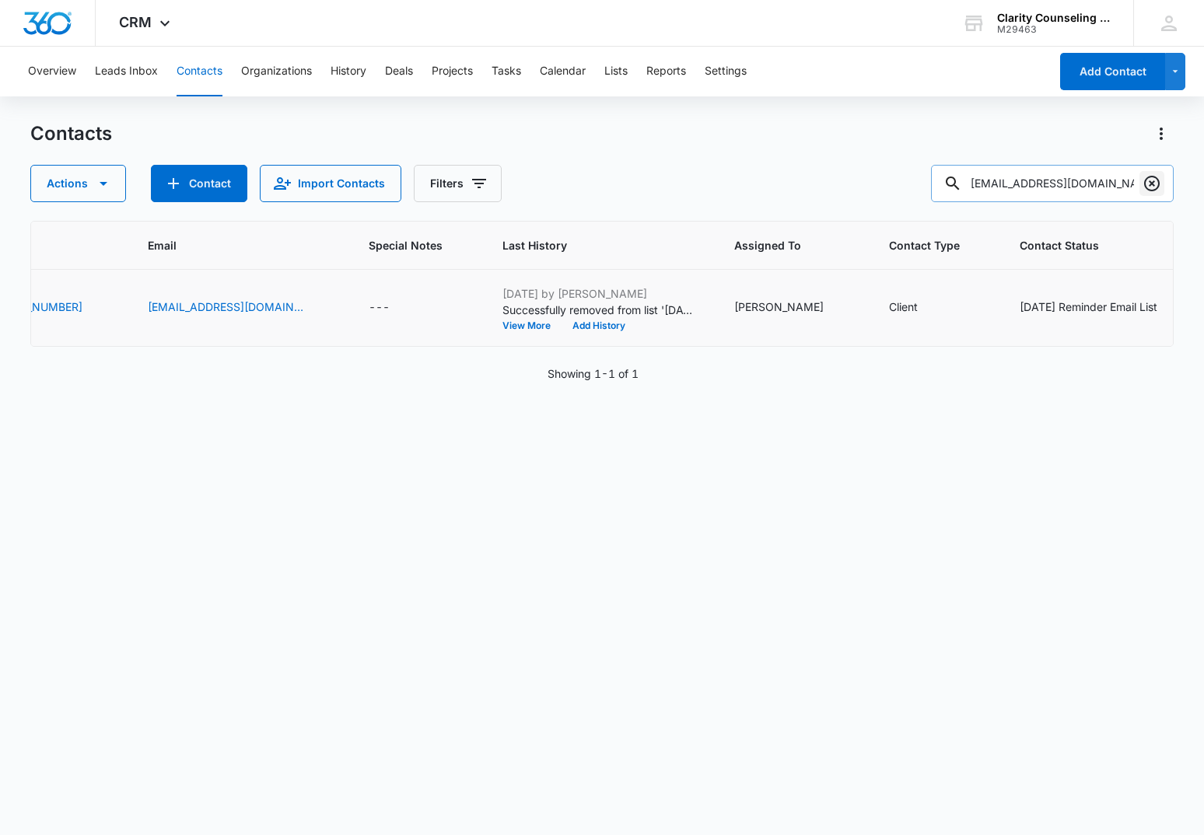
click at [1151, 182] on icon "Clear" at bounding box center [1152, 184] width 16 height 16
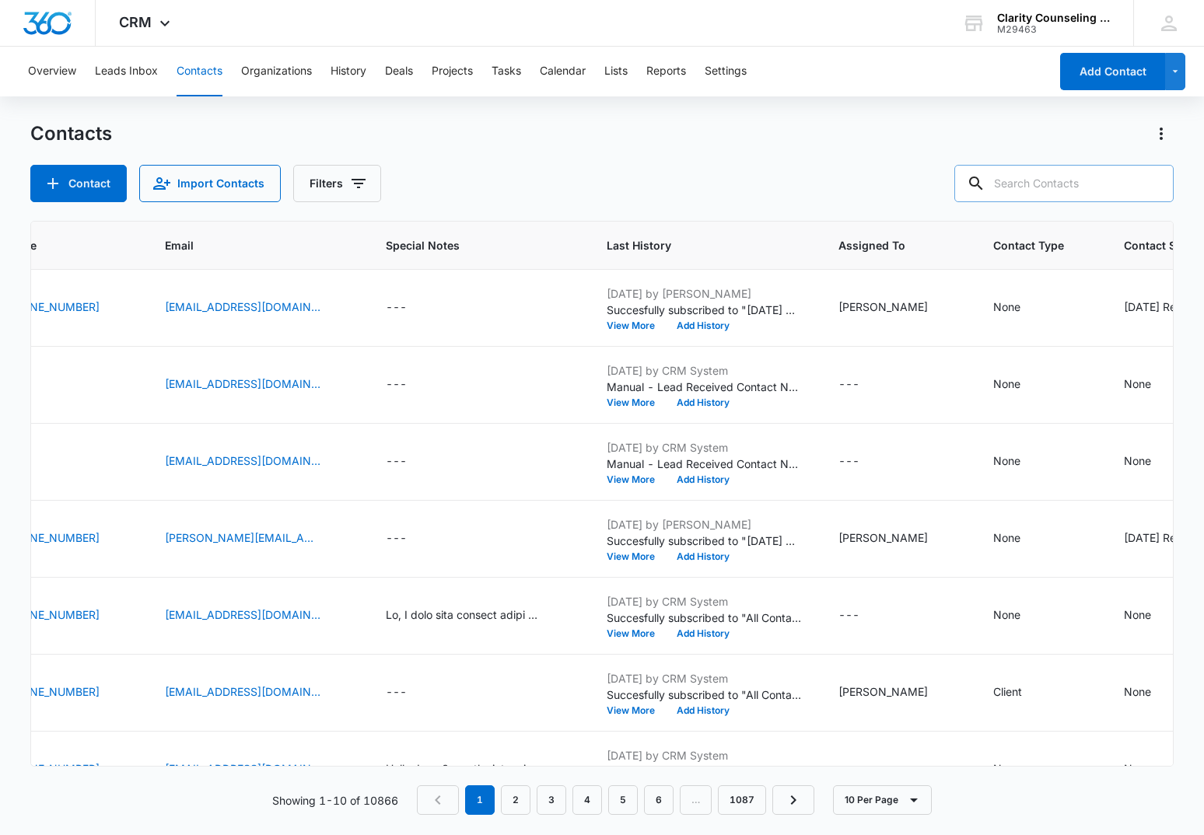
click at [1151, 182] on div at bounding box center [1152, 183] width 25 height 37
paste input "[EMAIL_ADDRESS][DOMAIN_NAME]"
type input "[EMAIL_ADDRESS][DOMAIN_NAME]"
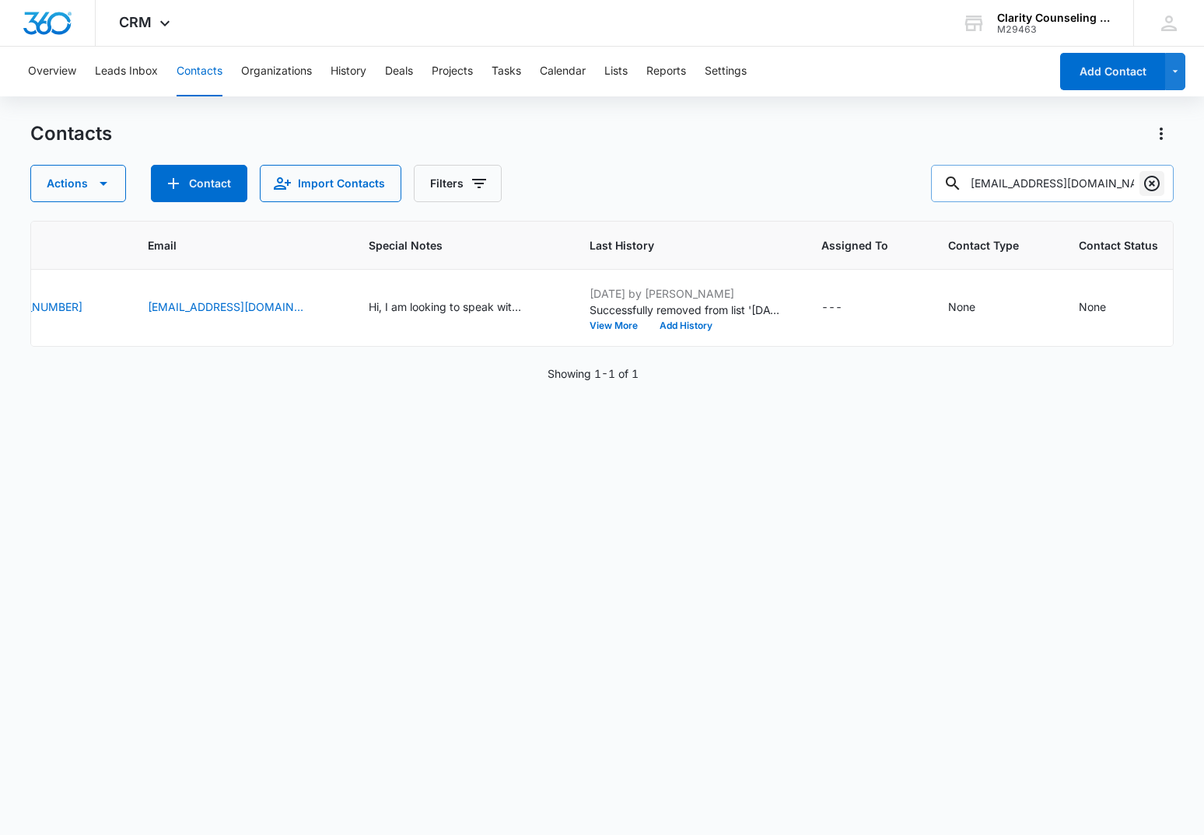
click at [1150, 180] on icon "Clear" at bounding box center [1152, 183] width 19 height 19
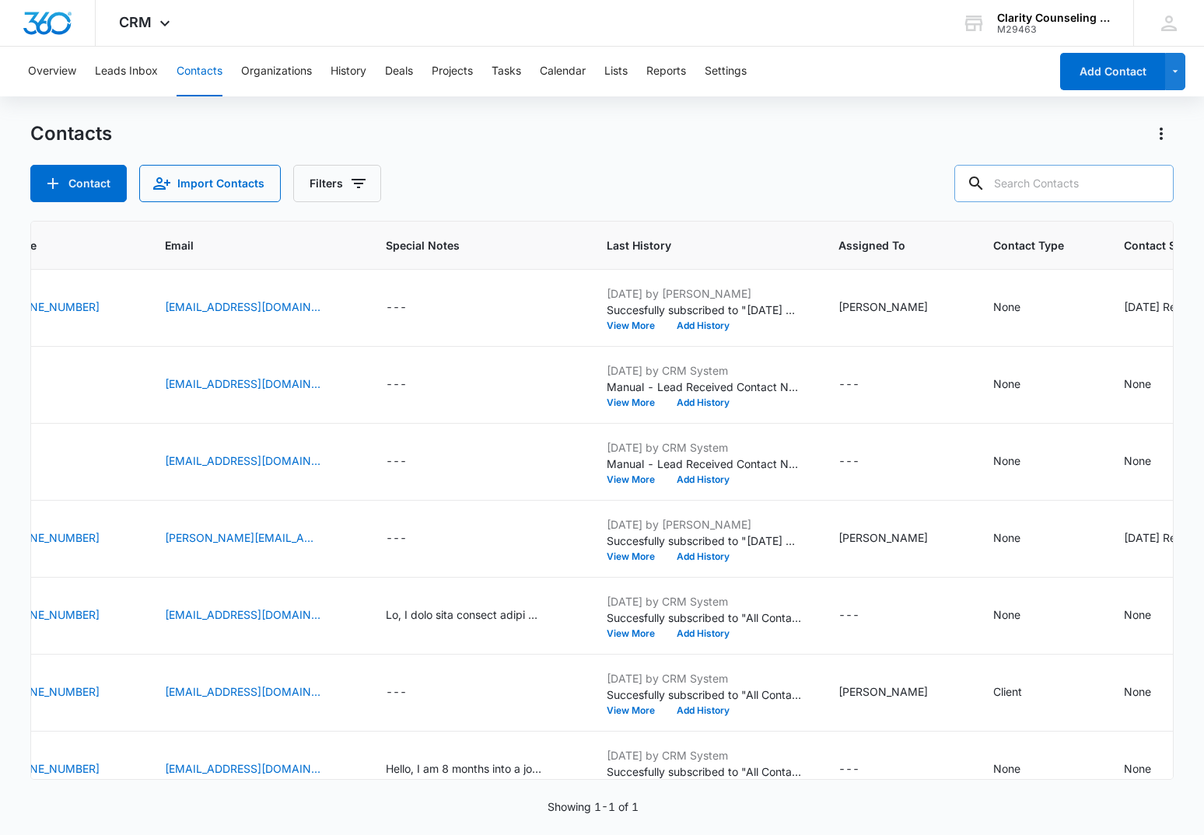
click at [1150, 180] on div at bounding box center [1152, 183] width 25 height 37
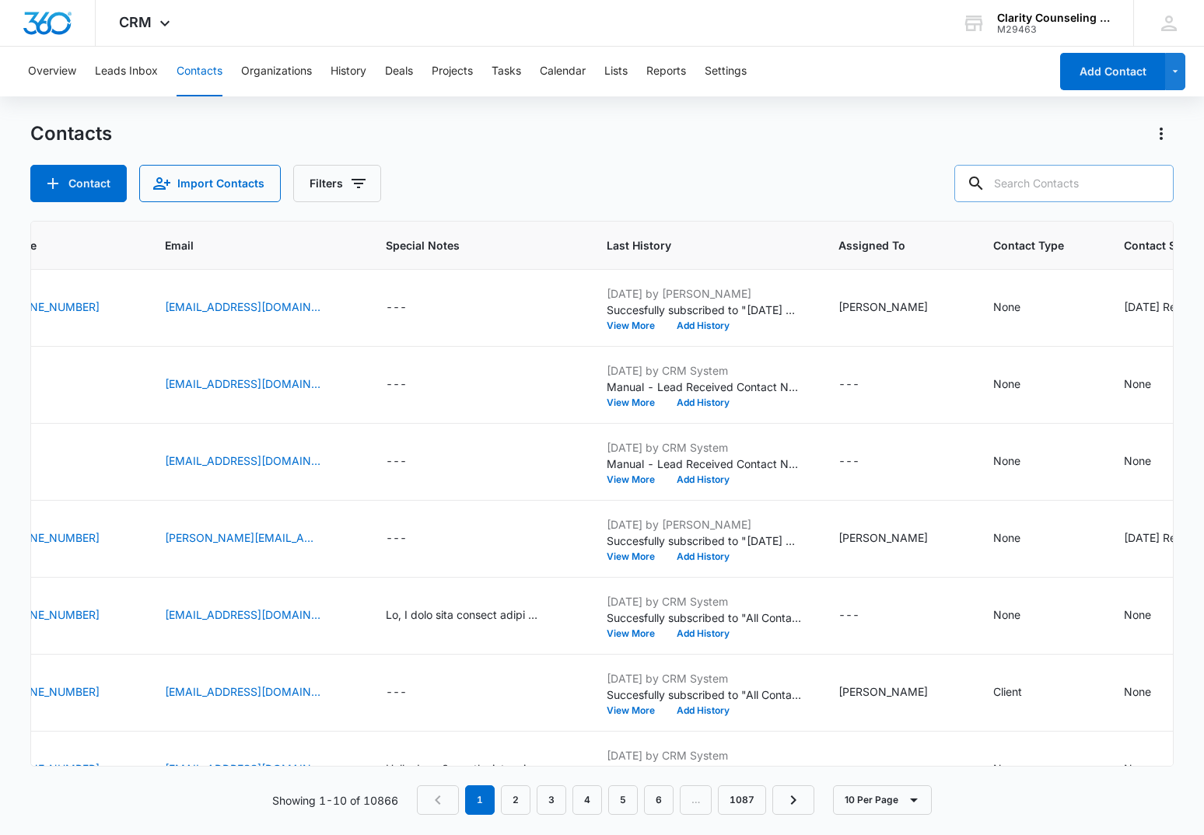
paste input "[EMAIL_ADDRESS][DOMAIN_NAME]"
type input "[EMAIL_ADDRESS][DOMAIN_NAME]"
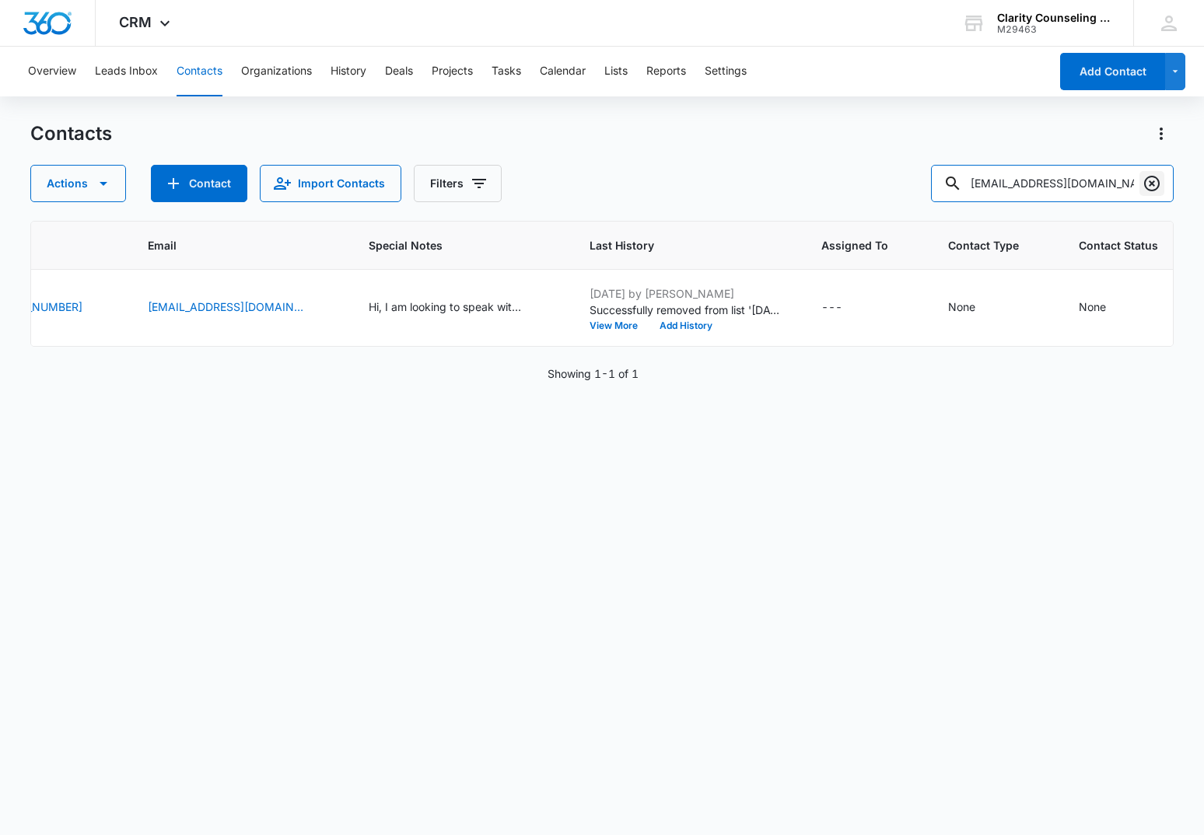
scroll to position [1, 0]
click at [1155, 187] on icon "Clear" at bounding box center [1152, 183] width 19 height 19
click at [1155, 187] on div at bounding box center [1152, 183] width 25 height 37
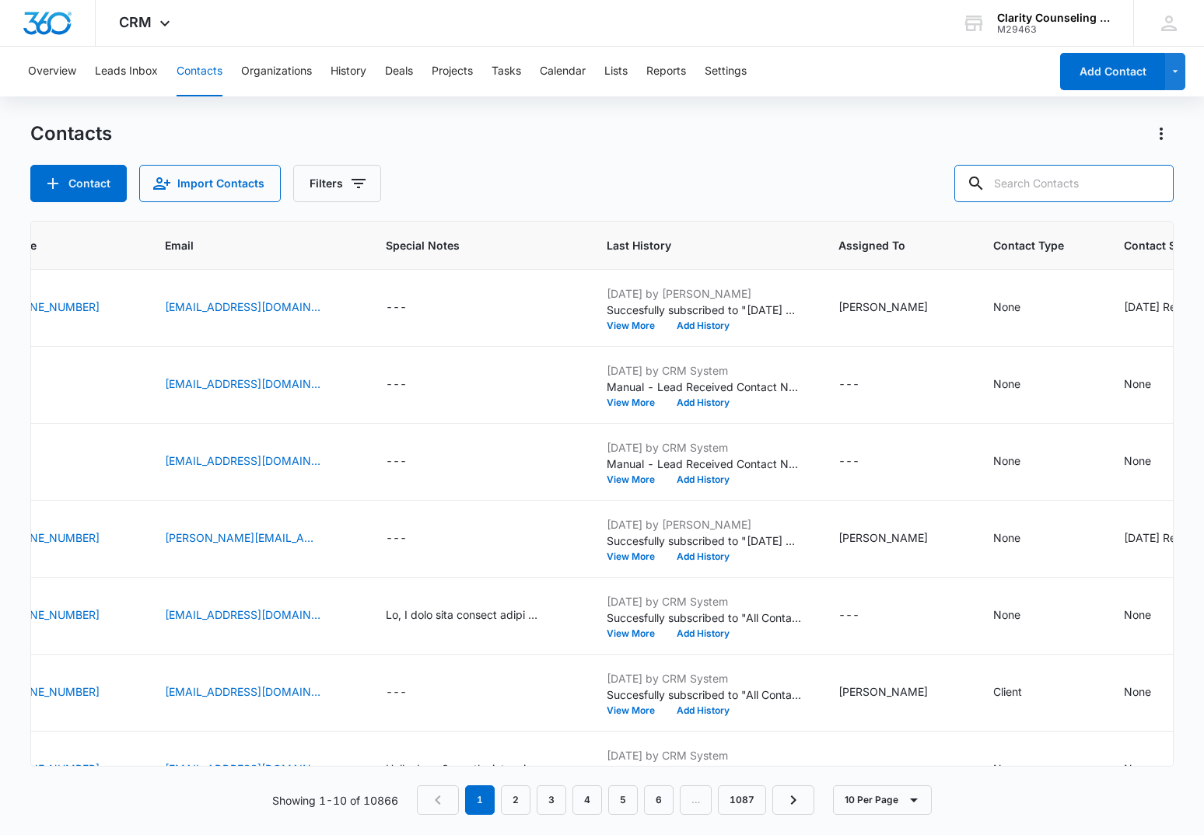
scroll to position [0, 0]
paste input "[EMAIL_ADDRESS][DOMAIN_NAME]"
type input "[EMAIL_ADDRESS][DOMAIN_NAME]"
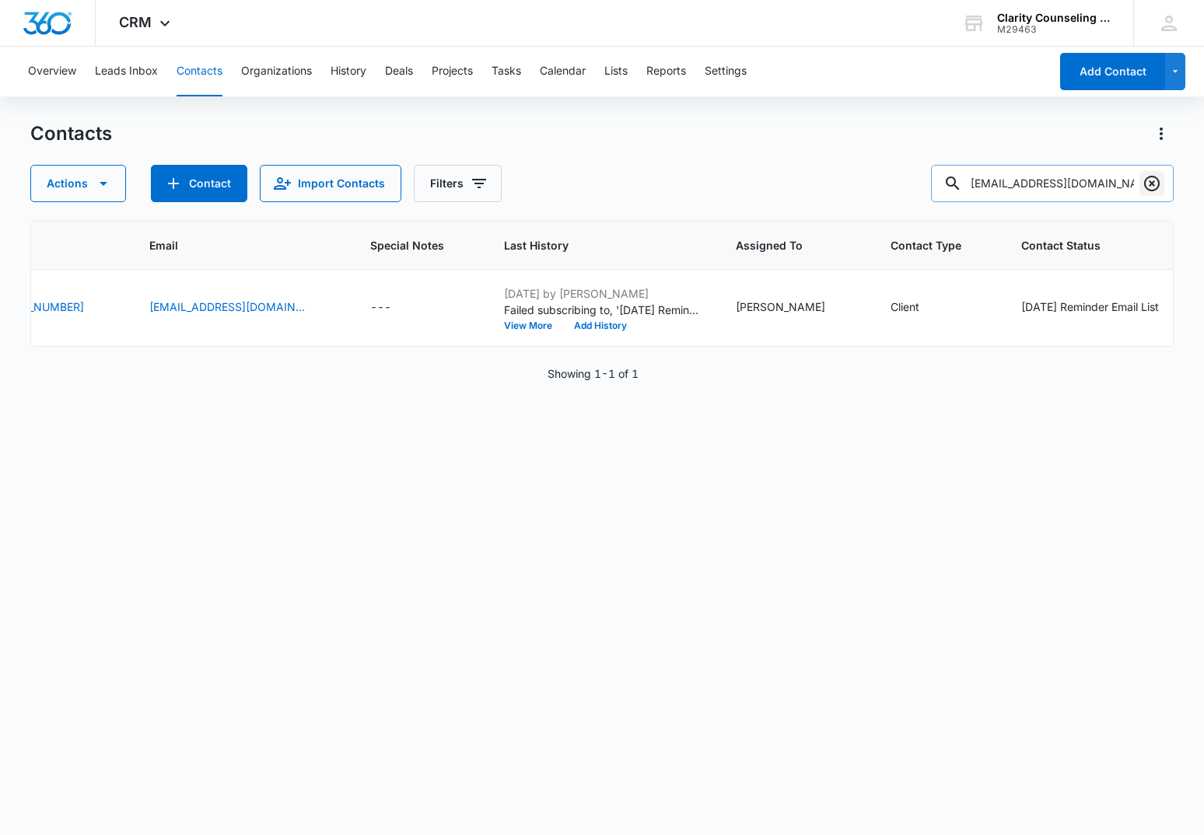
scroll to position [1, 0]
click at [1147, 184] on icon "Clear" at bounding box center [1152, 183] width 19 height 19
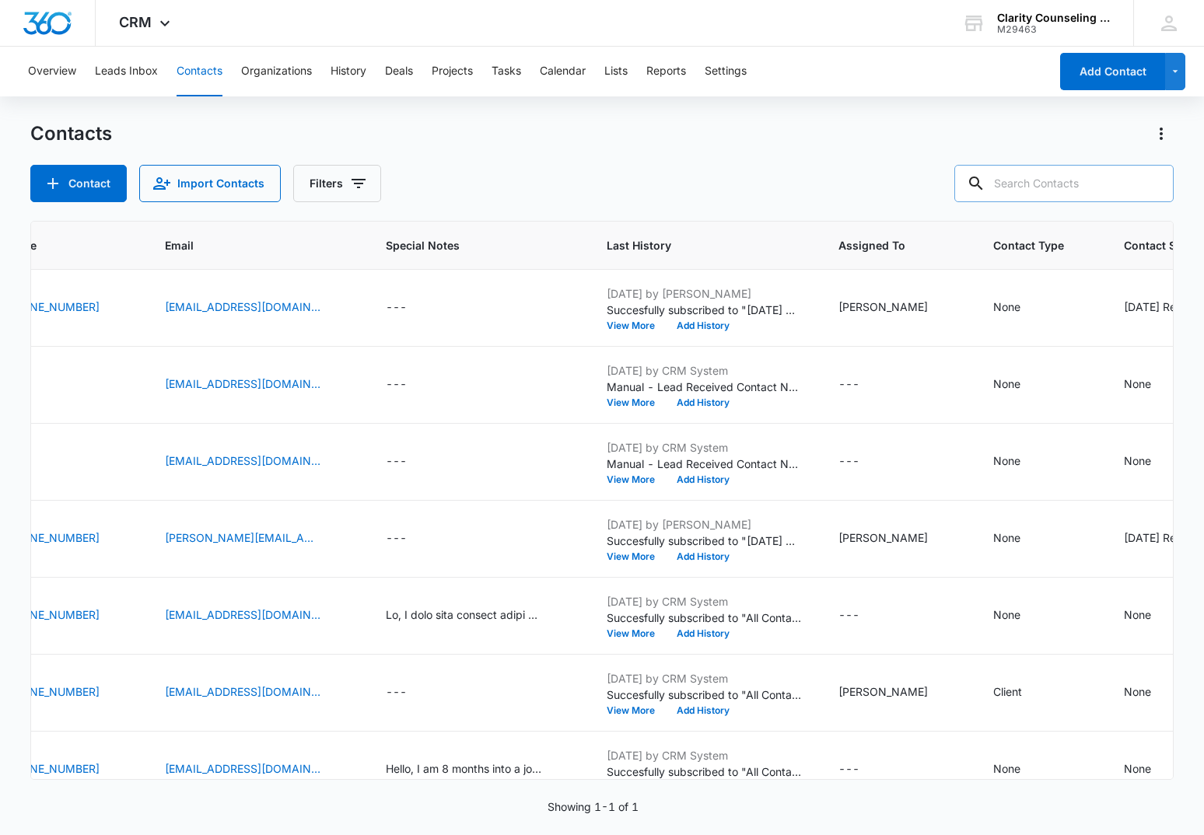
scroll to position [0, 0]
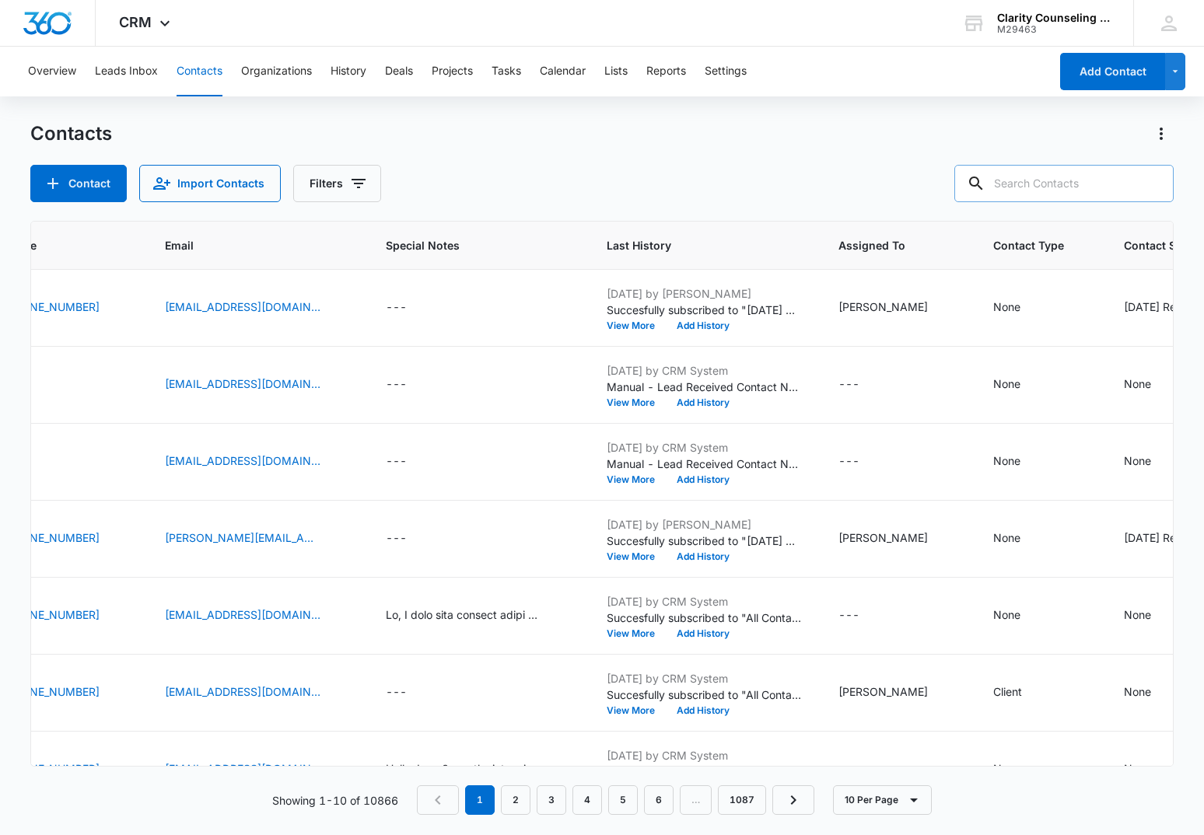
paste input "[EMAIL_ADDRESS][DOMAIN_NAME]"
type input "[EMAIL_ADDRESS][DOMAIN_NAME]"
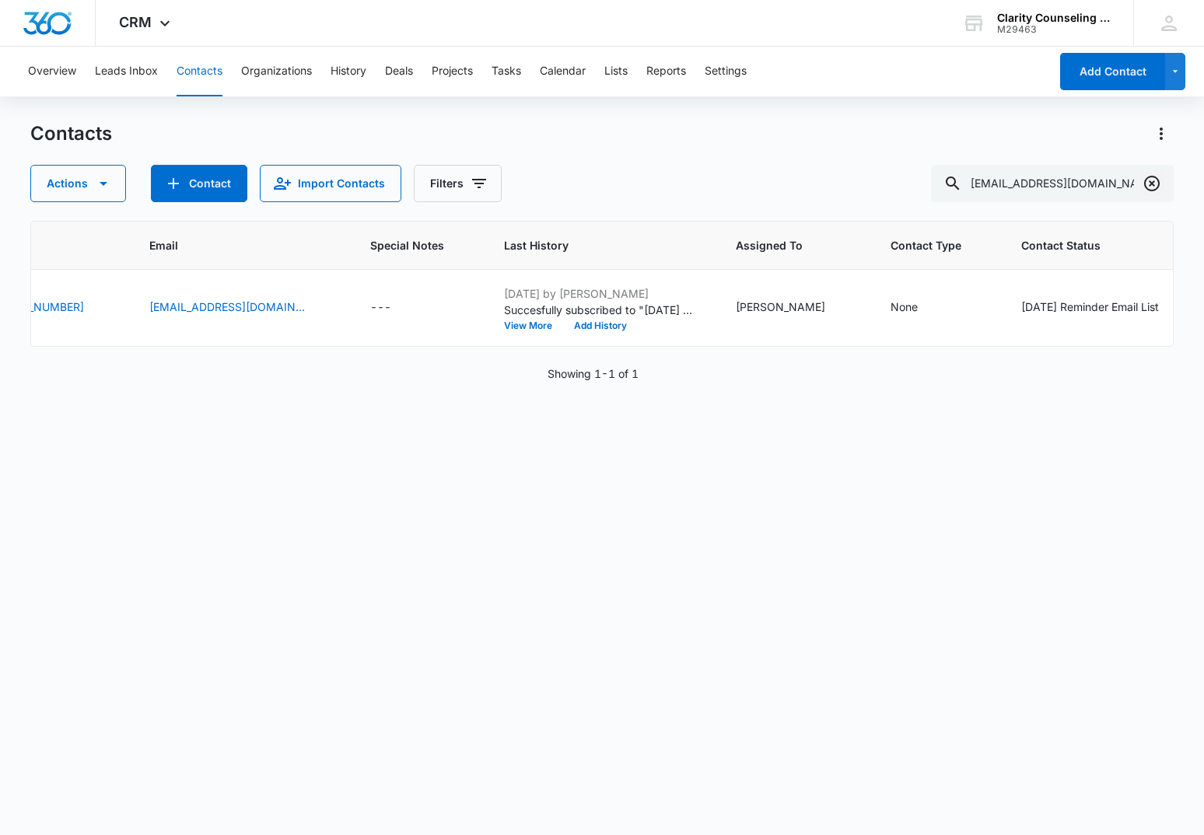
click at [1154, 187] on icon "Clear" at bounding box center [1152, 183] width 19 height 19
click at [1154, 187] on div at bounding box center [1152, 183] width 25 height 37
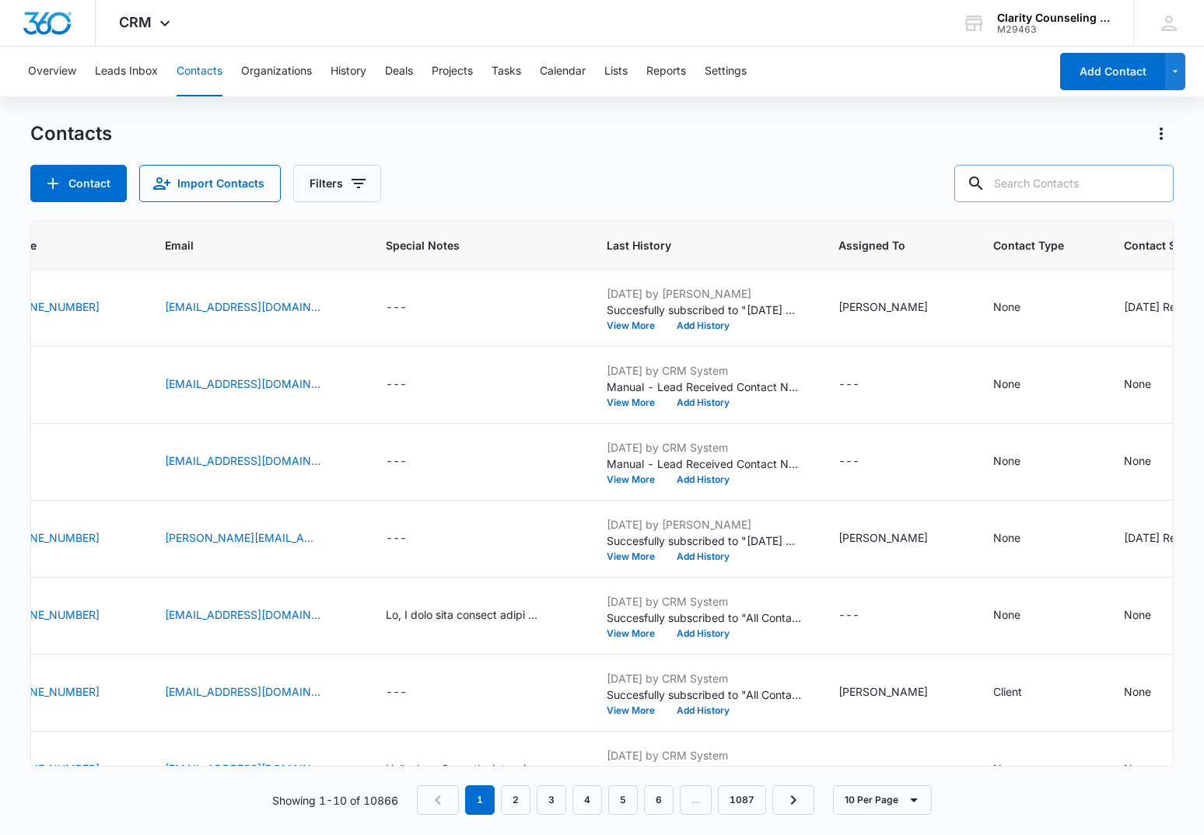
paste input "[EMAIL_ADDRESS][DOMAIN_NAME]"
type input "[EMAIL_ADDRESS][DOMAIN_NAME]"
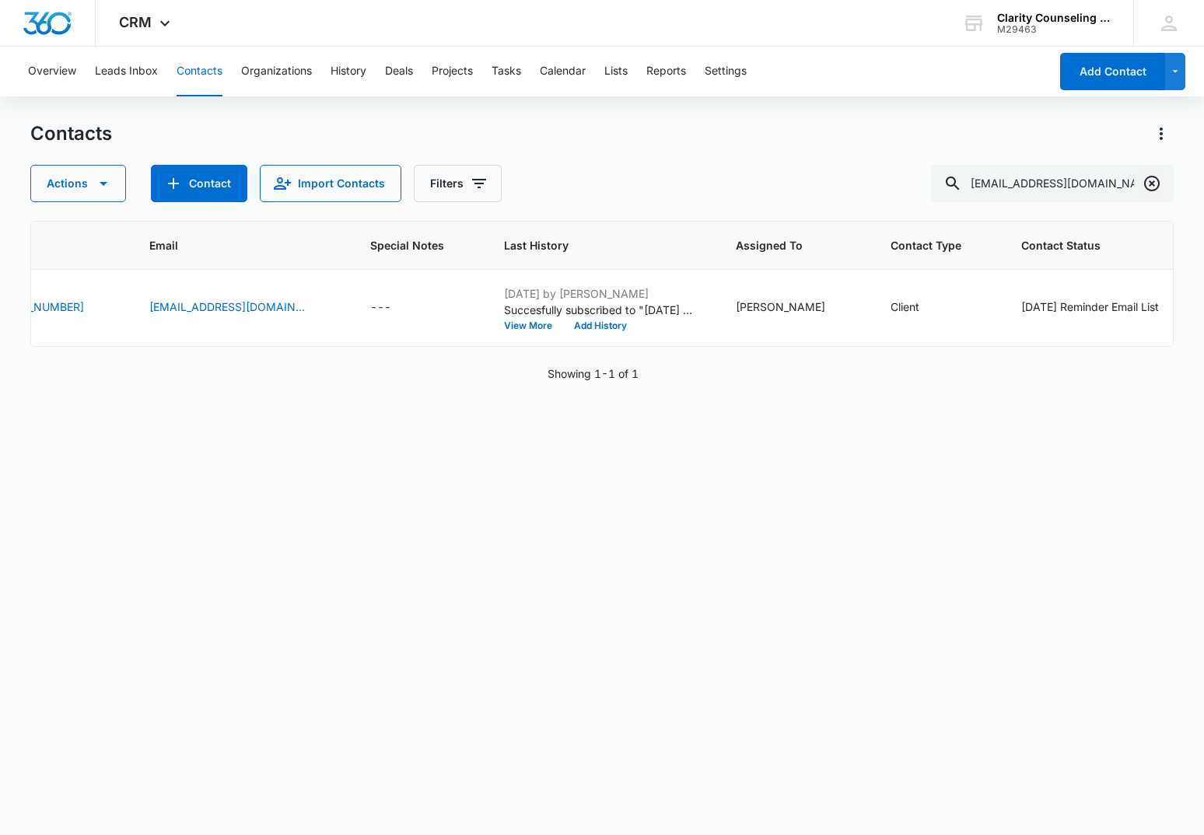
click at [1150, 185] on icon "Clear" at bounding box center [1152, 184] width 16 height 16
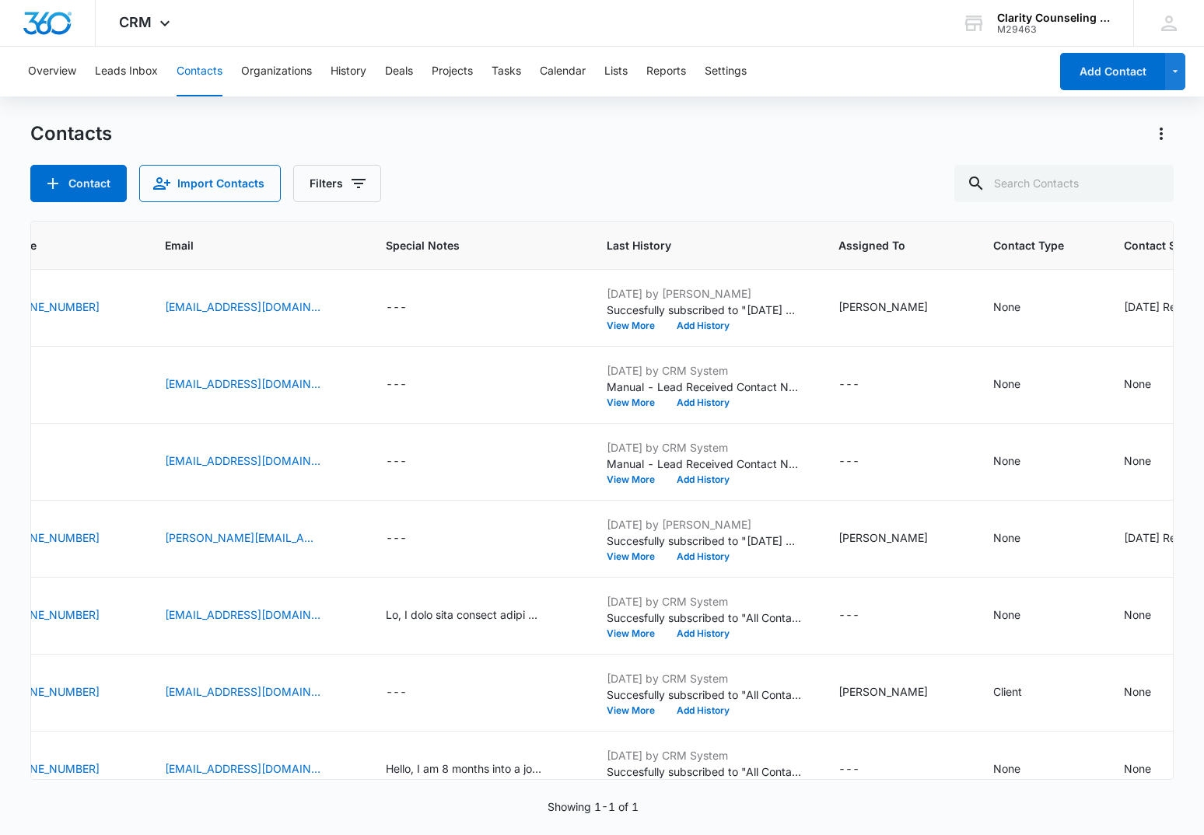
click at [1150, 185] on div at bounding box center [1152, 183] width 25 height 37
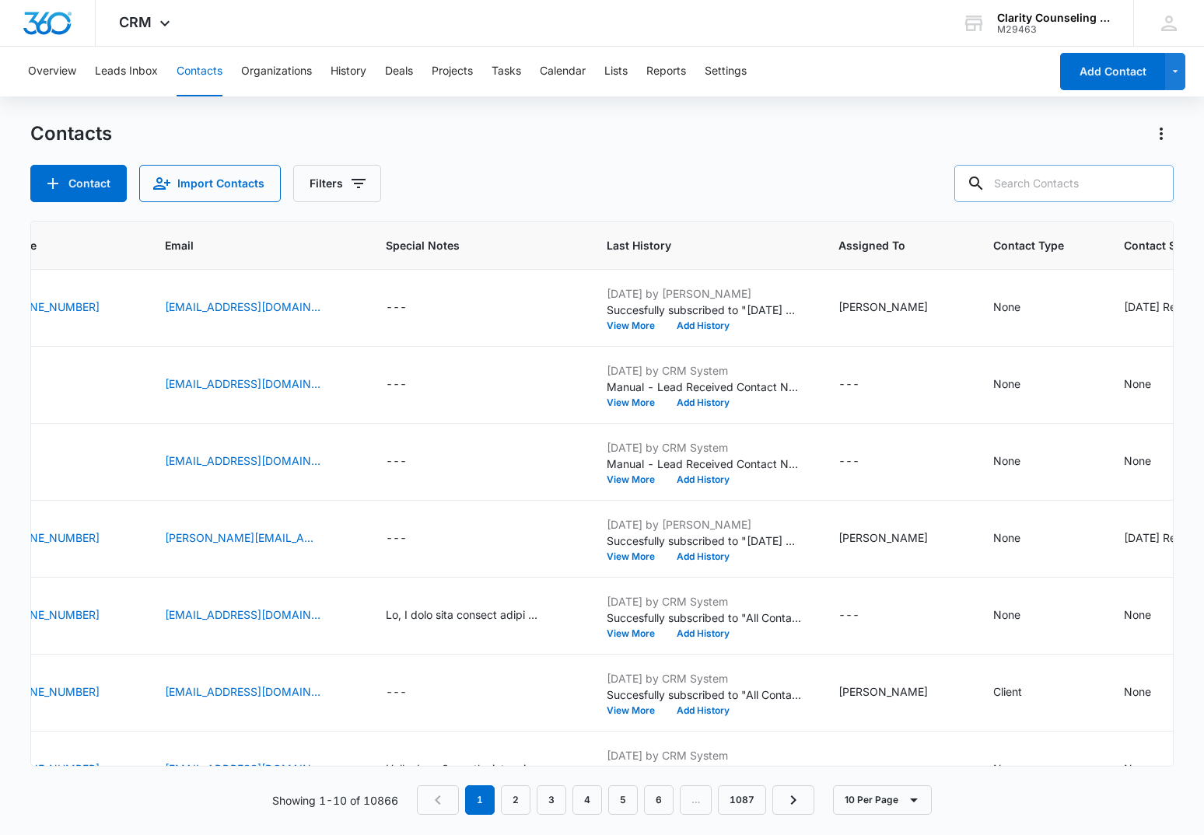
scroll to position [1, 0]
paste input "[EMAIL_ADDRESS][DOMAIN_NAME]"
type input "[EMAIL_ADDRESS][DOMAIN_NAME]"
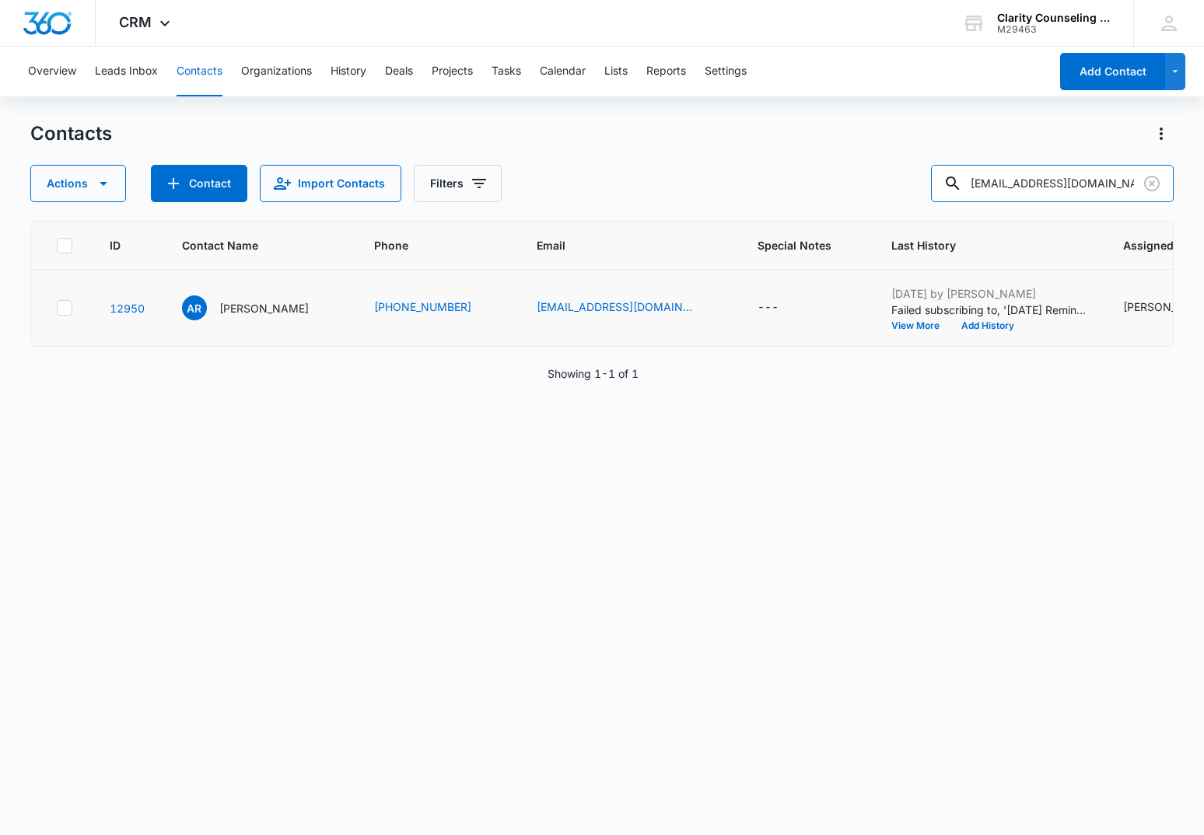
scroll to position [0, 0]
click at [1147, 177] on icon "Clear" at bounding box center [1152, 183] width 19 height 19
drag, startPoint x: 1147, startPoint y: 177, endPoint x: 1087, endPoint y: 187, distance: 61.4
click at [1147, 177] on div at bounding box center [1152, 183] width 25 height 37
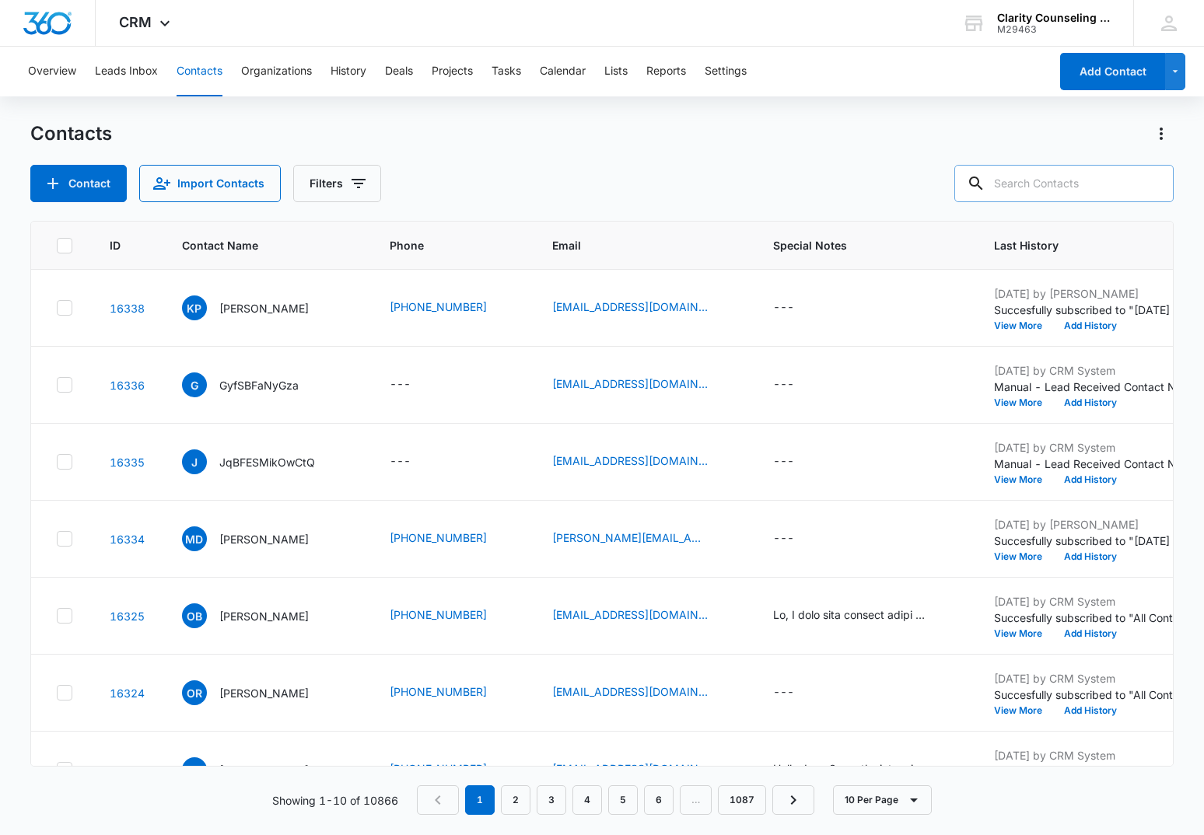
scroll to position [0, 1]
paste input "[EMAIL_ADDRESS][DOMAIN_NAME]"
type input "[EMAIL_ADDRESS][DOMAIN_NAME]"
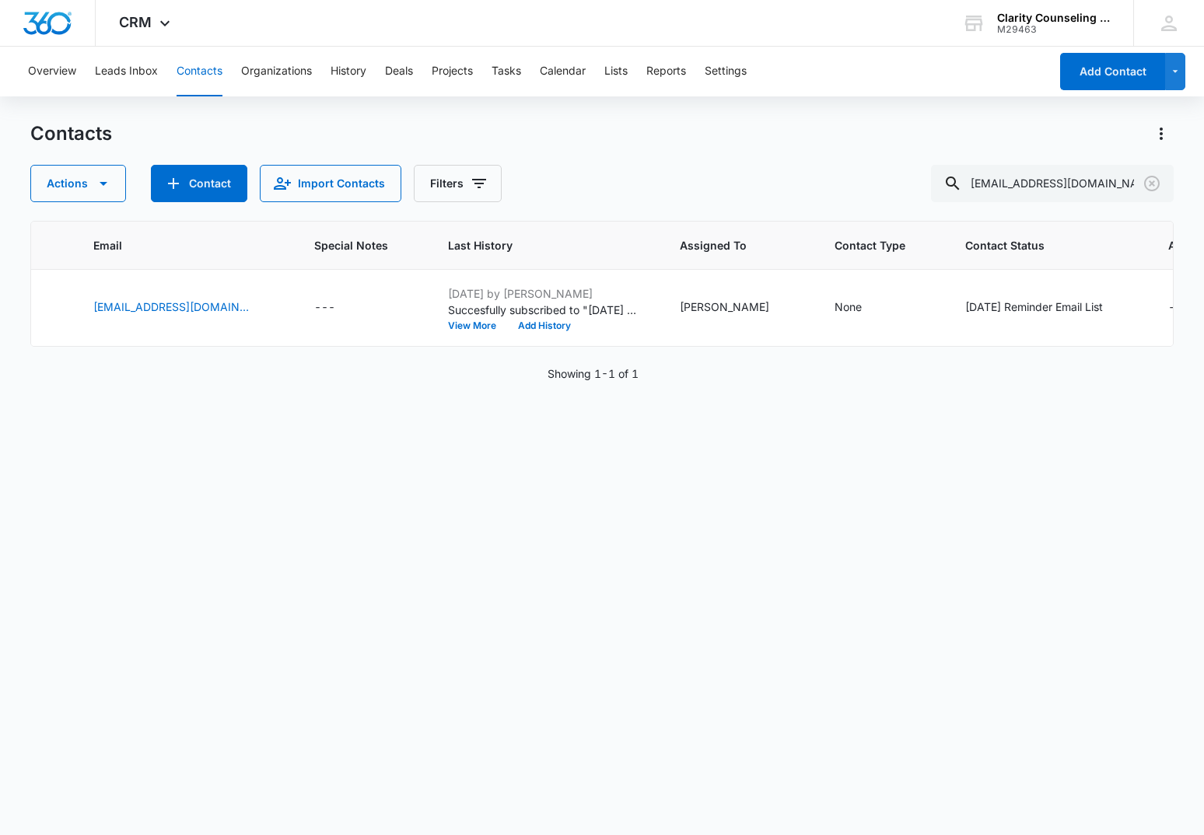
scroll to position [0, 443]
click at [1147, 184] on icon "Clear" at bounding box center [1152, 183] width 19 height 19
drag, startPoint x: 1147, startPoint y: 184, endPoint x: 1117, endPoint y: 184, distance: 30.3
click at [1143, 184] on div at bounding box center [1152, 183] width 25 height 37
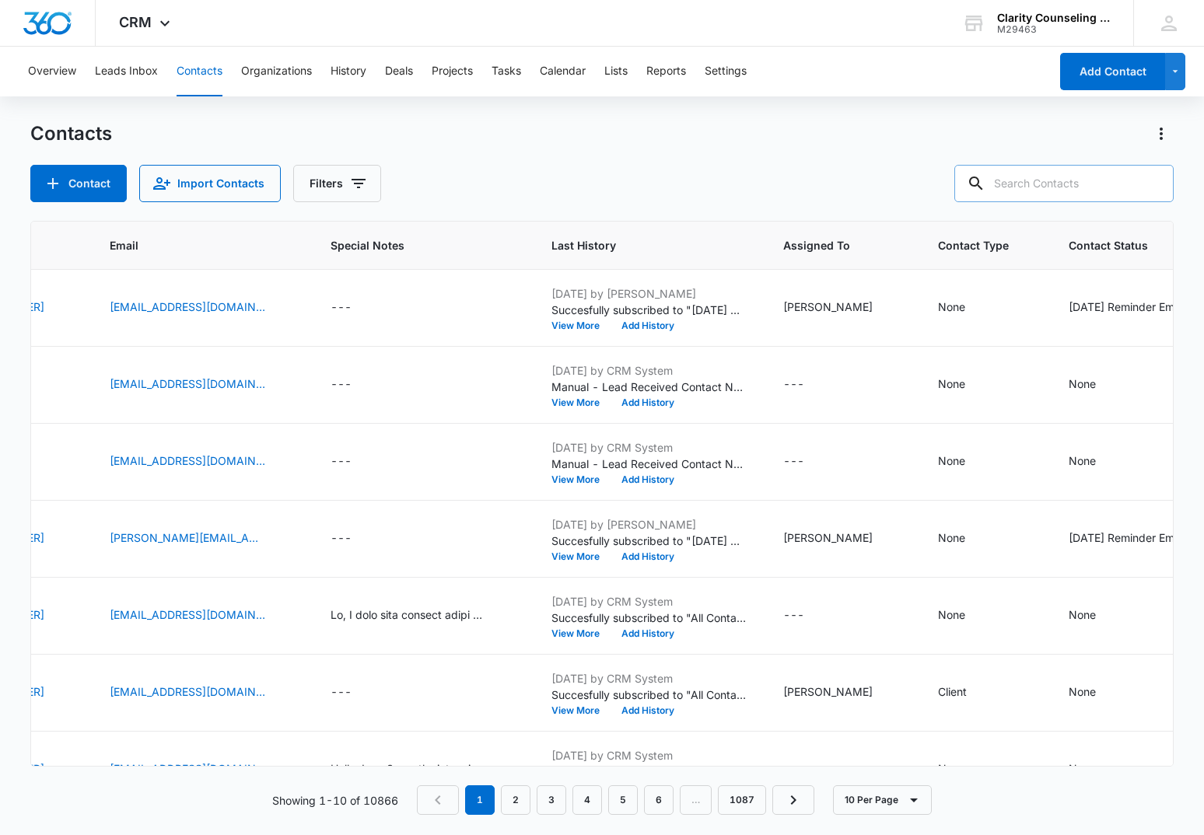
paste input "[EMAIL_ADDRESS][DOMAIN_NAME]"
type input "[EMAIL_ADDRESS][DOMAIN_NAME]"
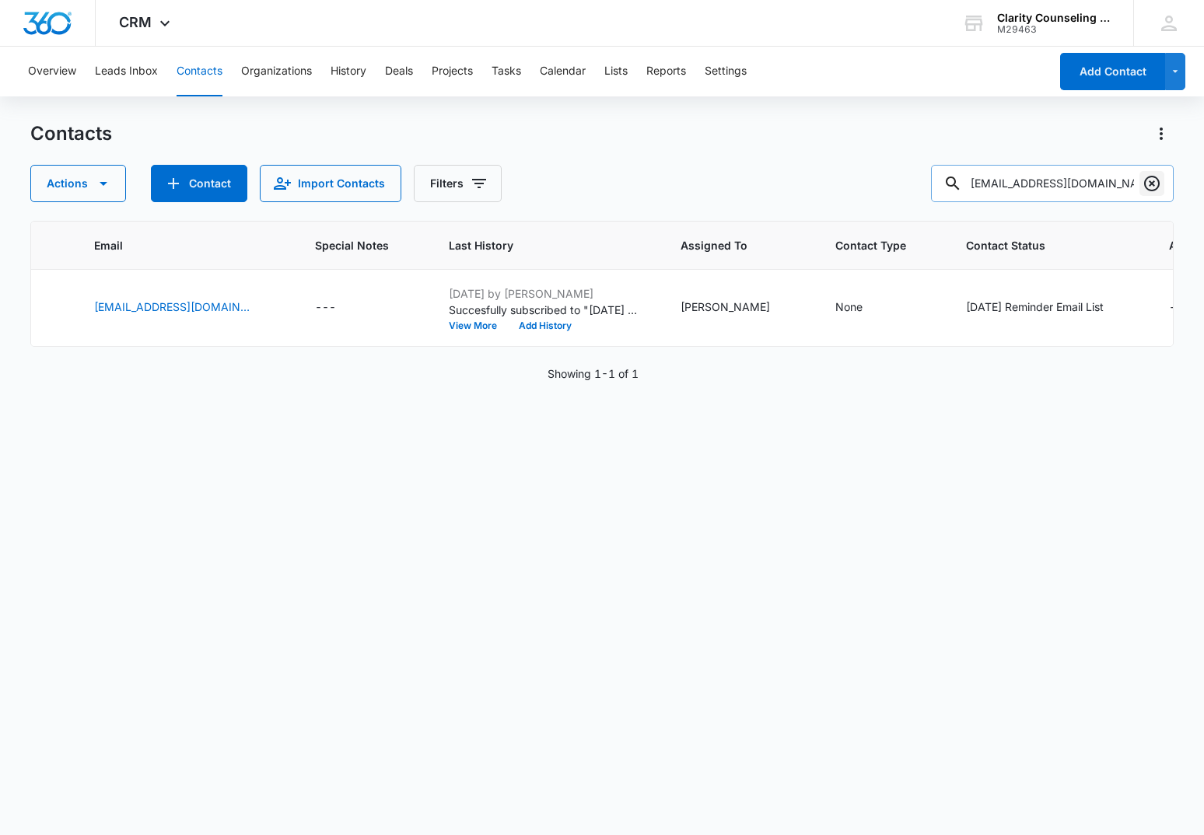
click at [1152, 180] on icon "Clear" at bounding box center [1152, 183] width 19 height 19
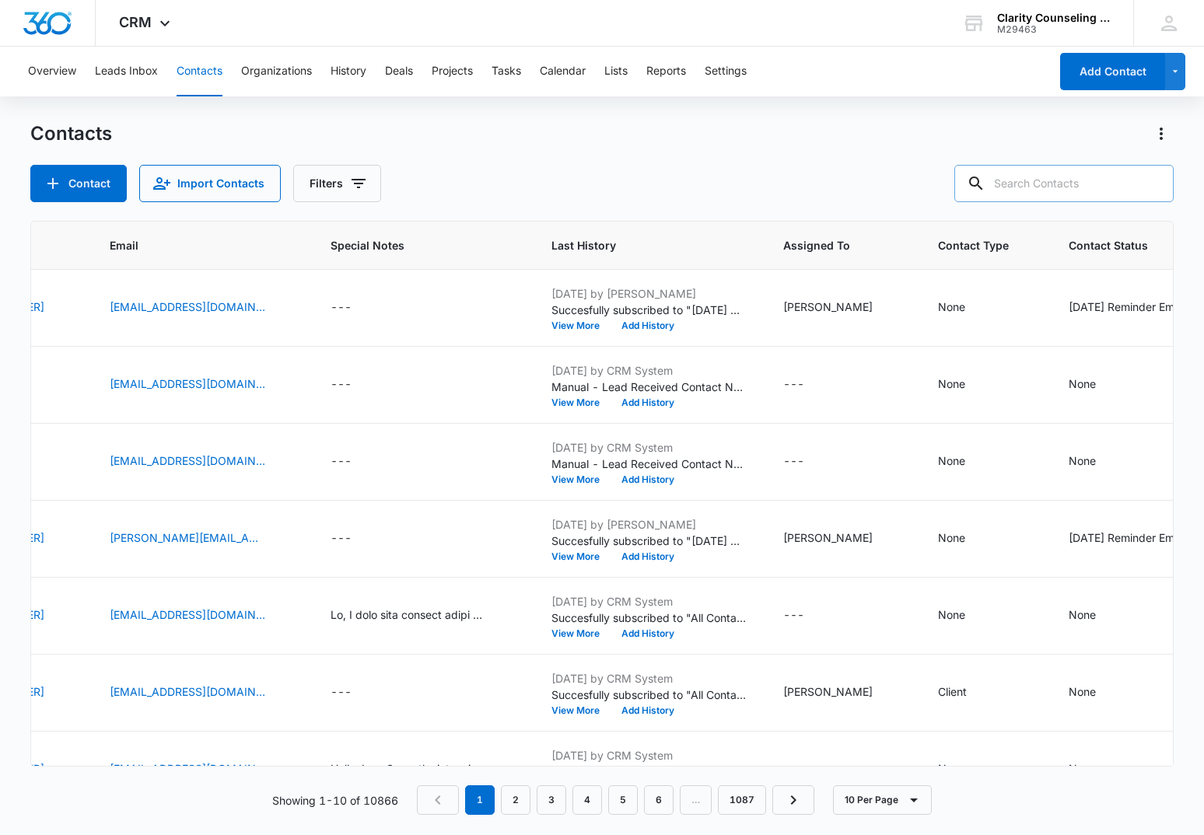
scroll to position [0, 0]
paste input "[EMAIL_ADDRESS][DOMAIN_NAME]"
type input "[EMAIL_ADDRESS][DOMAIN_NAME]"
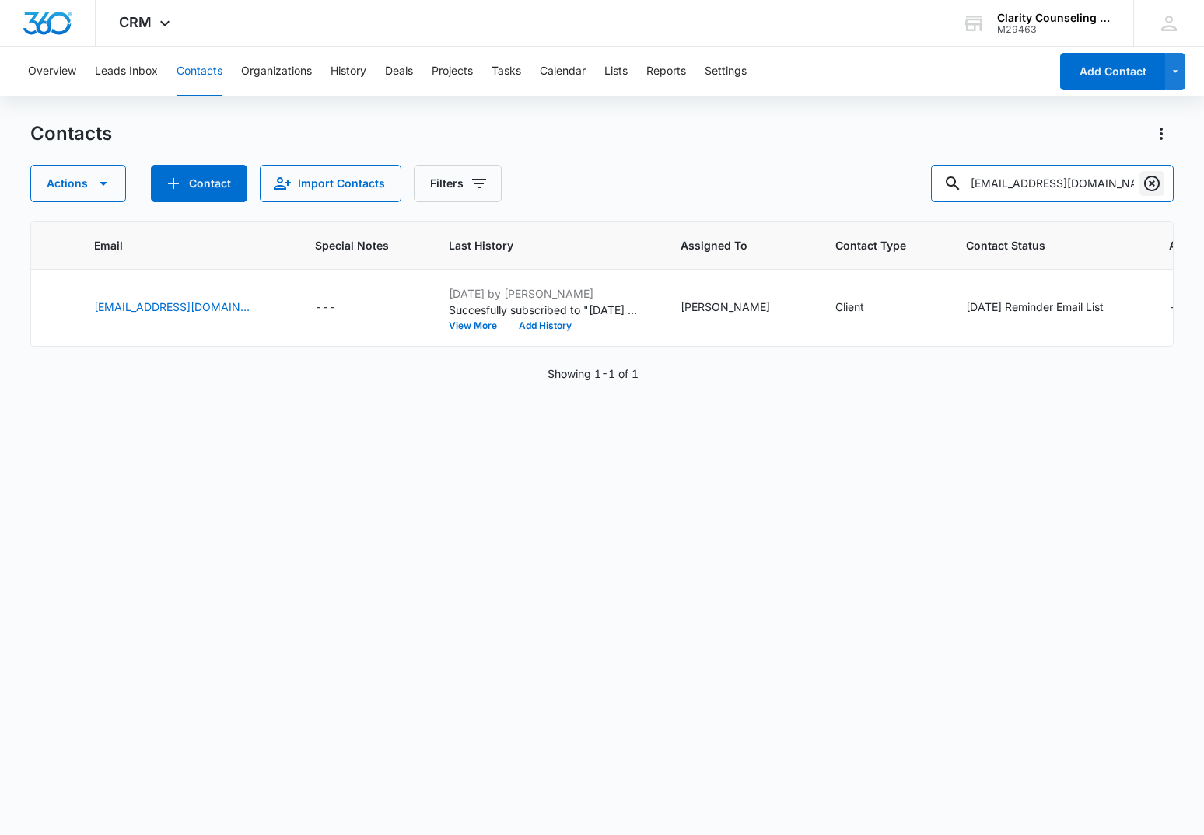
scroll to position [1, 0]
click at [1150, 187] on icon "Clear" at bounding box center [1152, 183] width 19 height 19
drag, startPoint x: 1150, startPoint y: 187, endPoint x: 1117, endPoint y: 187, distance: 33.5
click at [1150, 187] on div at bounding box center [1152, 183] width 25 height 37
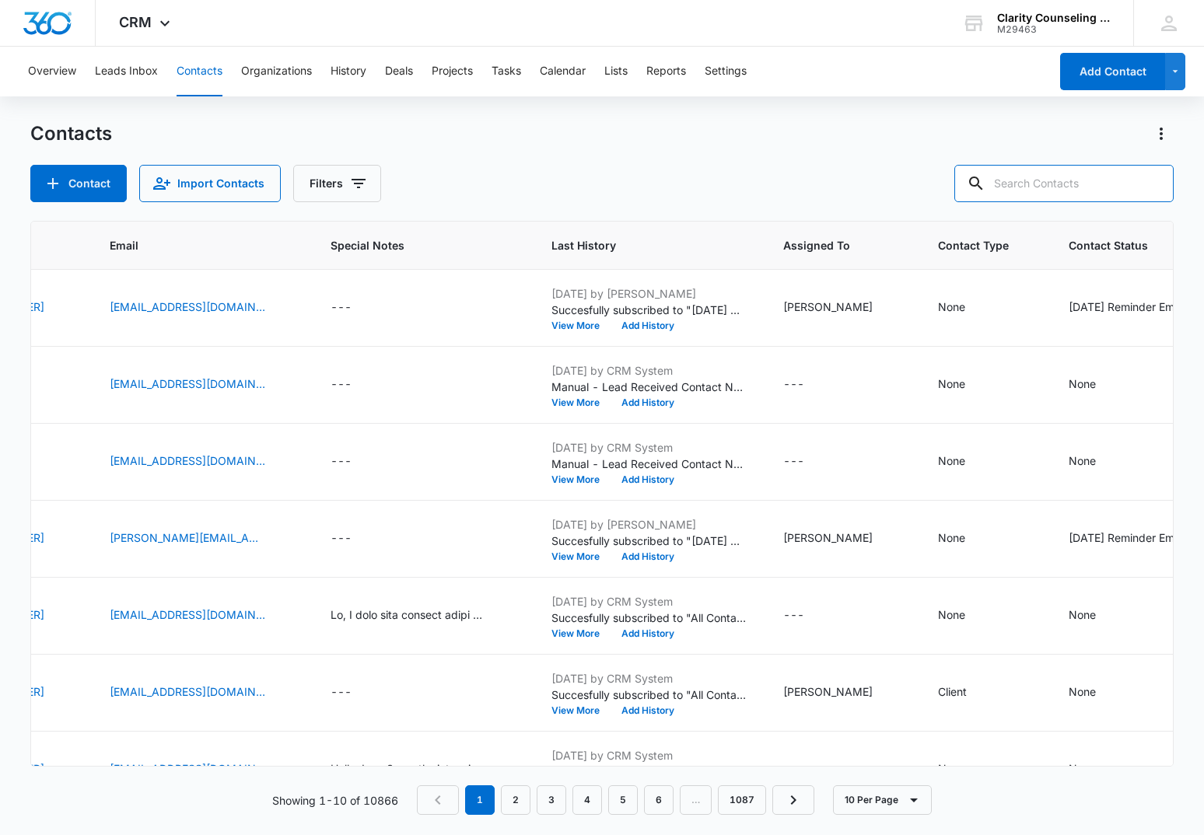
scroll to position [0, 0]
paste input "[EMAIL_ADDRESS][DOMAIN_NAME]"
type input "[EMAIL_ADDRESS][DOMAIN_NAME]"
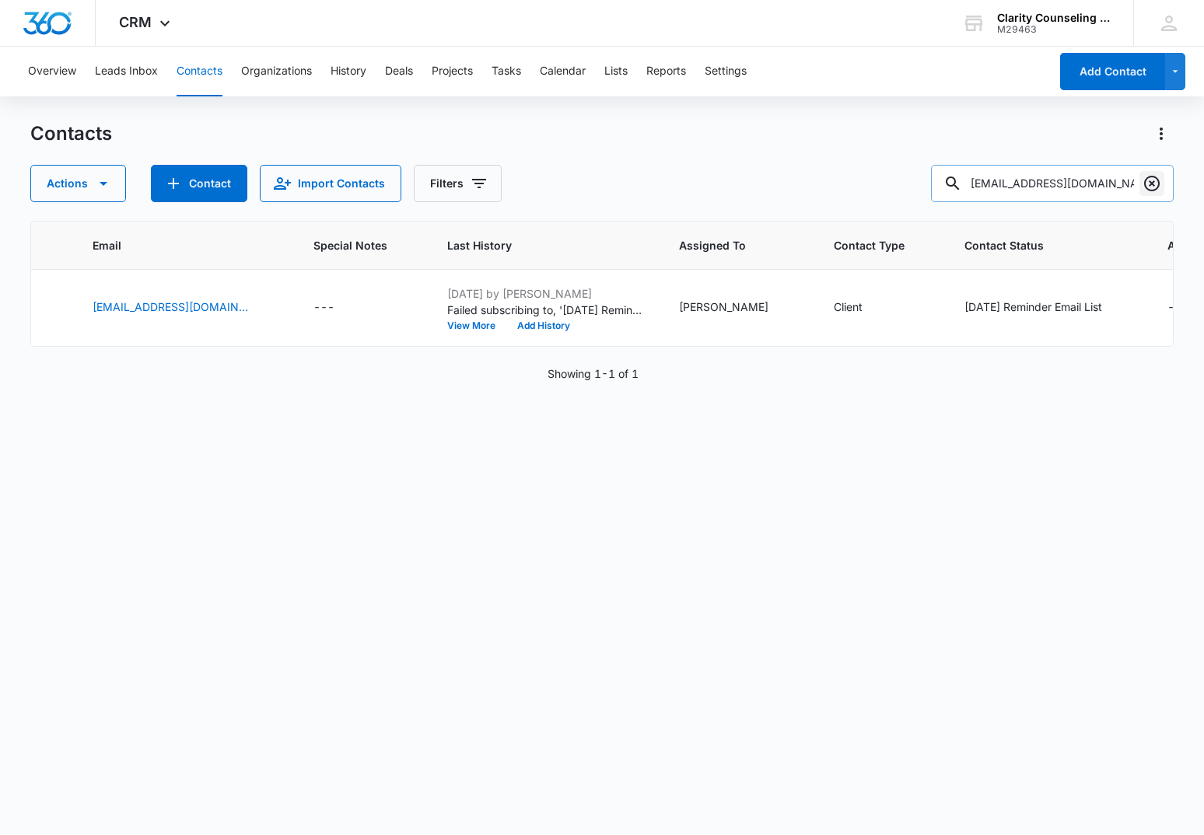
click at [1146, 180] on icon "Clear" at bounding box center [1152, 184] width 16 height 16
click at [1146, 180] on div at bounding box center [1152, 183] width 25 height 37
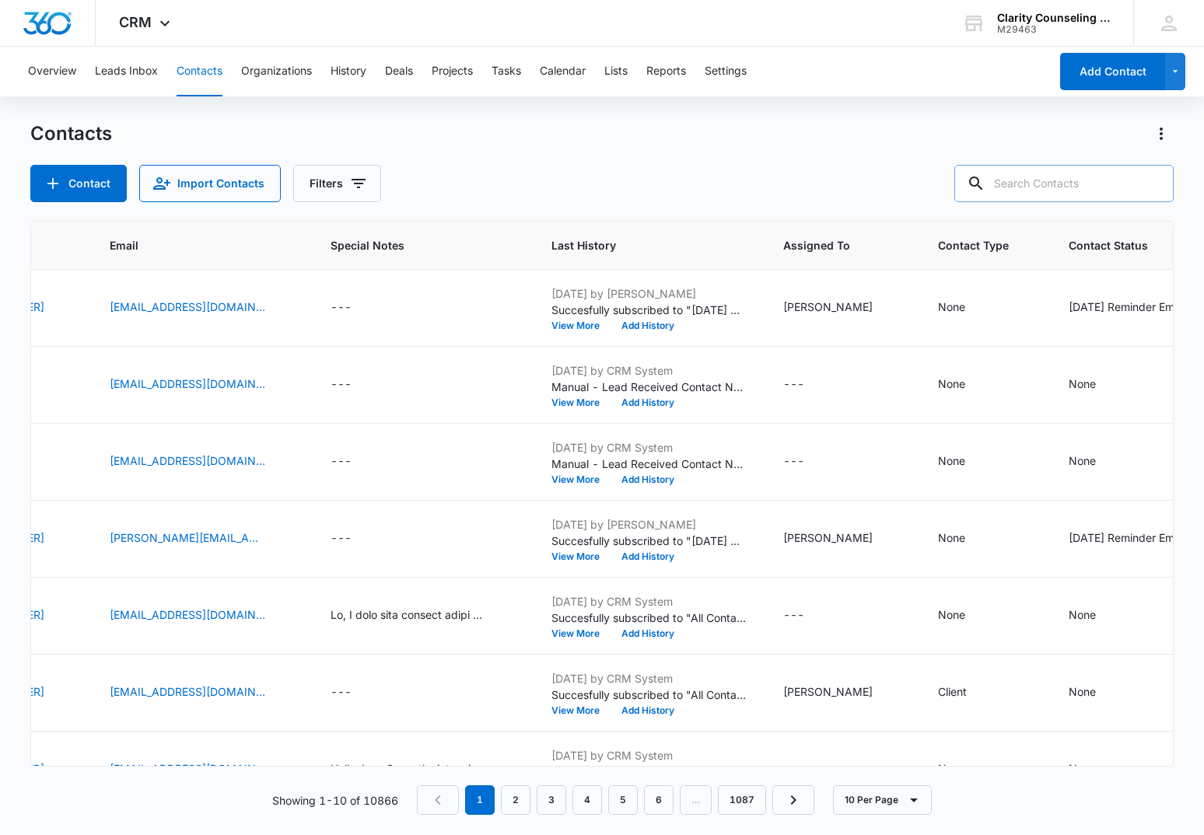
paste input "[PERSON_NAME][EMAIL_ADDRESS][PERSON_NAME][DOMAIN_NAME]"
type input "[PERSON_NAME][EMAIL_ADDRESS][PERSON_NAME][DOMAIN_NAME]"
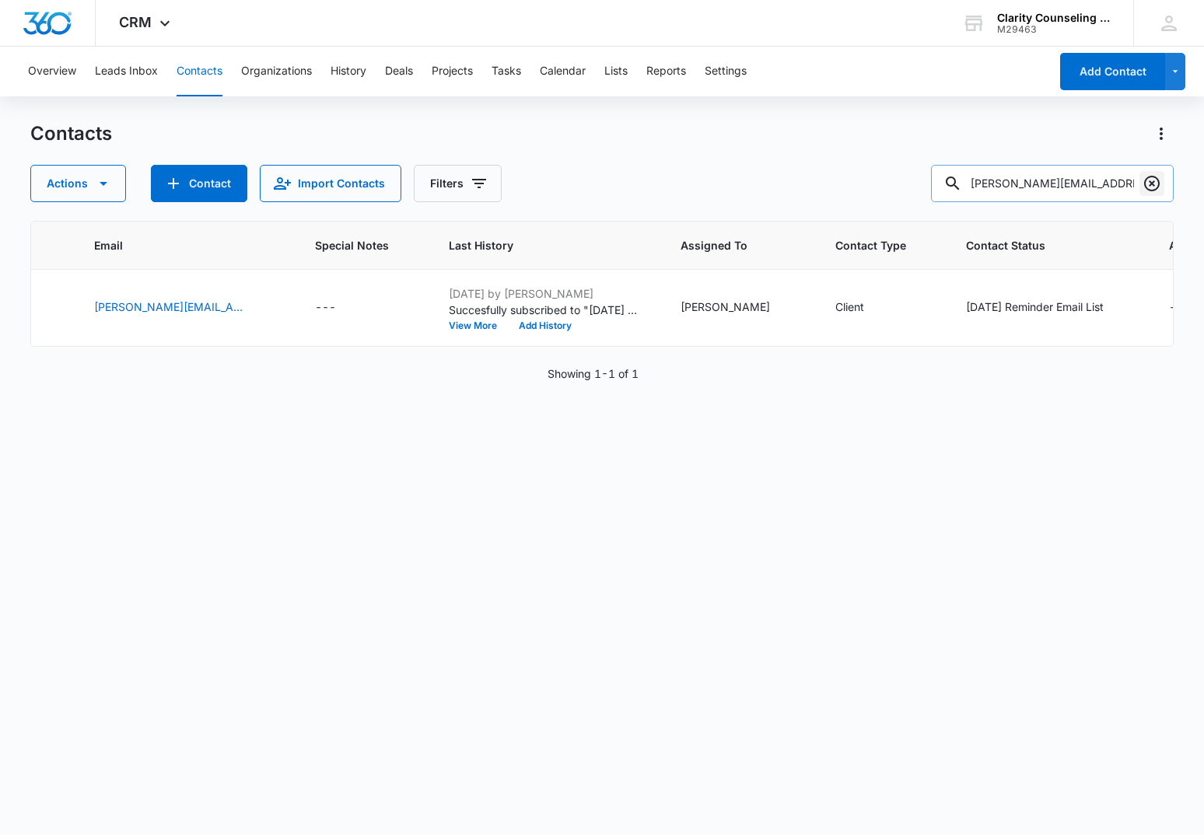
click at [1144, 183] on icon "Clear" at bounding box center [1152, 183] width 19 height 19
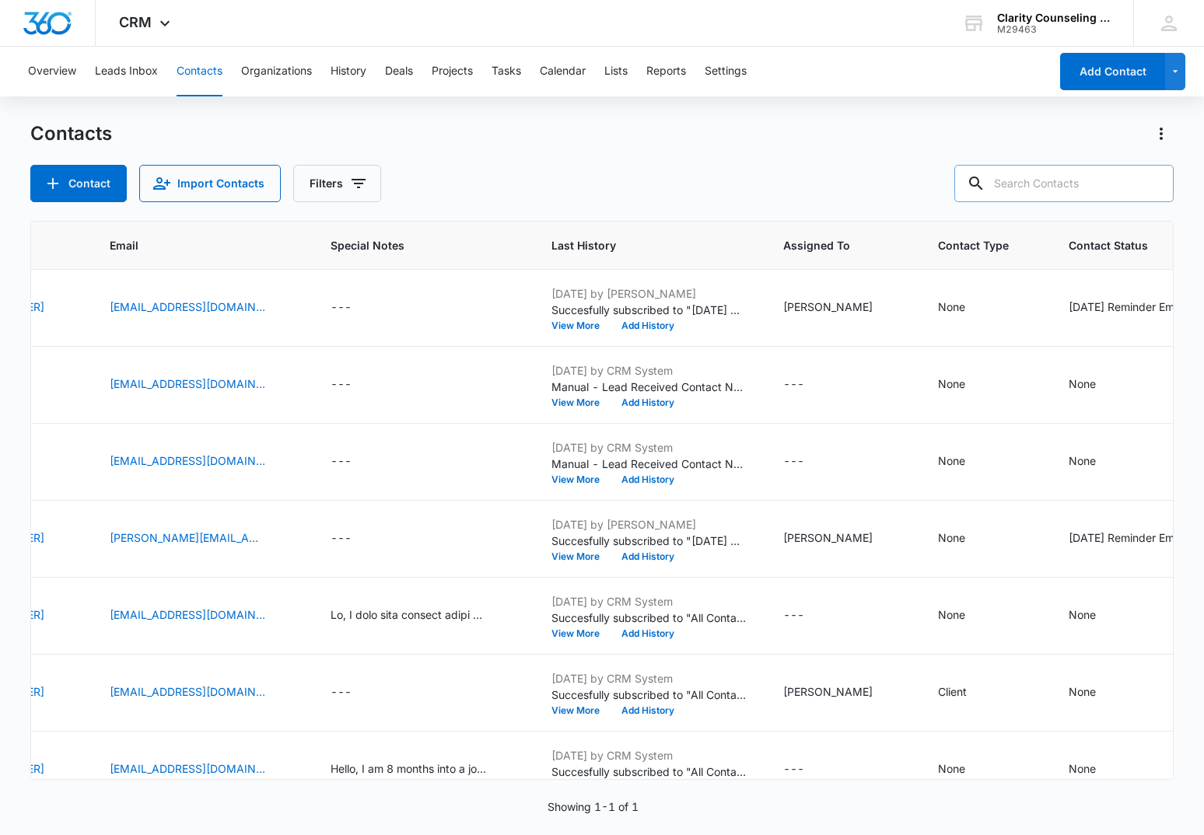
click at [1144, 183] on div at bounding box center [1152, 183] width 25 height 37
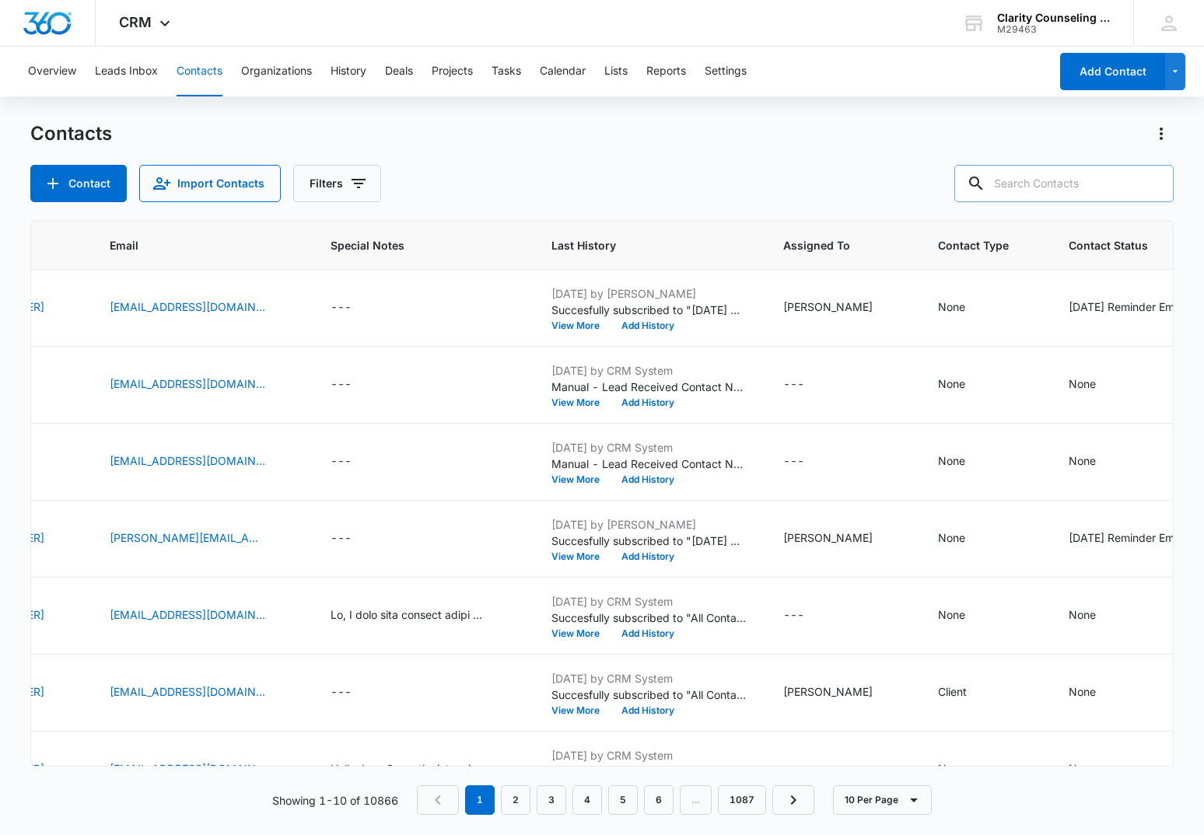
paste input "[EMAIL_ADDRESS][DOMAIN_NAME]"
type input "[EMAIL_ADDRESS][DOMAIN_NAME]"
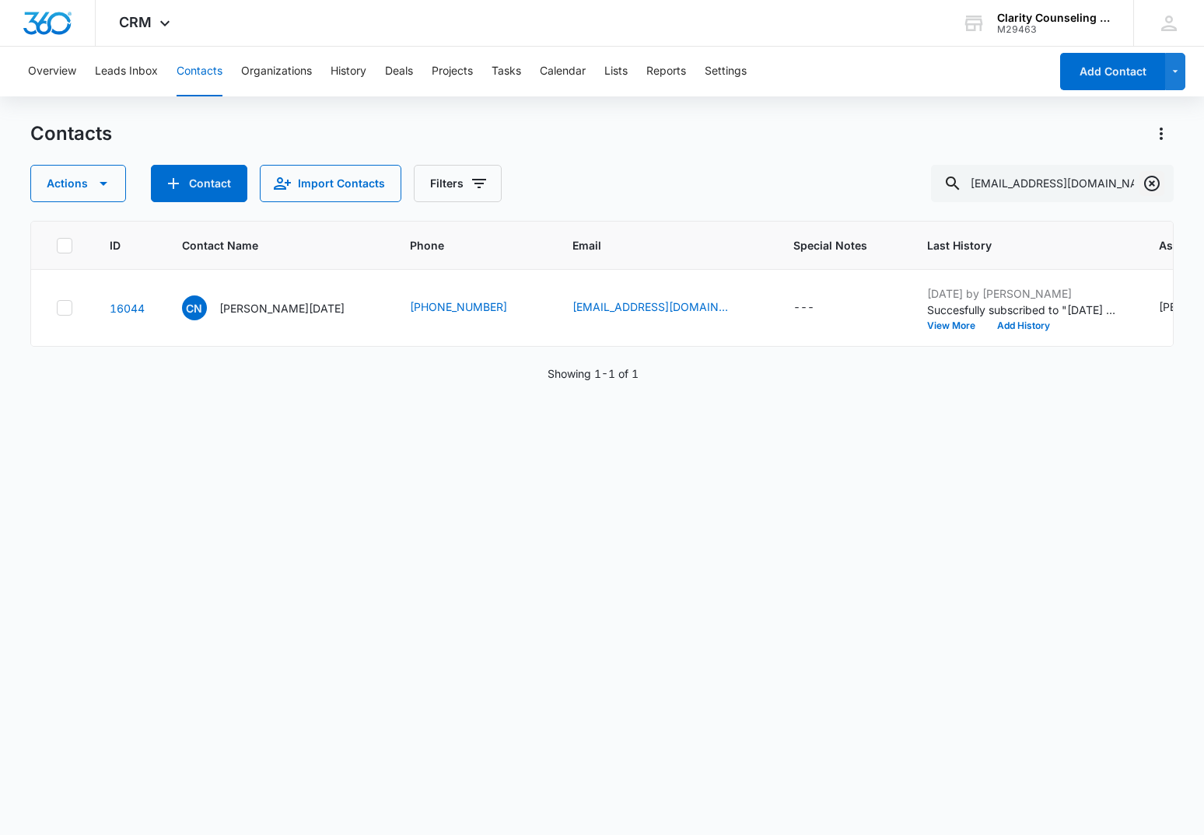
click at [1148, 185] on icon "Clear" at bounding box center [1152, 183] width 19 height 19
click at [1148, 185] on div at bounding box center [1152, 183] width 25 height 37
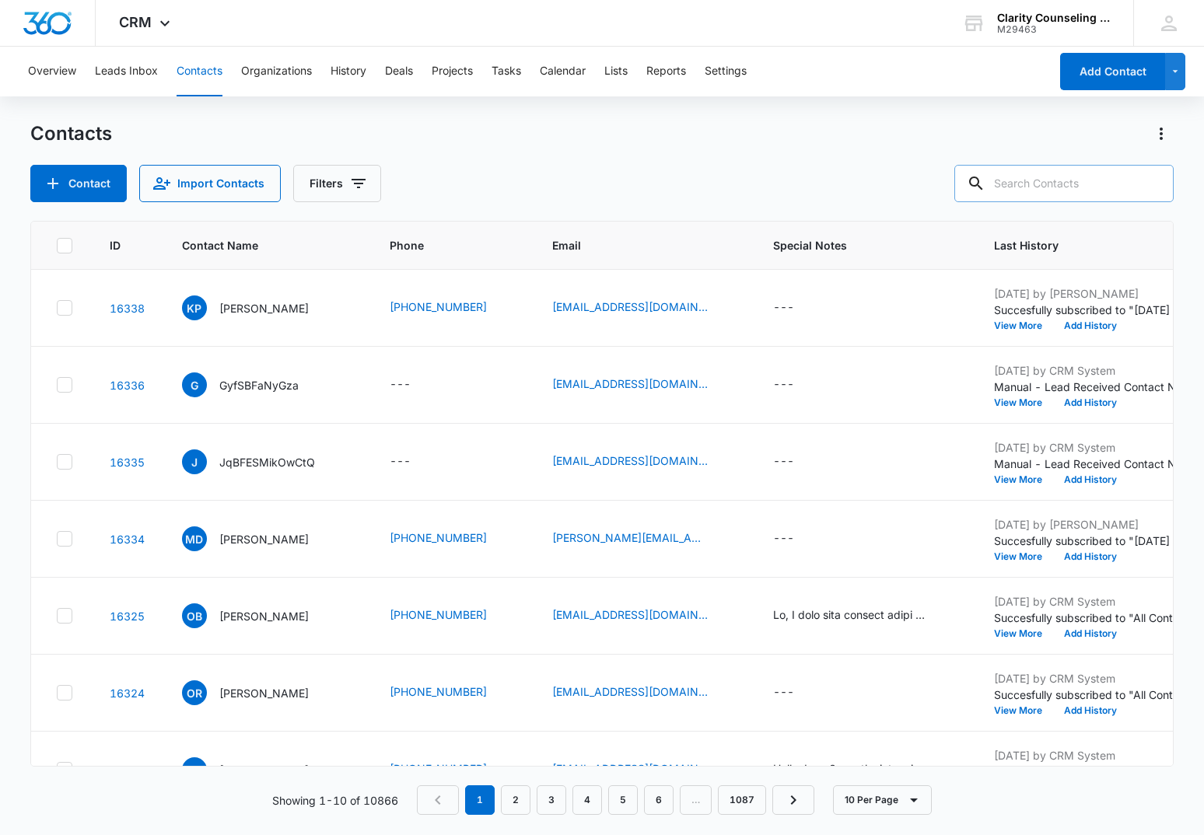
paste input "[EMAIL_ADDRESS][DOMAIN_NAME]"
type input "[EMAIL_ADDRESS][DOMAIN_NAME]"
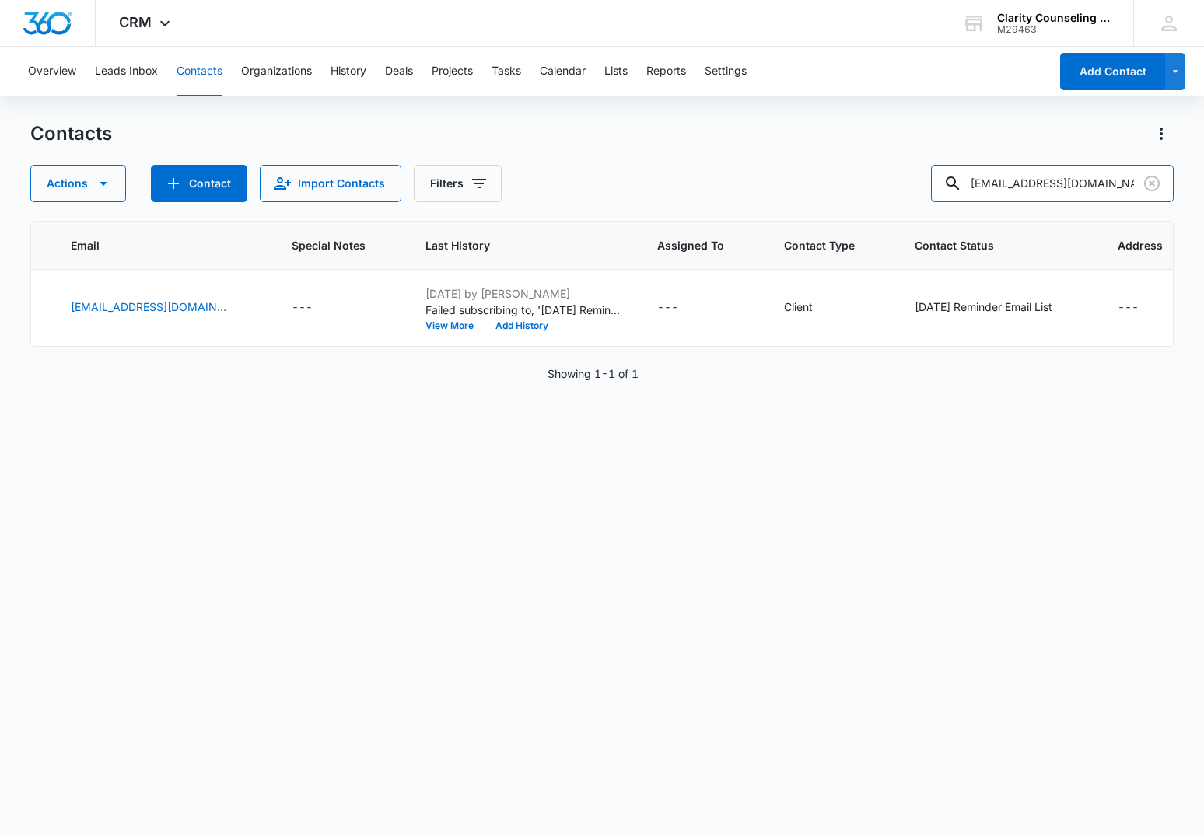
scroll to position [0, 464]
click at [1150, 184] on icon "Clear" at bounding box center [1152, 183] width 19 height 19
click at [1150, 184] on div at bounding box center [1152, 183] width 25 height 37
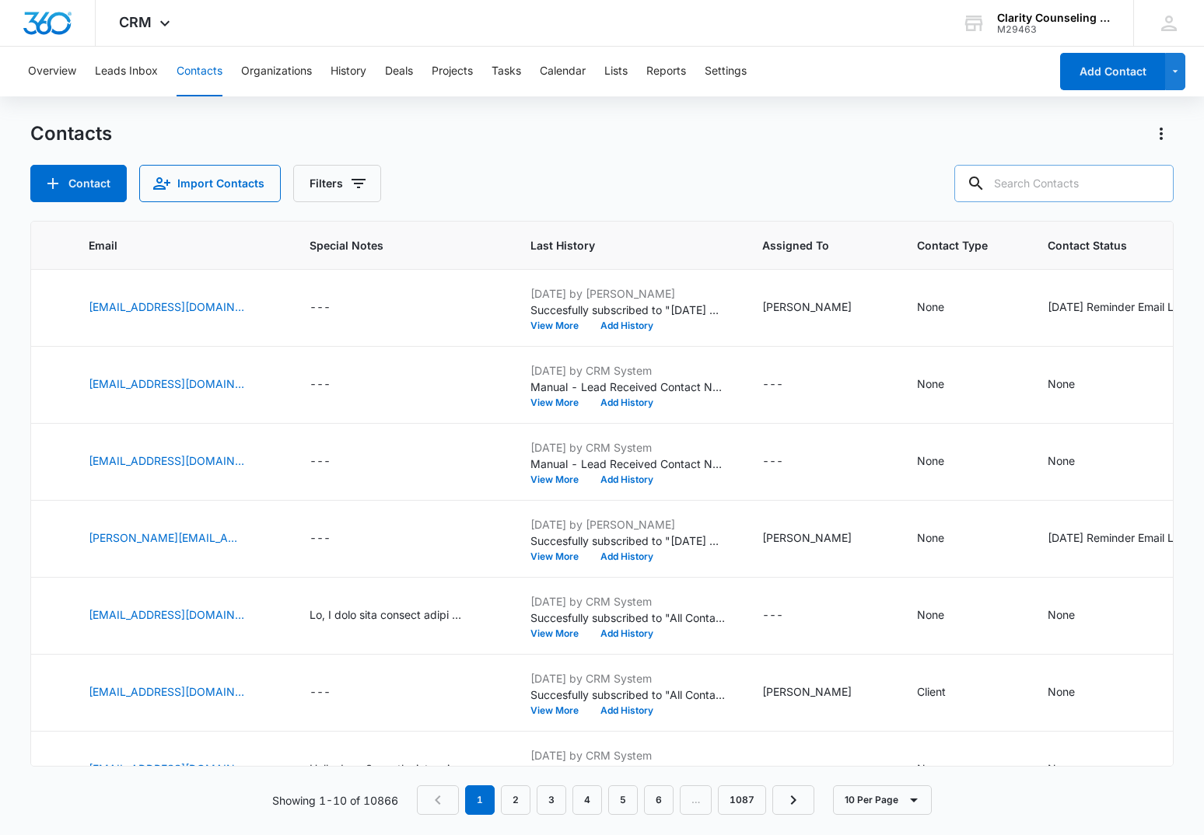
scroll to position [1, 0]
paste input "[PERSON_NAME][EMAIL_ADDRESS][PERSON_NAME][DOMAIN_NAME]"
type input "[PERSON_NAME][EMAIL_ADDRESS][PERSON_NAME][DOMAIN_NAME]"
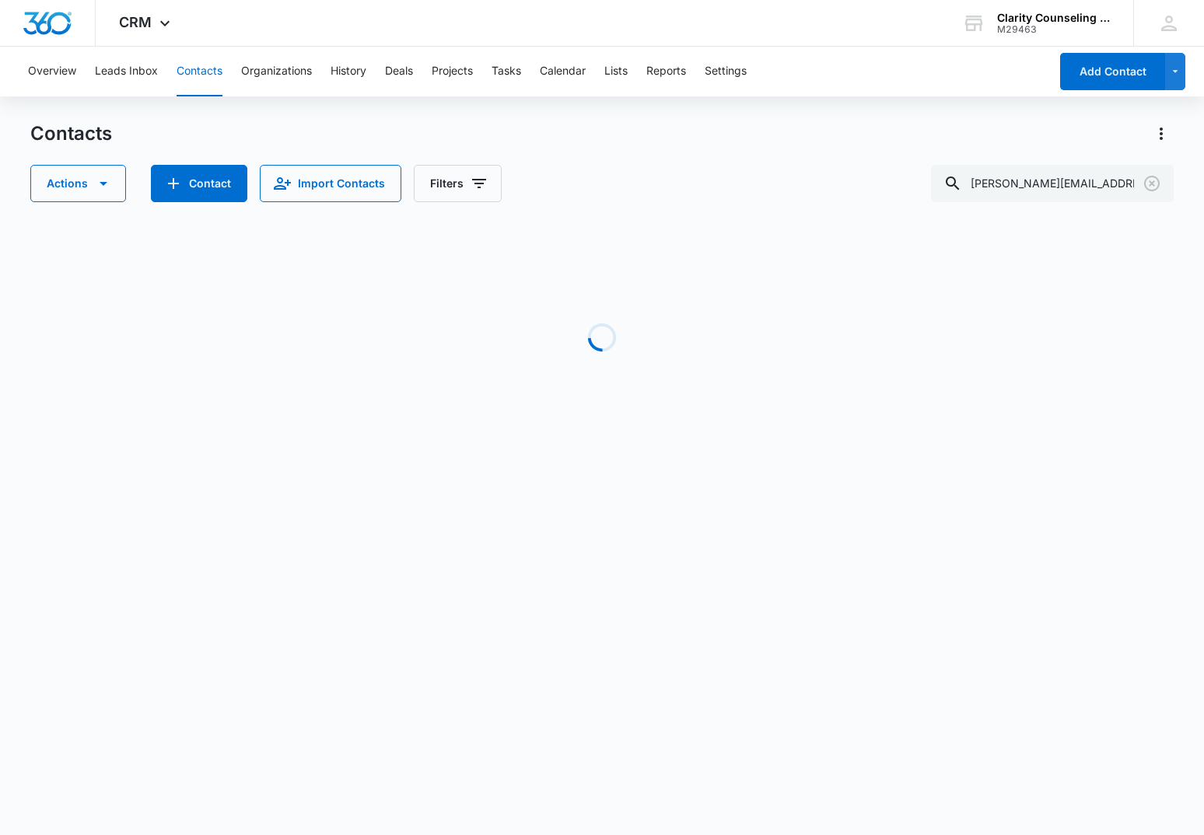
scroll to position [0, 423]
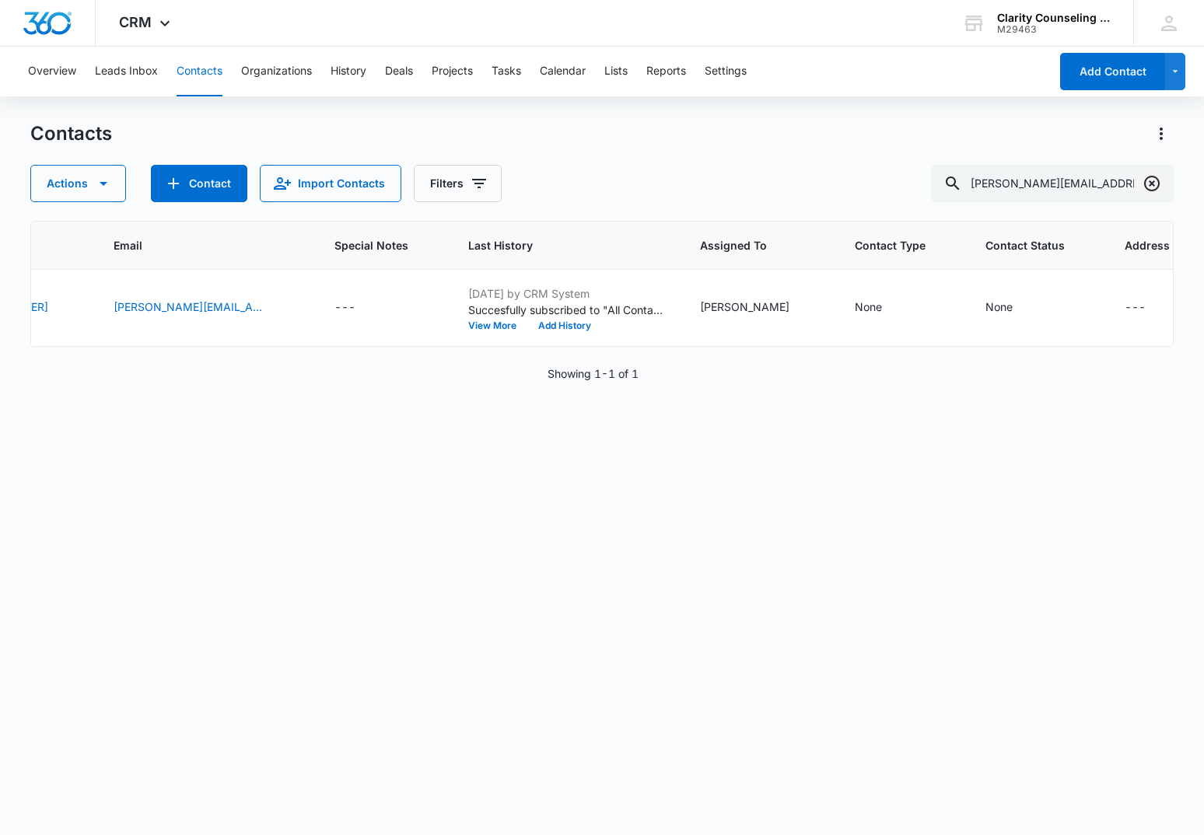
click at [1154, 182] on icon "Clear" at bounding box center [1152, 184] width 16 height 16
click at [1154, 182] on div at bounding box center [1152, 183] width 25 height 37
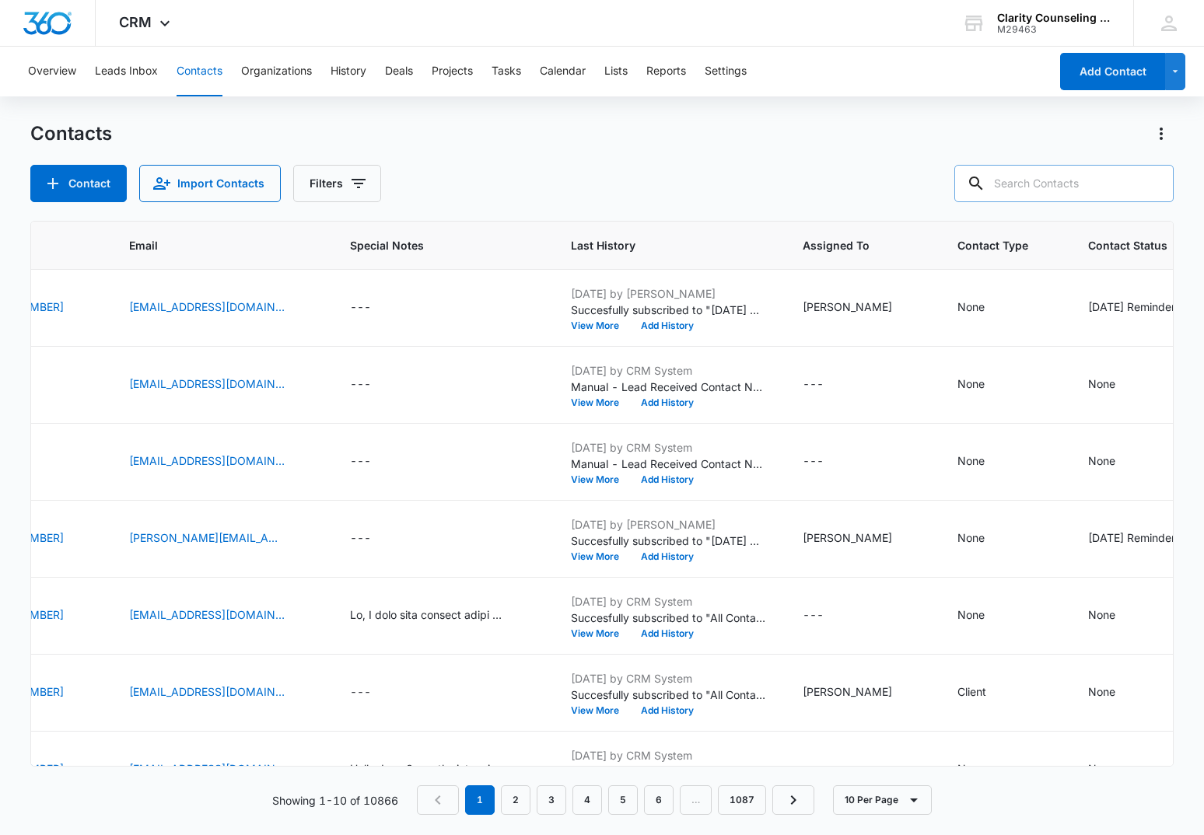
paste input "[EMAIL_ADDRESS][DOMAIN_NAME]"
type input "[EMAIL_ADDRESS][DOMAIN_NAME]"
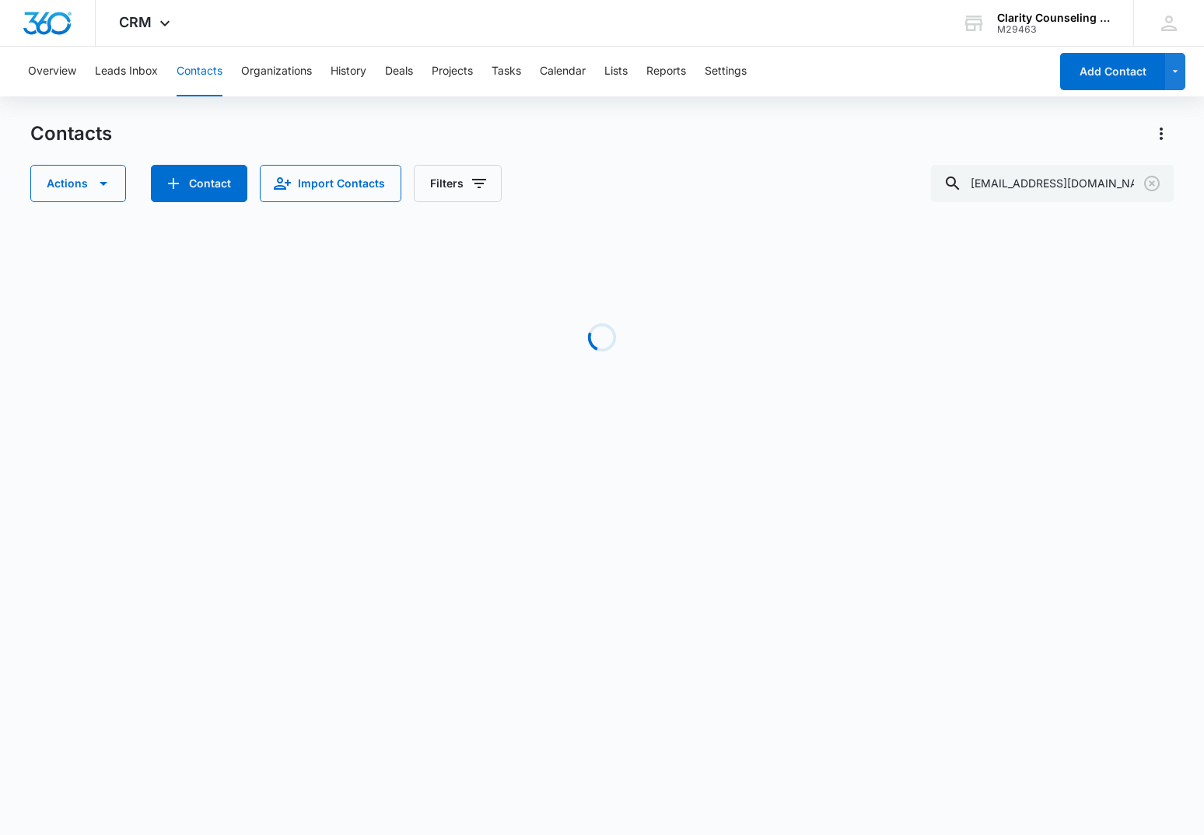
scroll to position [0, 390]
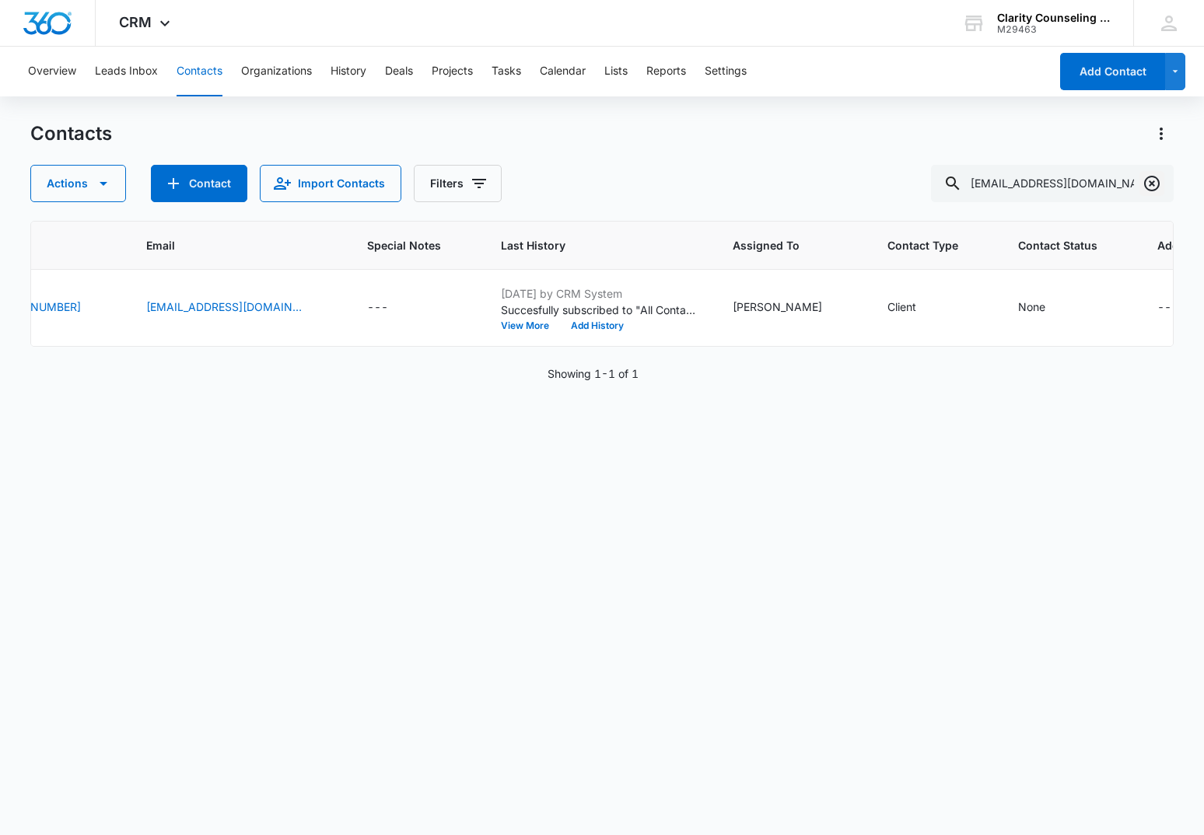
click at [1152, 179] on icon "Clear" at bounding box center [1152, 183] width 19 height 19
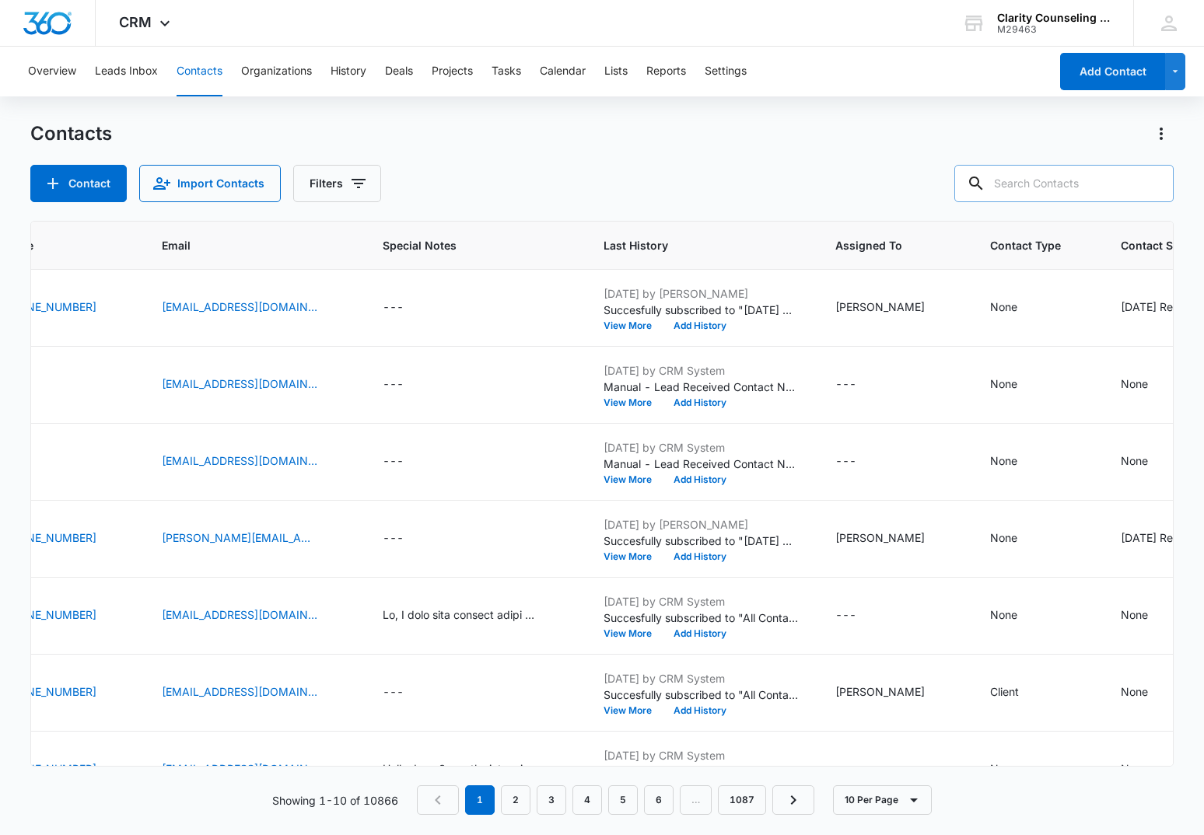
paste input "[EMAIL_ADDRESS][DOMAIN_NAME]"
type input "[EMAIL_ADDRESS][DOMAIN_NAME]"
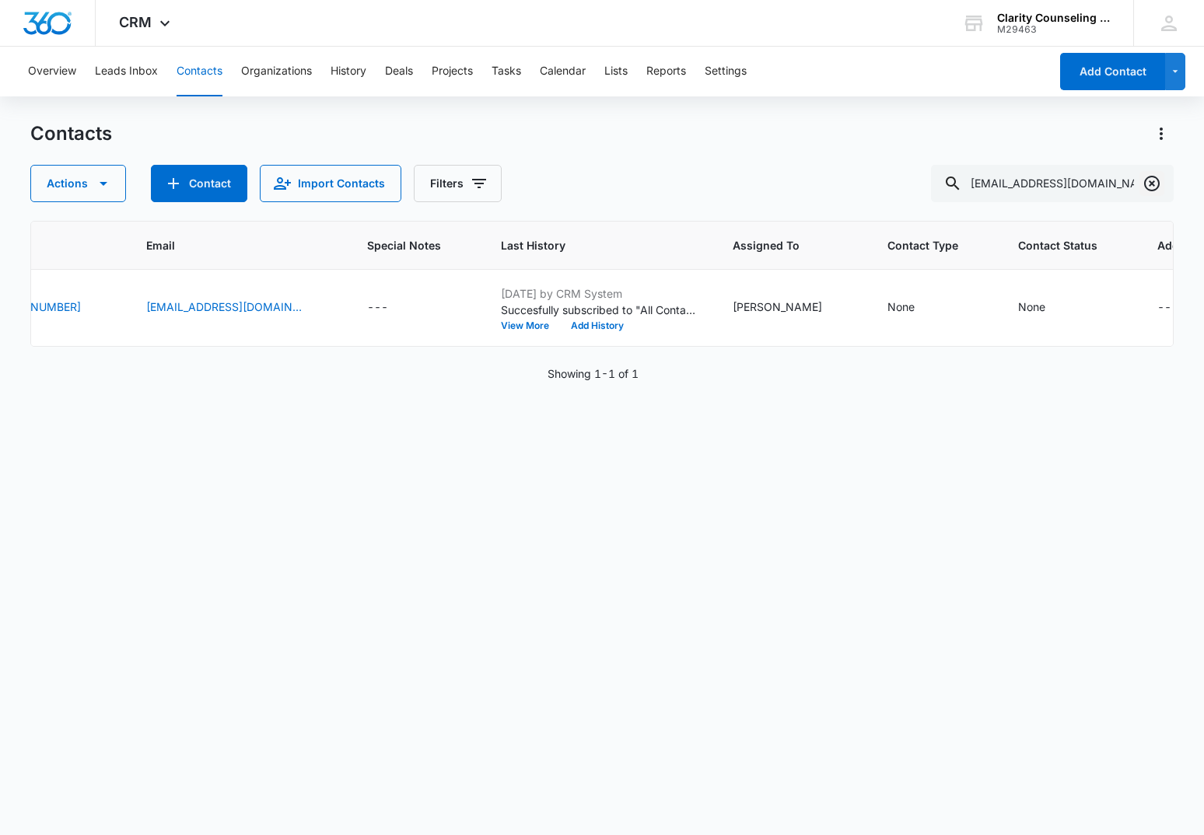
click at [1146, 182] on icon "Clear" at bounding box center [1152, 184] width 16 height 16
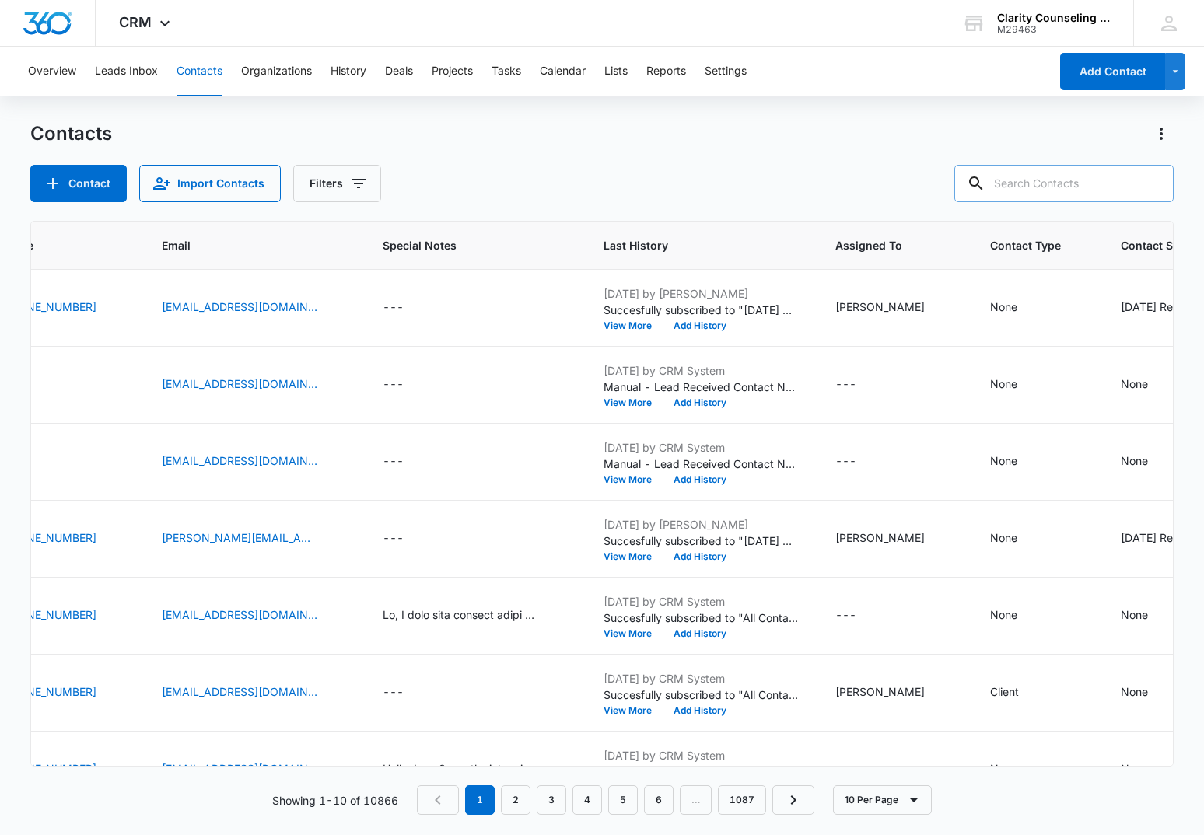
paste input "[EMAIL_ADDRESS][DOMAIN_NAME]"
type input "[EMAIL_ADDRESS][DOMAIN_NAME]"
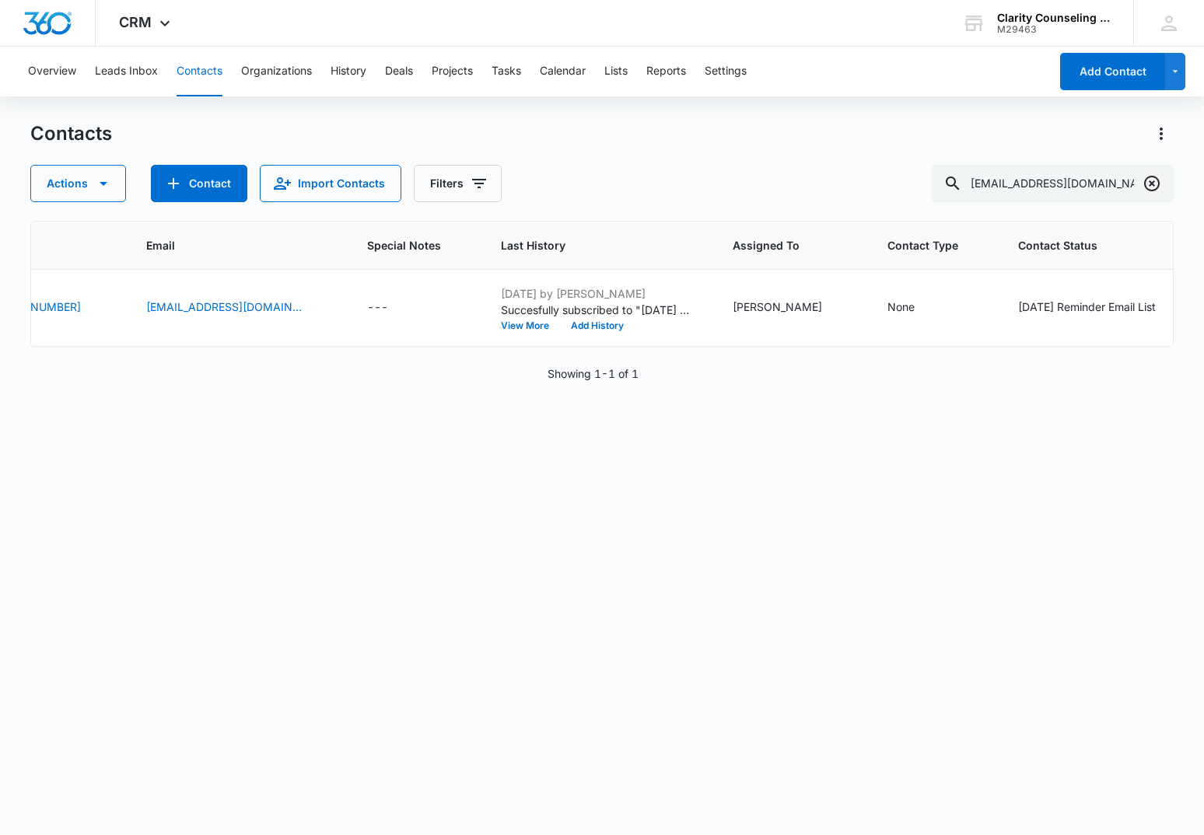
click at [1157, 180] on icon "Clear" at bounding box center [1152, 183] width 19 height 19
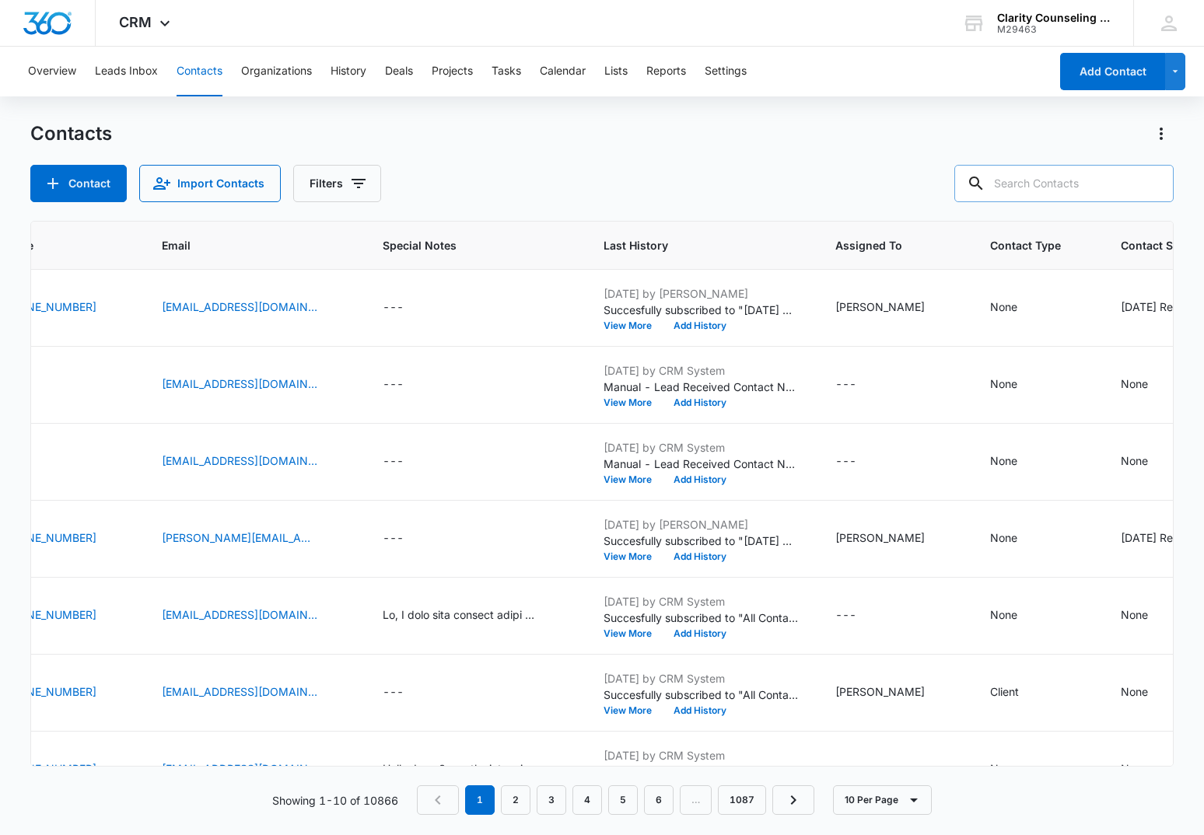
paste input "[DOMAIN_NAME][EMAIL_ADDRESS][DOMAIN_NAME]"
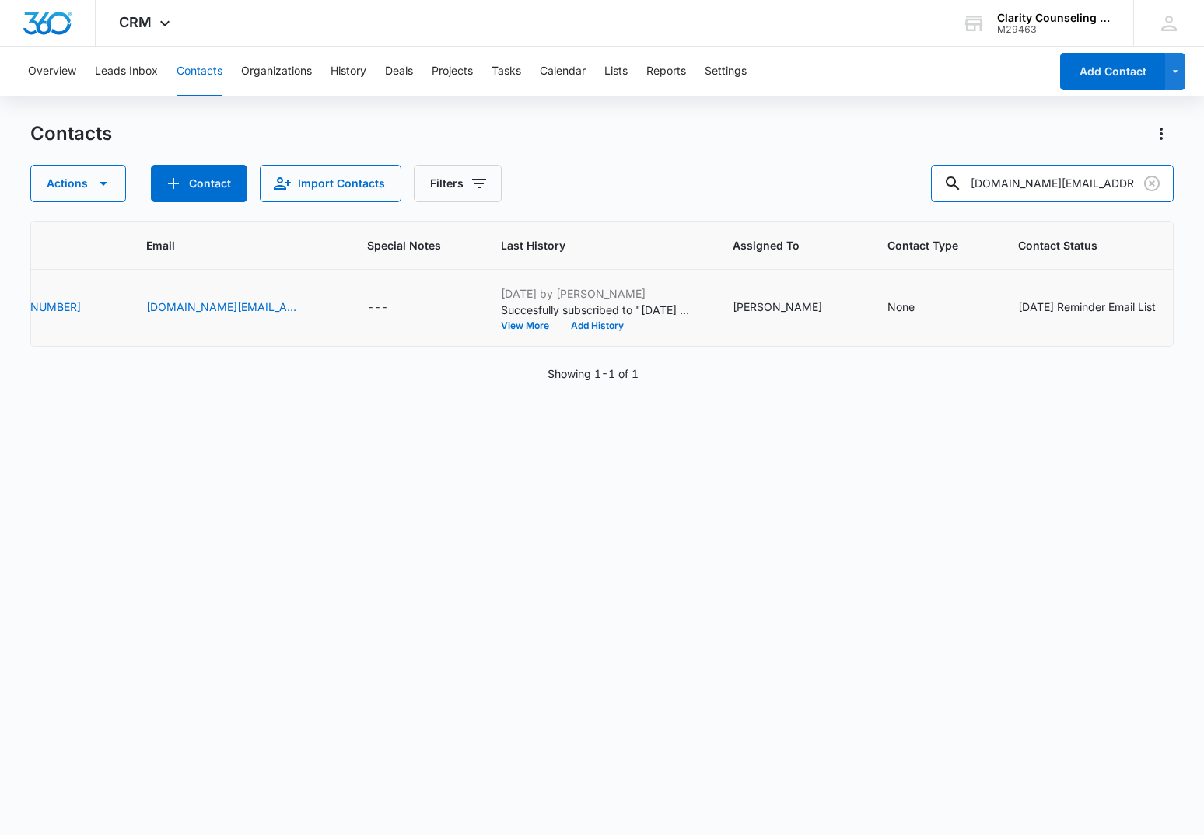
type input "[DOMAIN_NAME][EMAIL_ADDRESS][DOMAIN_NAME]"
click at [1151, 180] on icon "Clear" at bounding box center [1152, 183] width 19 height 19
click at [1151, 180] on div at bounding box center [1152, 183] width 25 height 37
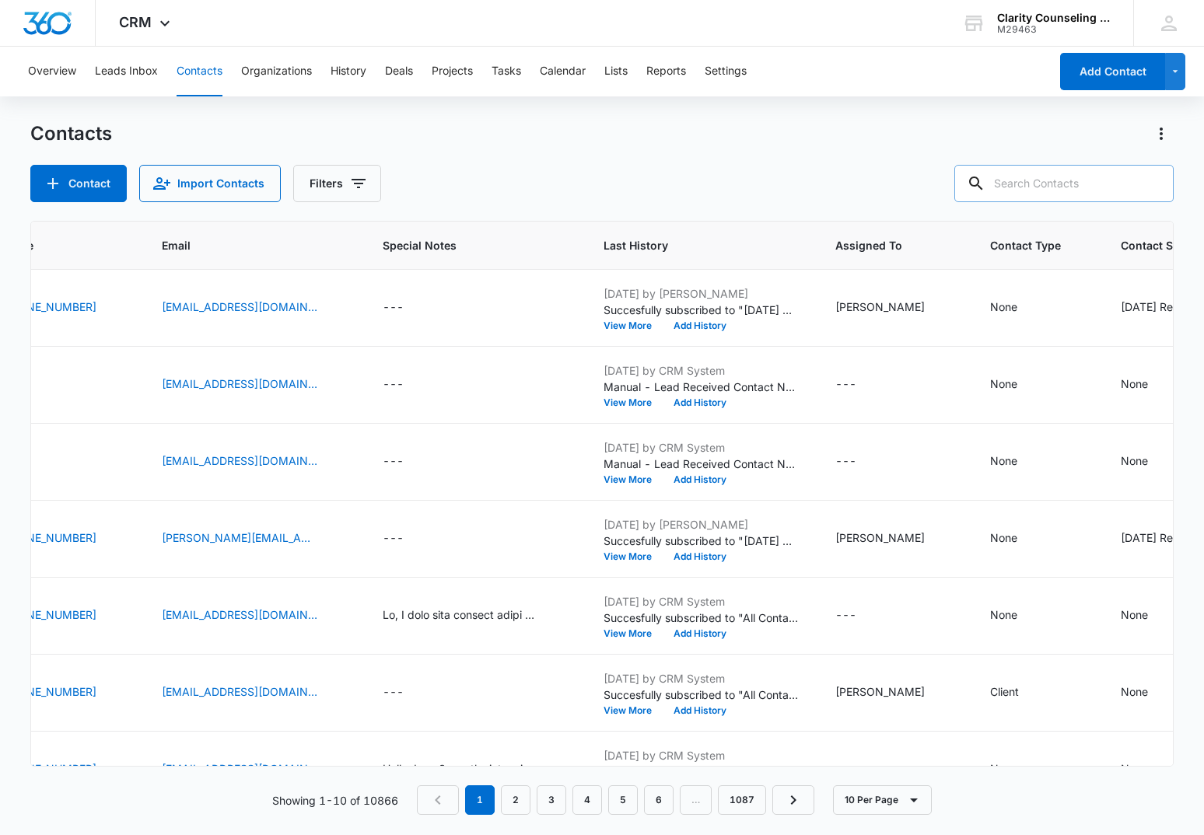
paste input "[EMAIL_ADDRESS][DOMAIN_NAME]"
type input "[EMAIL_ADDRESS][DOMAIN_NAME]"
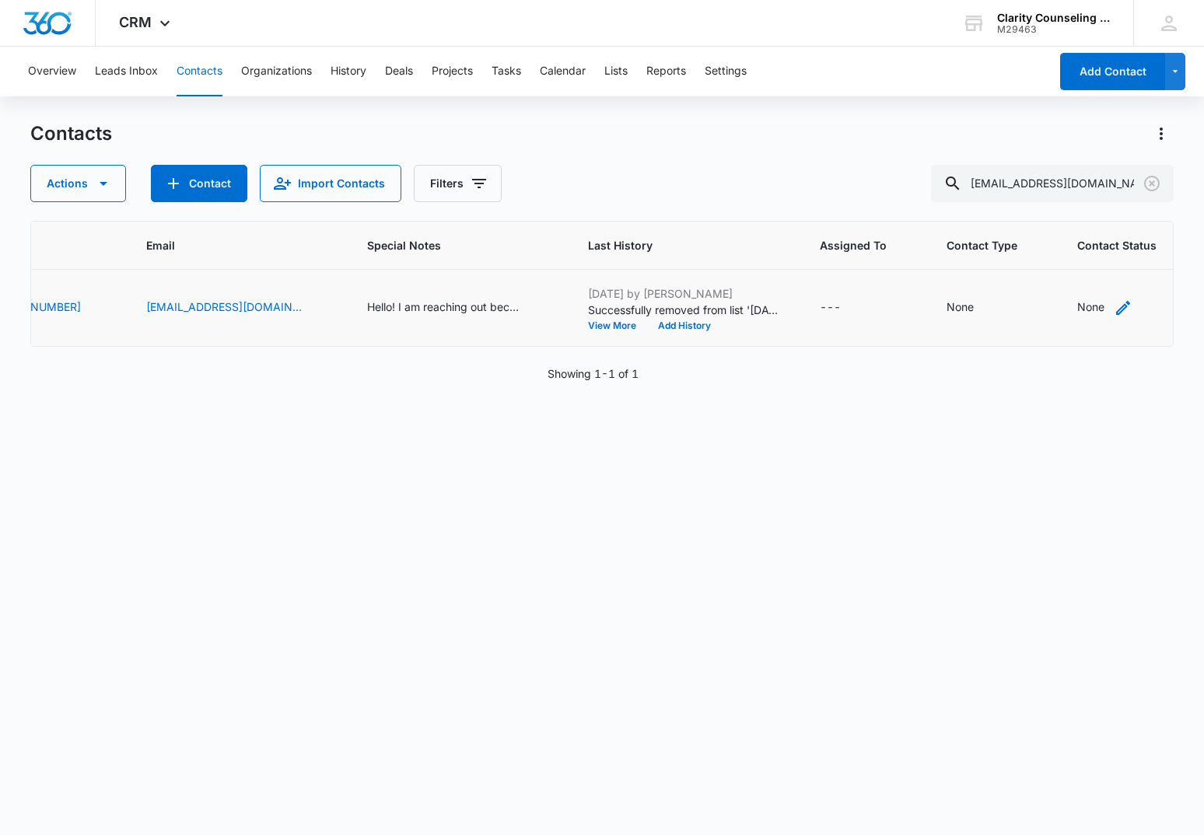
click at [1077, 311] on div "None" at bounding box center [1090, 307] width 27 height 16
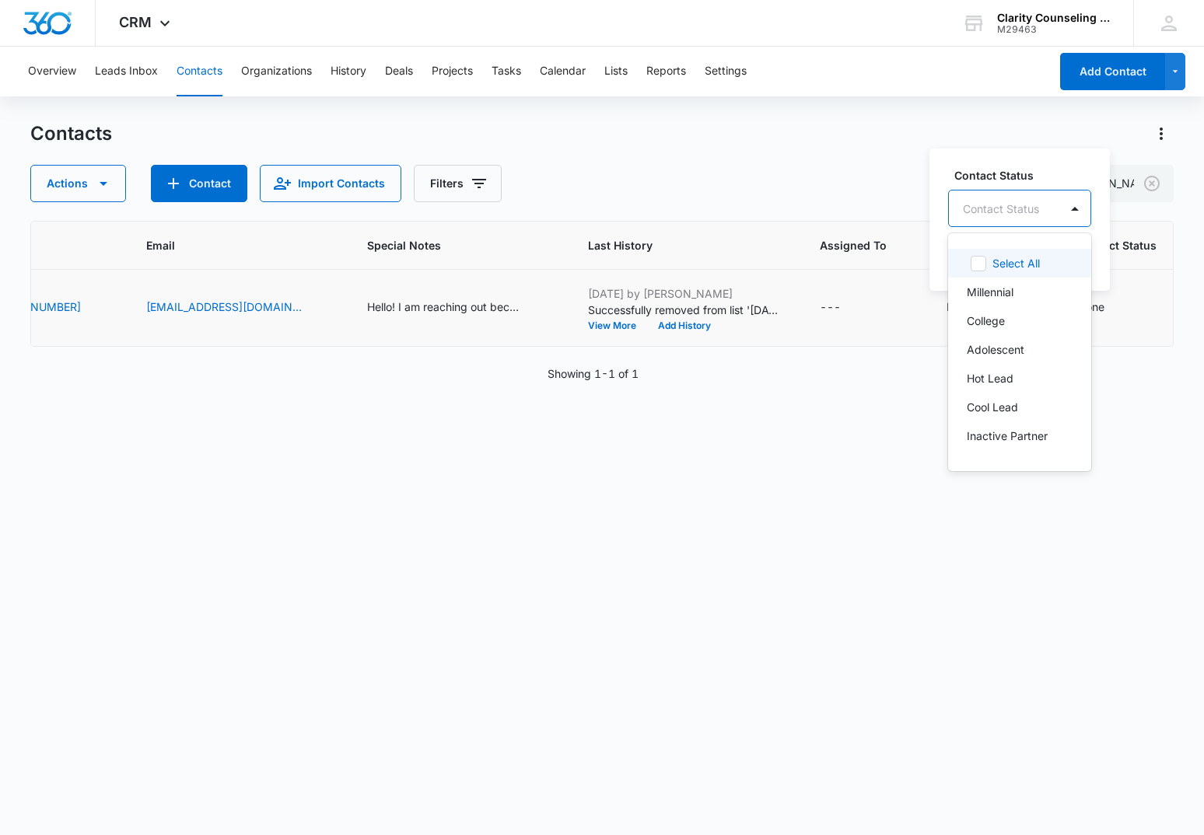
click at [1046, 214] on div "Contact Status" at bounding box center [1004, 208] width 110 height 35
click at [1010, 362] on div "Select All Millennial College Adolescent Hot Lead Cool Lead Inactive Partner Cl…" at bounding box center [1019, 352] width 143 height 213
drag, startPoint x: 1008, startPoint y: 322, endPoint x: 1024, endPoint y: 299, distance: 28.5
click at [1008, 321] on p "[DATE] Reminder Email List" at bounding box center [1018, 318] width 103 height 33
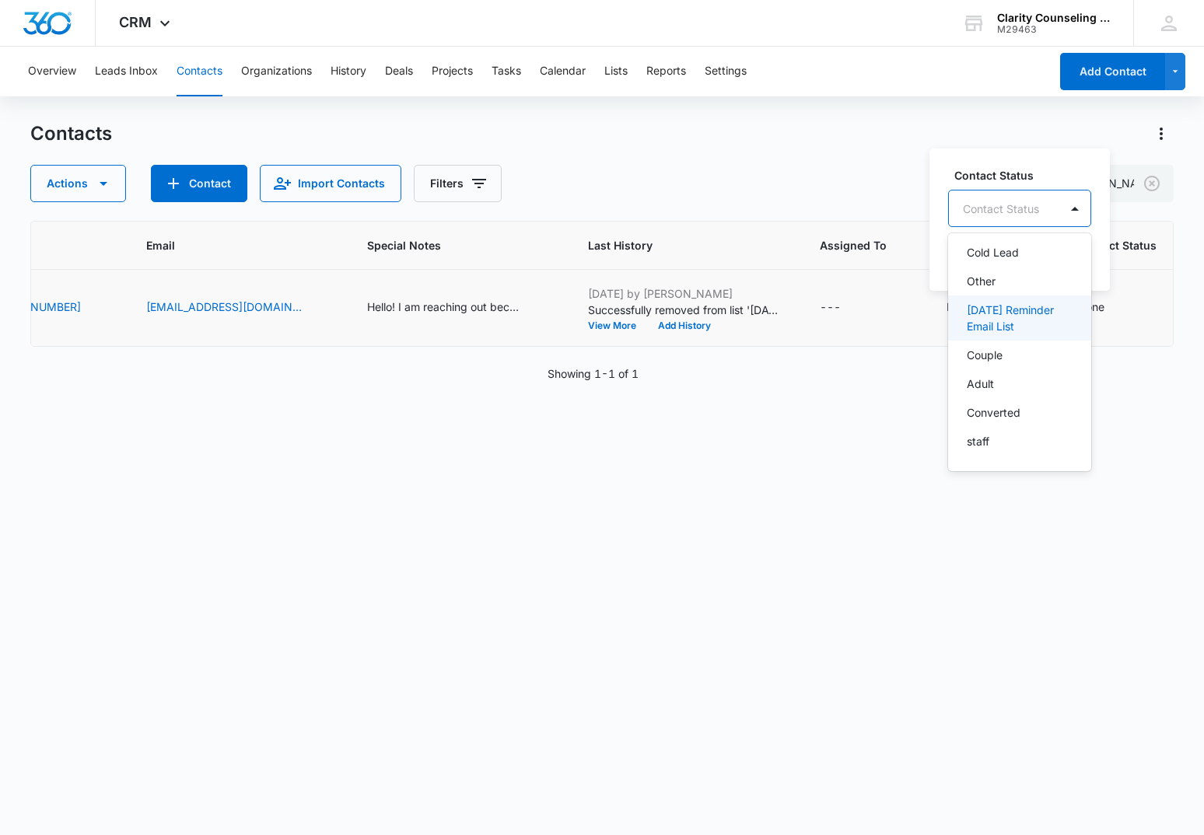
scroll to position [227, 0]
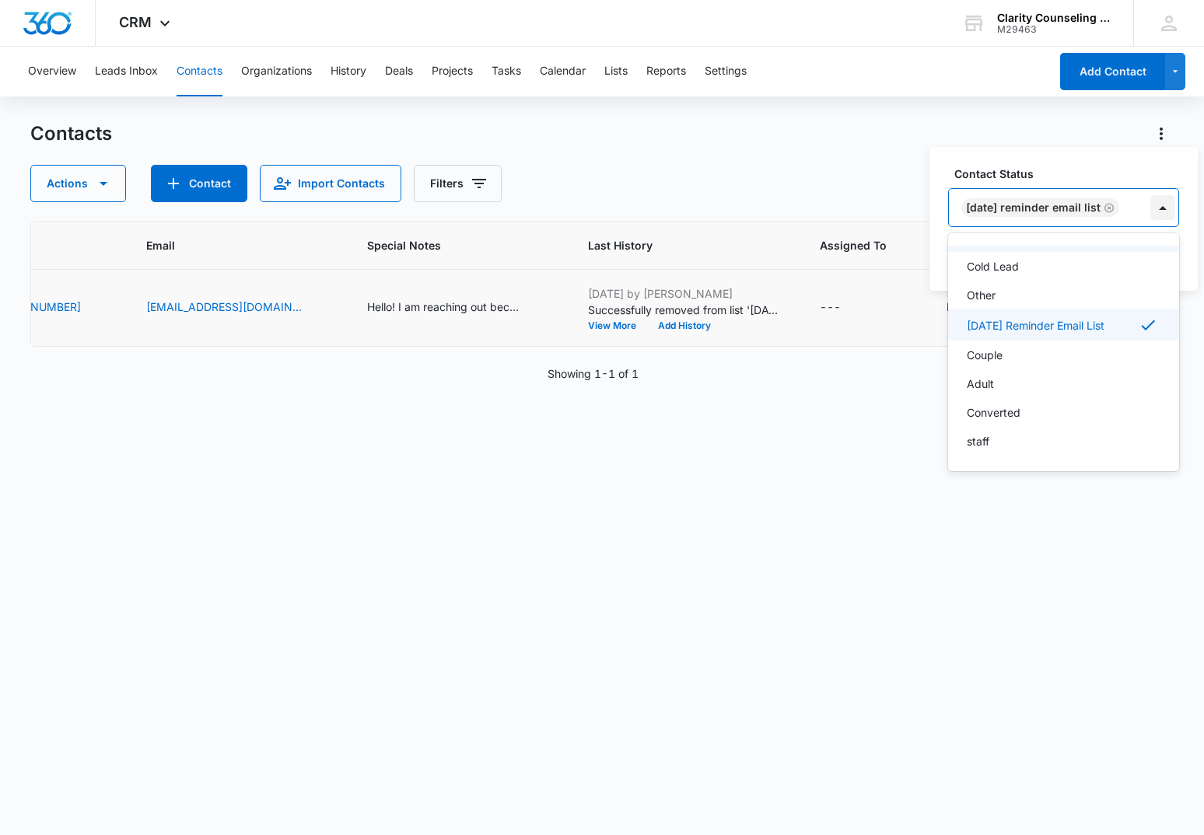
click at [1162, 205] on div at bounding box center [1162, 207] width 25 height 25
click at [1152, 252] on button "Save" at bounding box center [1156, 258] width 46 height 30
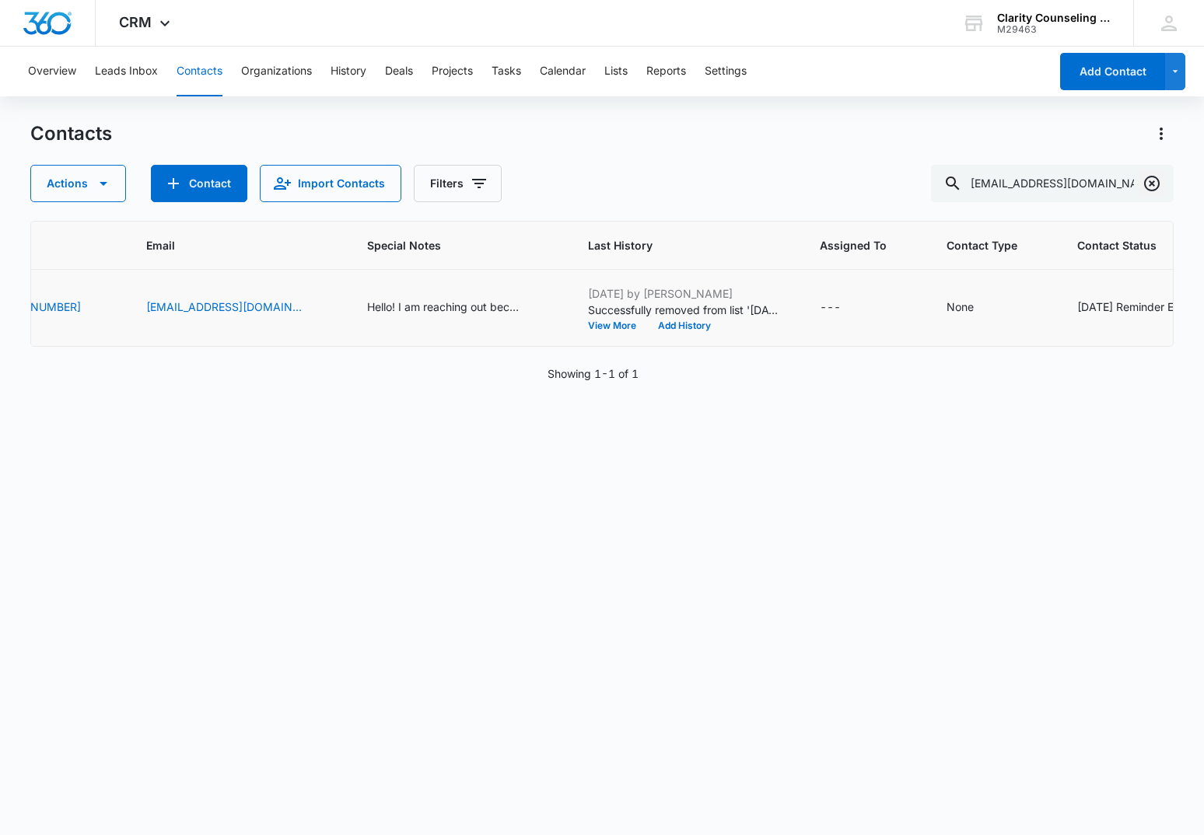
click at [1150, 181] on icon "Clear" at bounding box center [1152, 184] width 16 height 16
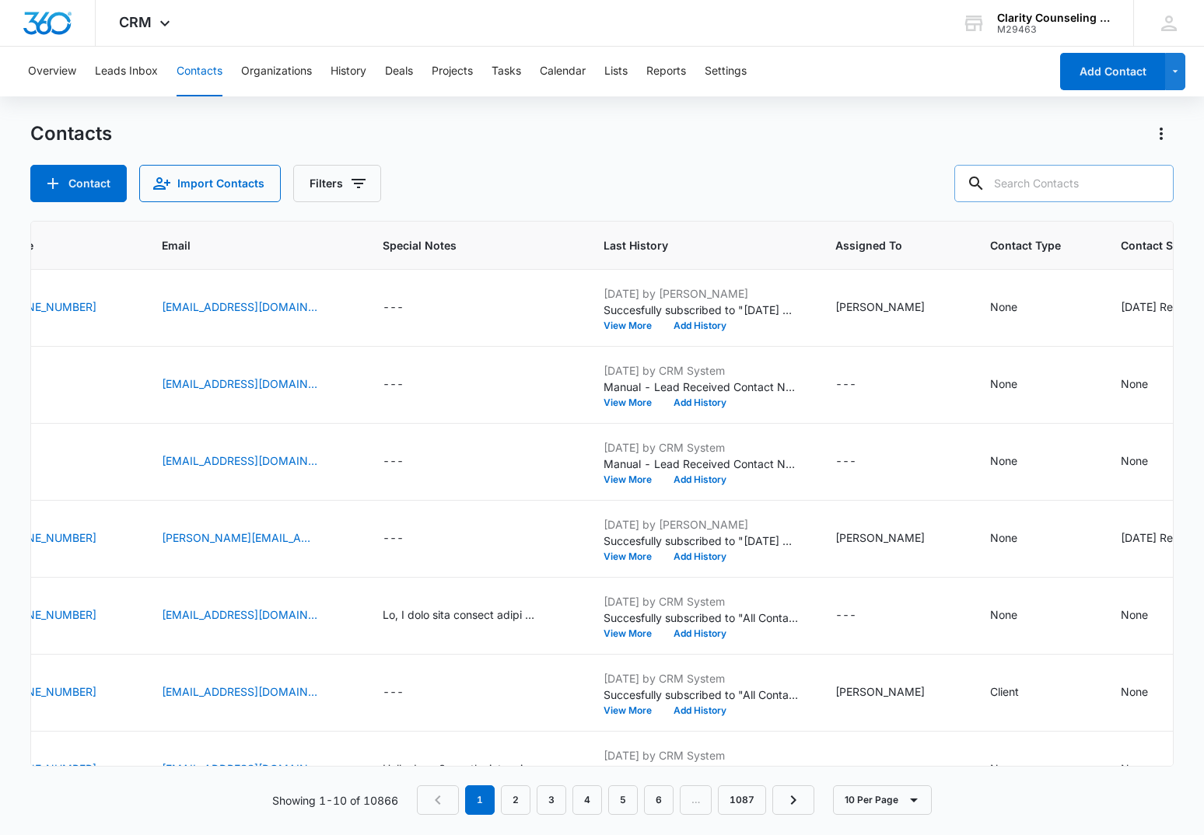
paste input "[EMAIL_ADDRESS][DOMAIN_NAME]"
type input "[EMAIL_ADDRESS][DOMAIN_NAME]"
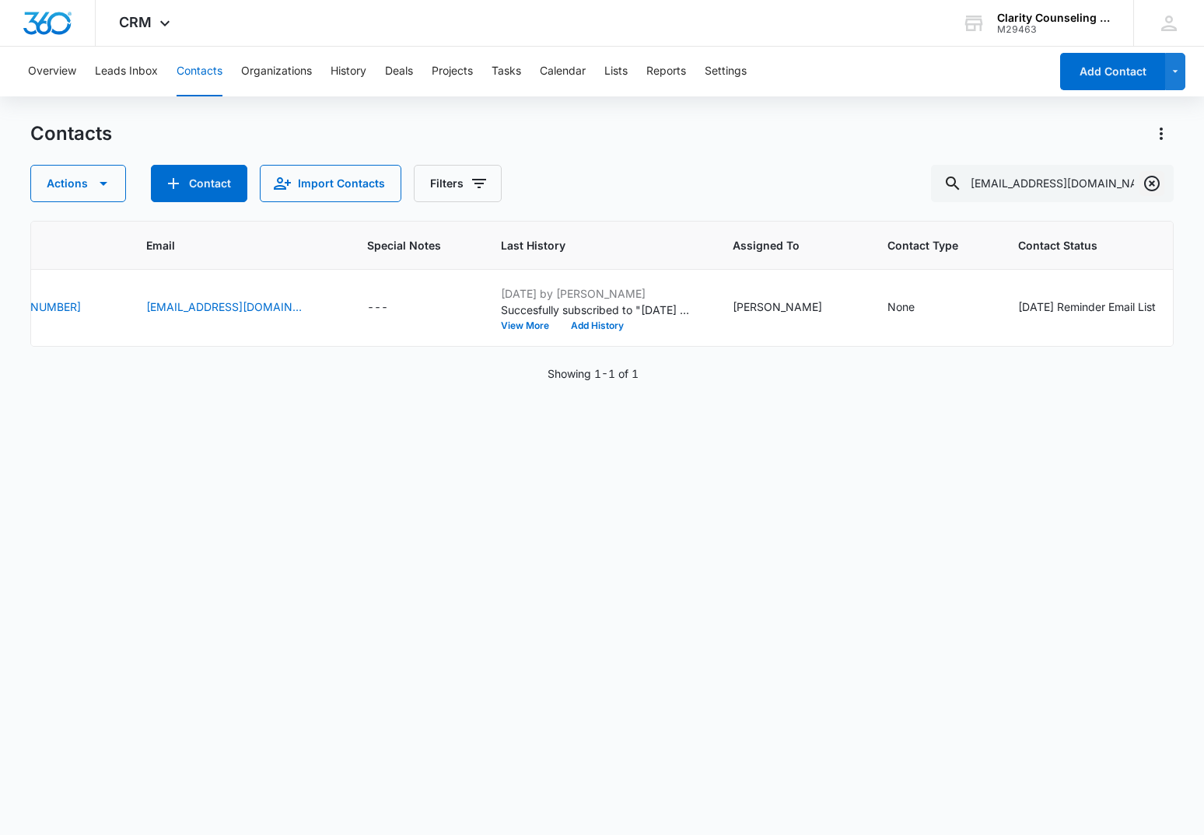
click at [1148, 186] on icon "Clear" at bounding box center [1152, 183] width 19 height 19
click at [1148, 186] on div at bounding box center [1152, 183] width 25 height 37
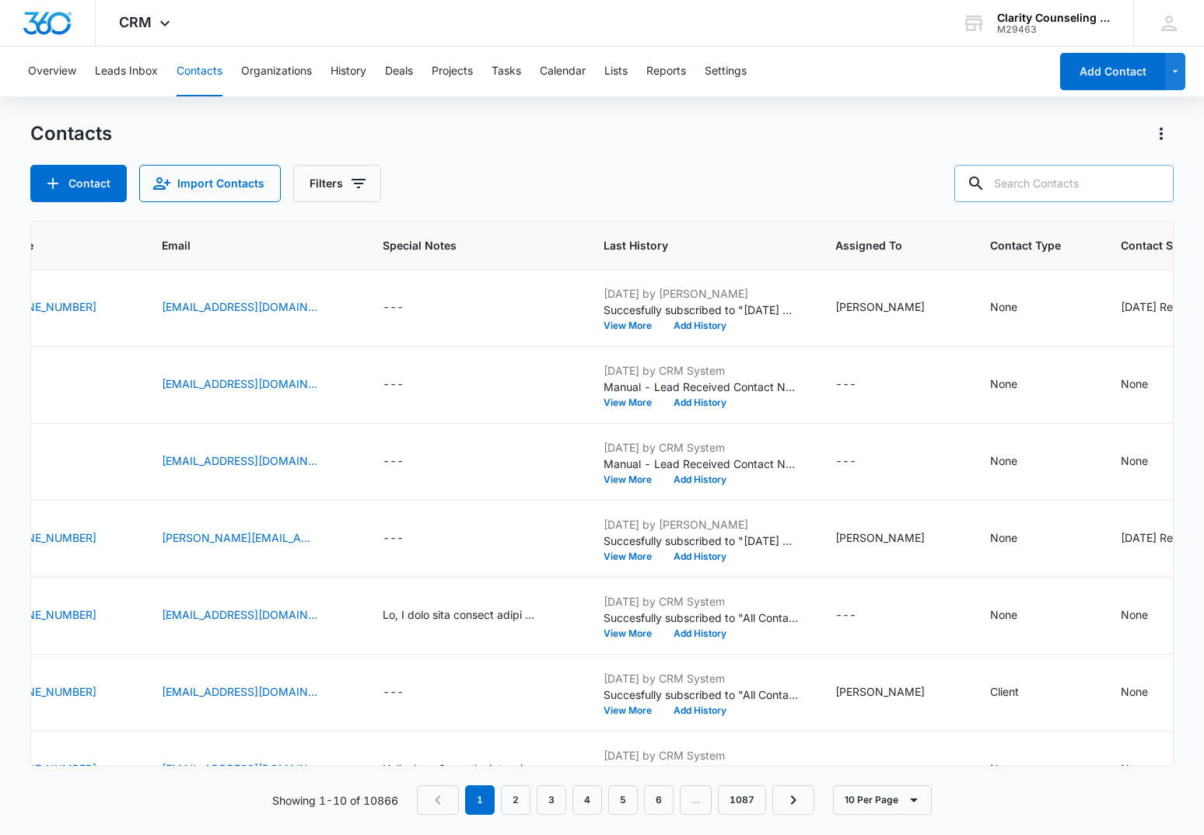
paste input "[PERSON_NAME][EMAIL_ADDRESS][DOMAIN_NAME]"
type input "[PERSON_NAME][EMAIL_ADDRESS][DOMAIN_NAME]"
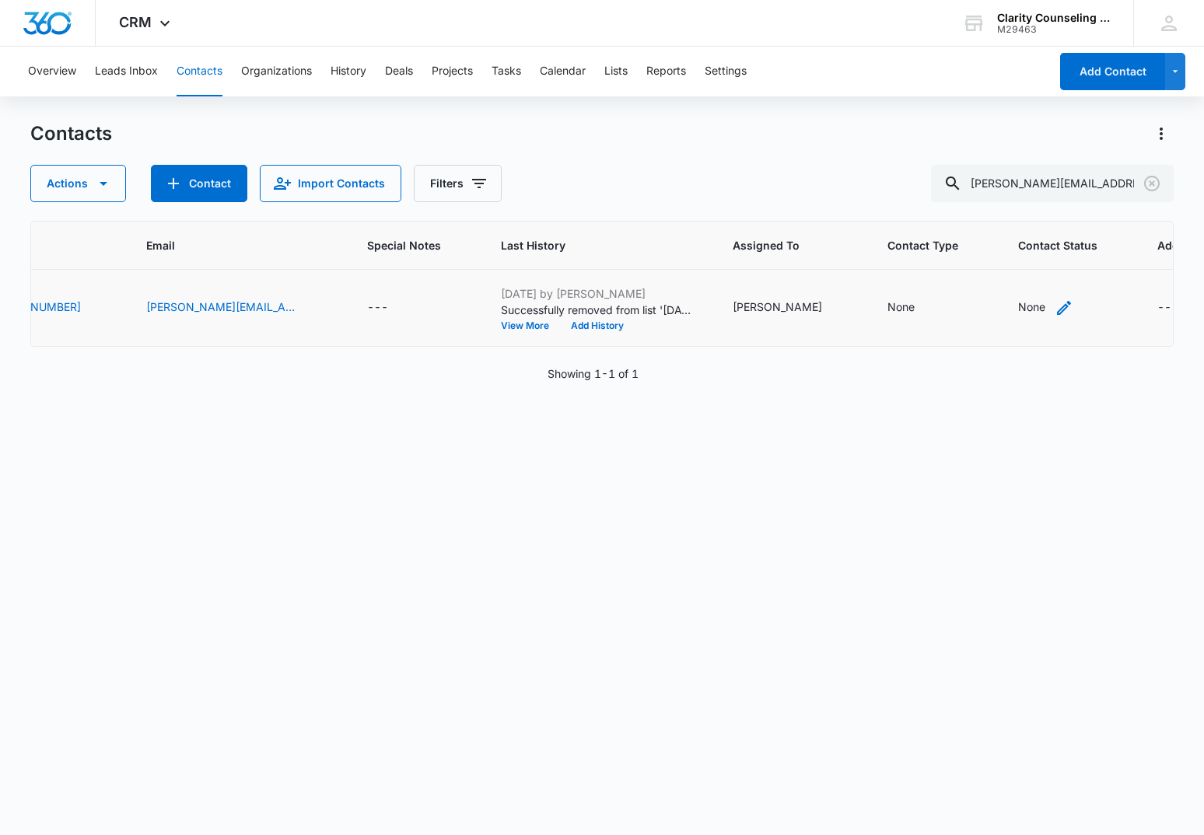
click at [1018, 315] on div "None" at bounding box center [1031, 308] width 27 height 19
click at [1005, 214] on div "Contact Status" at bounding box center [989, 209] width 76 height 16
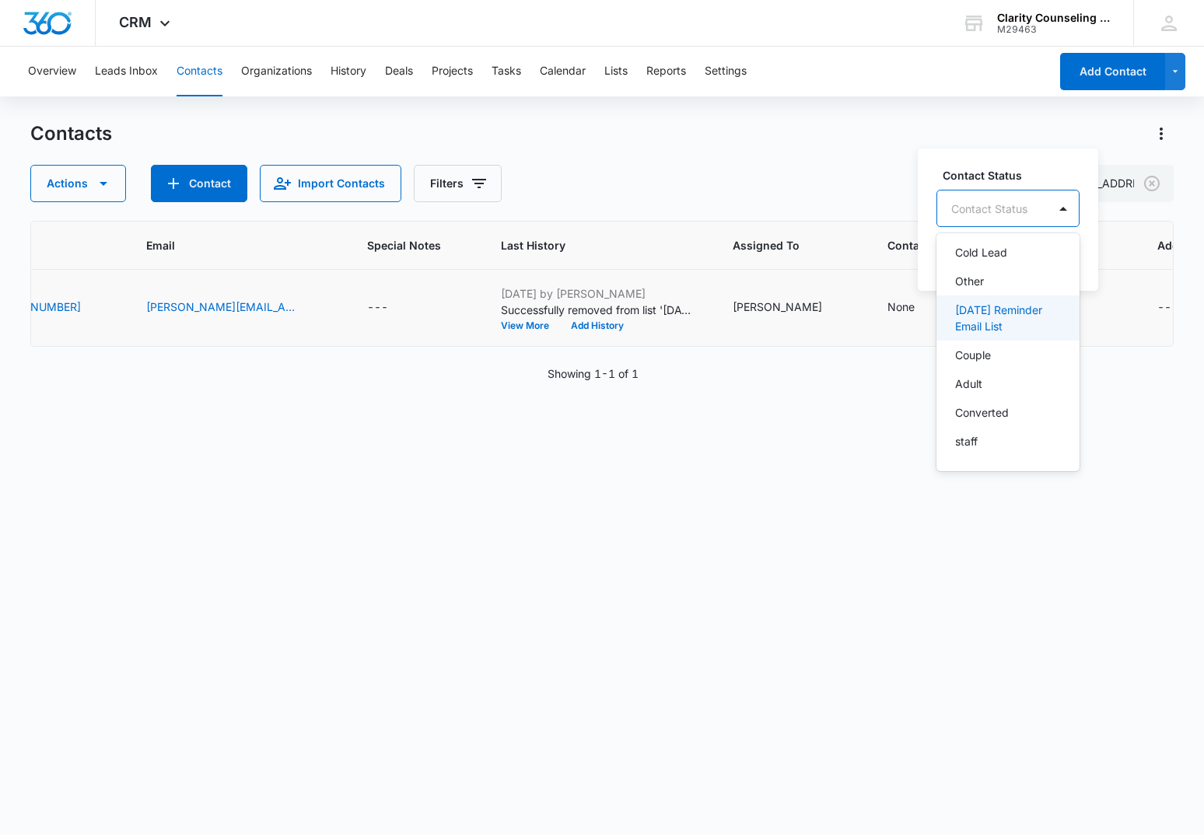
click at [1016, 317] on p "[DATE] Reminder Email List" at bounding box center [1006, 318] width 103 height 33
click at [1147, 206] on div at bounding box center [1151, 207] width 31 height 37
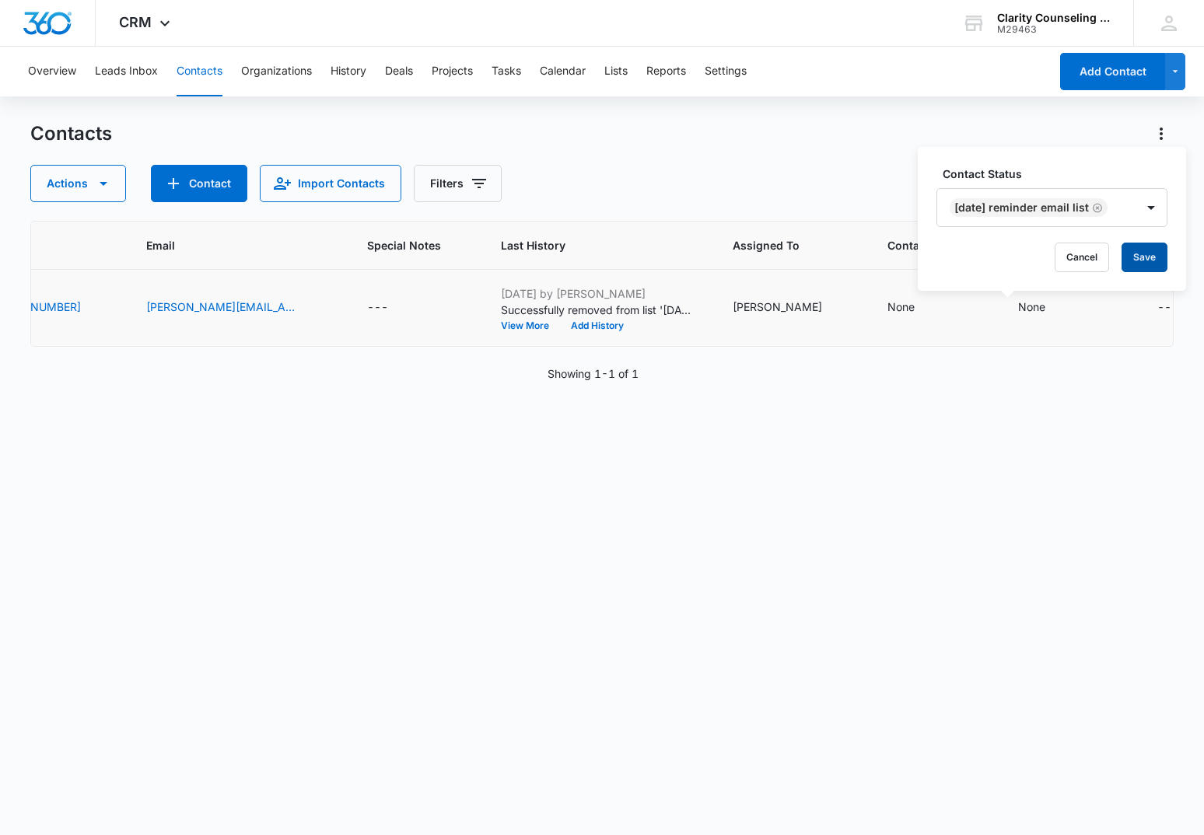
click at [1143, 261] on button "Save" at bounding box center [1145, 258] width 46 height 30
